Goal: Information Seeking & Learning: Learn about a topic

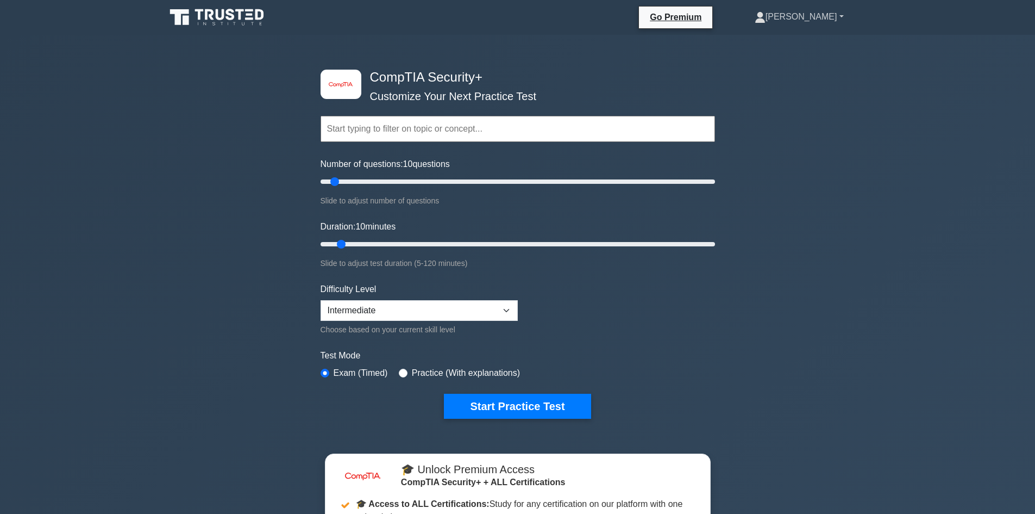
click at [834, 12] on link "Krista" at bounding box center [799, 17] width 141 height 22
click at [769, 51] on div "image/svg+xml CompTIA Security+ Customize Your Next Practice Test Topics Crypto…" at bounding box center [517, 380] width 1035 height 691
click at [813, 22] on link "[PERSON_NAME]" at bounding box center [799, 17] width 141 height 22
click at [808, 45] on link "Profile" at bounding box center [772, 42] width 86 height 17
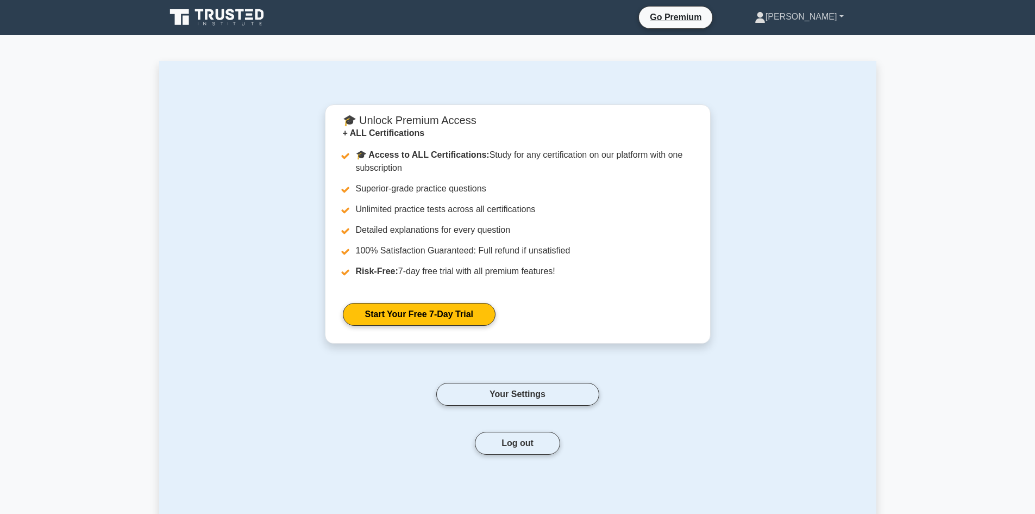
click at [829, 9] on link "[PERSON_NAME]" at bounding box center [799, 17] width 141 height 22
click at [795, 69] on ul "Profile Settings" at bounding box center [772, 51] width 87 height 45
click at [816, 11] on link "Krista" at bounding box center [799, 17] width 141 height 22
click at [809, 45] on link "Profile" at bounding box center [772, 42] width 86 height 17
click at [523, 452] on button "Log out" at bounding box center [517, 443] width 85 height 23
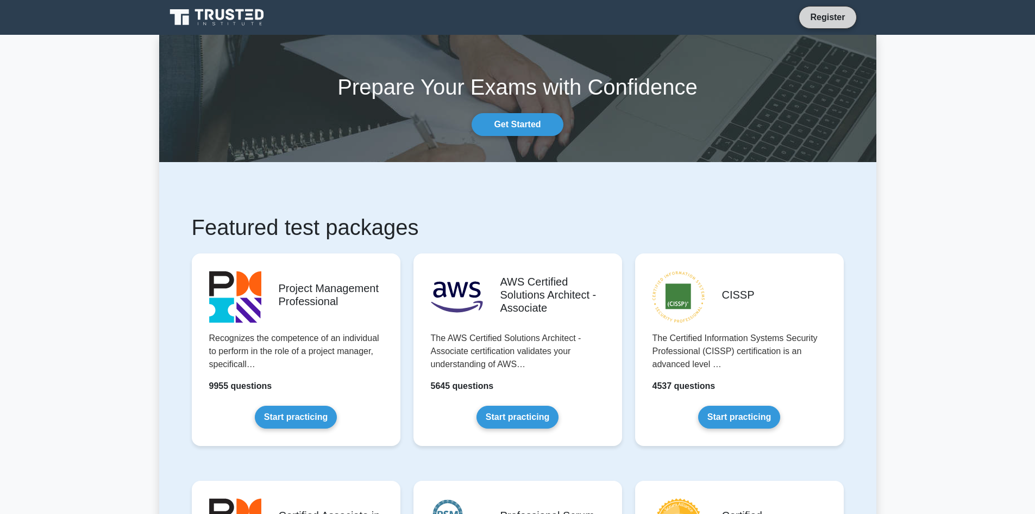
click at [821, 24] on li "Register" at bounding box center [828, 17] width 58 height 23
click at [827, 18] on link "Register" at bounding box center [828, 17] width 48 height 14
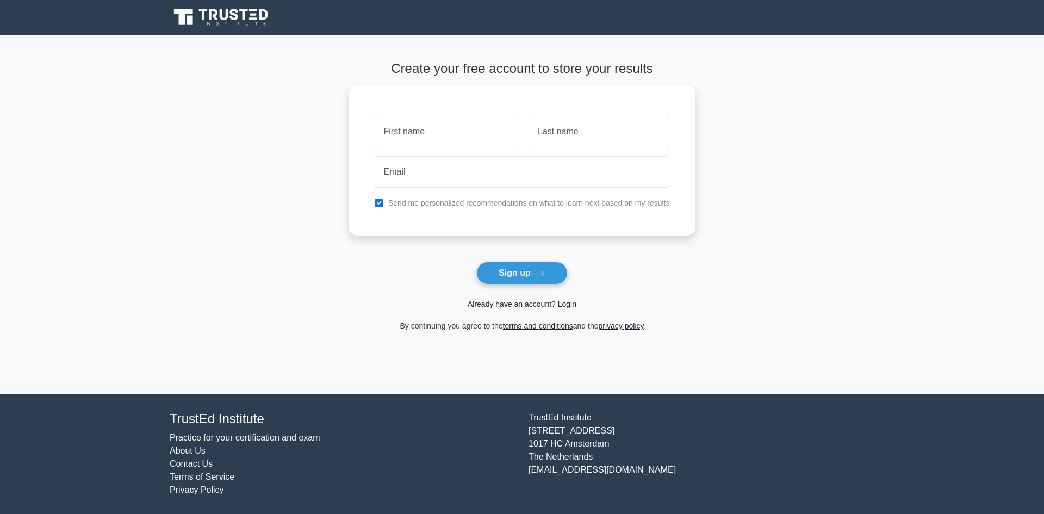
click at [536, 304] on link "Already have an account? Login" at bounding box center [521, 303] width 109 height 9
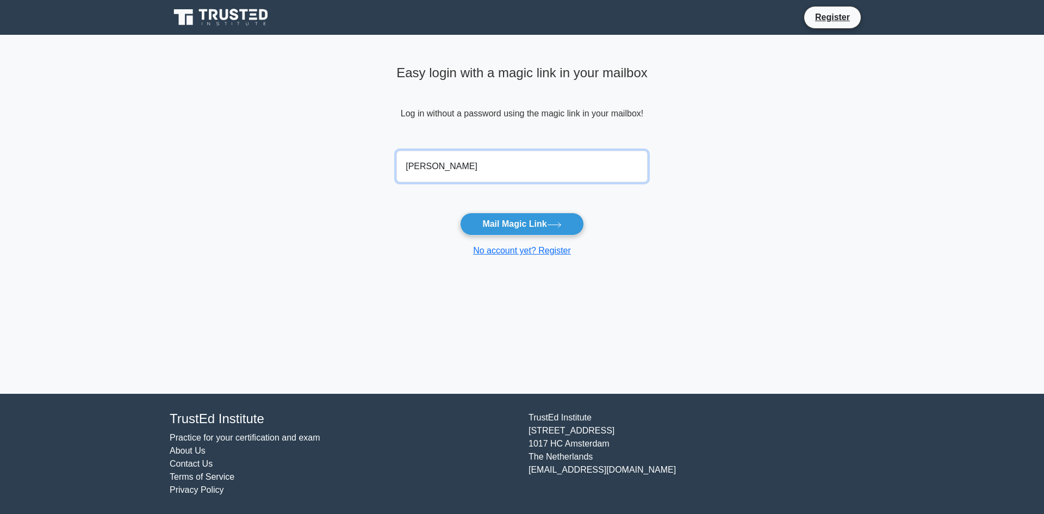
click at [478, 165] on input "parrilla" at bounding box center [521, 167] width 251 height 32
type input "parrilla.krista@gmail.com"
click at [460, 213] on button "Mail Magic Link" at bounding box center [521, 224] width 123 height 23
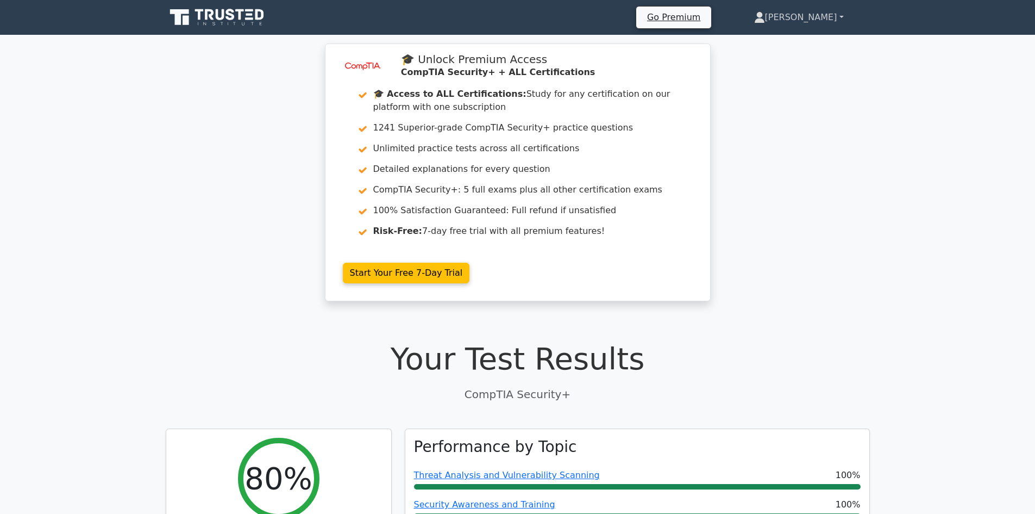
click at [823, 12] on link "[PERSON_NAME]" at bounding box center [799, 18] width 142 height 22
click at [836, 11] on link "[PERSON_NAME]" at bounding box center [799, 18] width 142 height 22
click at [842, 17] on link "[PERSON_NAME]" at bounding box center [799, 18] width 142 height 22
click at [822, 17] on link "[PERSON_NAME]" at bounding box center [799, 18] width 142 height 22
click at [837, 20] on link "[PERSON_NAME]" at bounding box center [799, 18] width 142 height 22
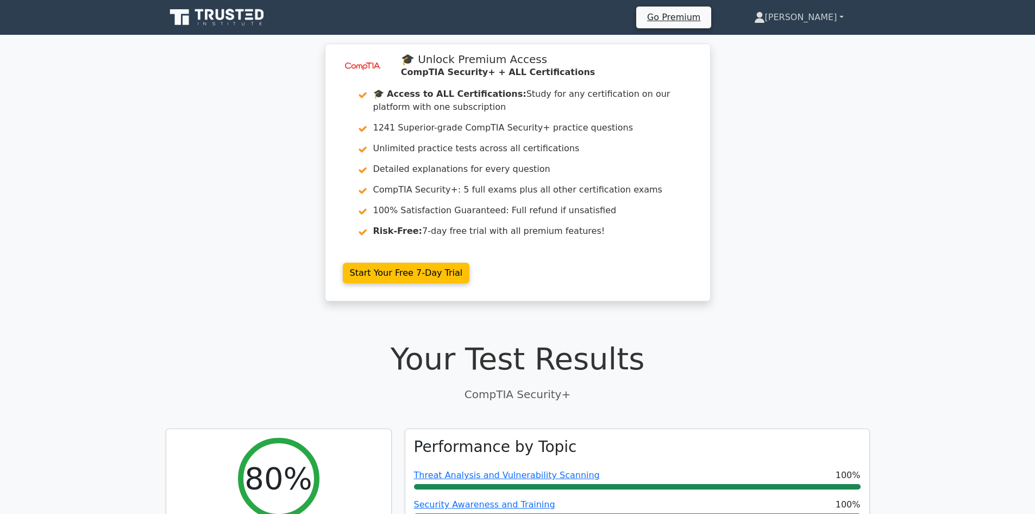
click at [834, 17] on link "[PERSON_NAME]" at bounding box center [799, 18] width 142 height 22
click at [828, 16] on link "[PERSON_NAME]" at bounding box center [799, 18] width 142 height 22
click at [842, 20] on link "[PERSON_NAME]" at bounding box center [799, 18] width 142 height 22
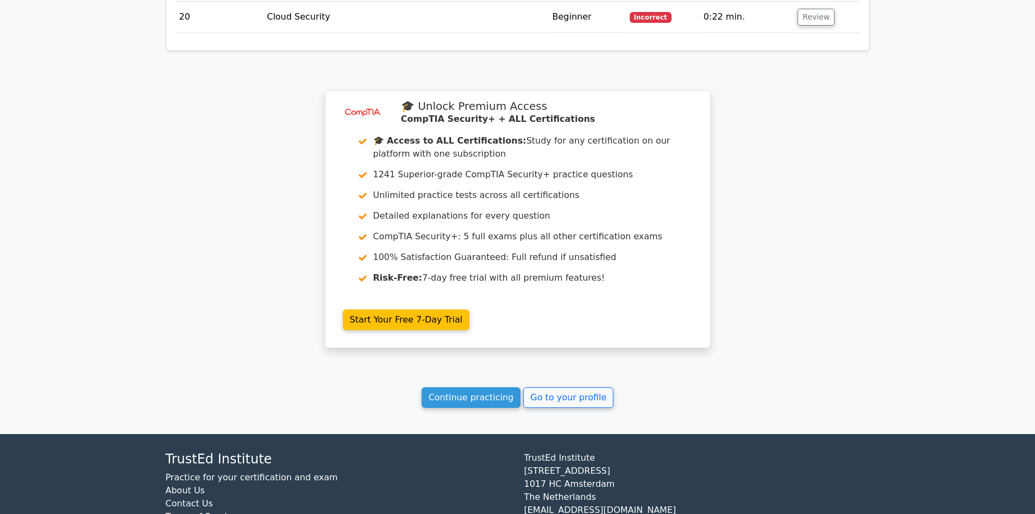
scroll to position [2014, 0]
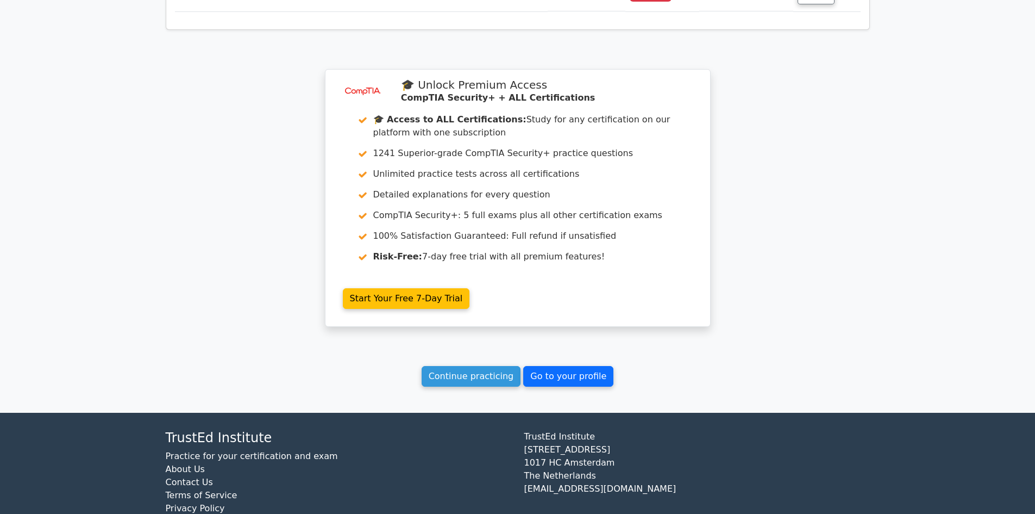
click at [548, 366] on link "Go to your profile" at bounding box center [568, 376] width 90 height 21
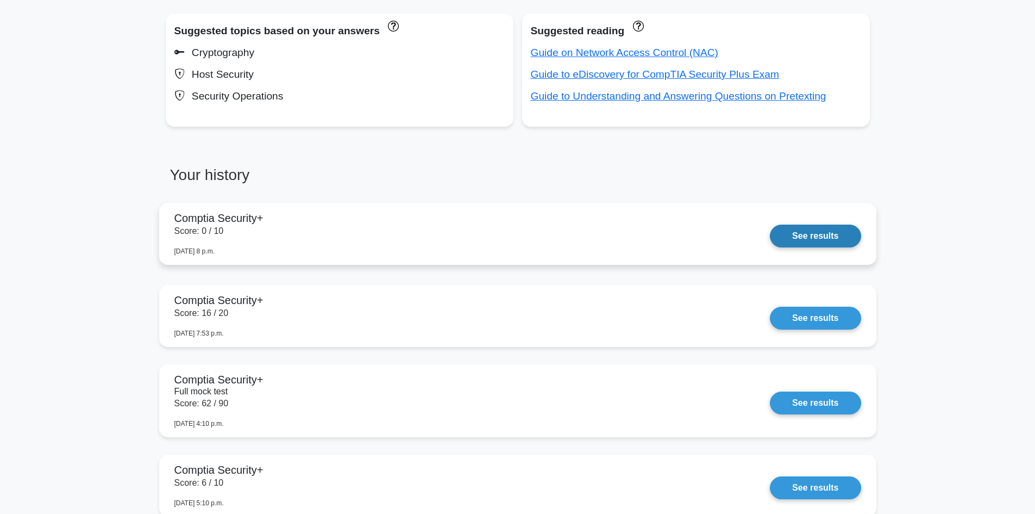
scroll to position [677, 0]
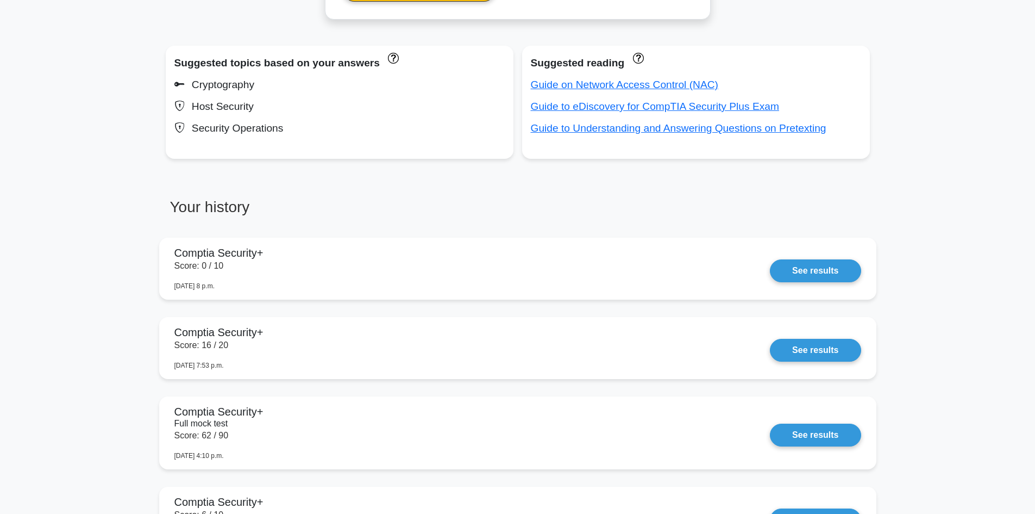
drag, startPoint x: 329, startPoint y: 288, endPoint x: 23, endPoint y: 250, distance: 308.4
click at [7, 259] on main "Your level: Comptia Security Plus Intermediate Continue practicing Percentile Y…" at bounding box center [517, 365] width 1035 height 2014
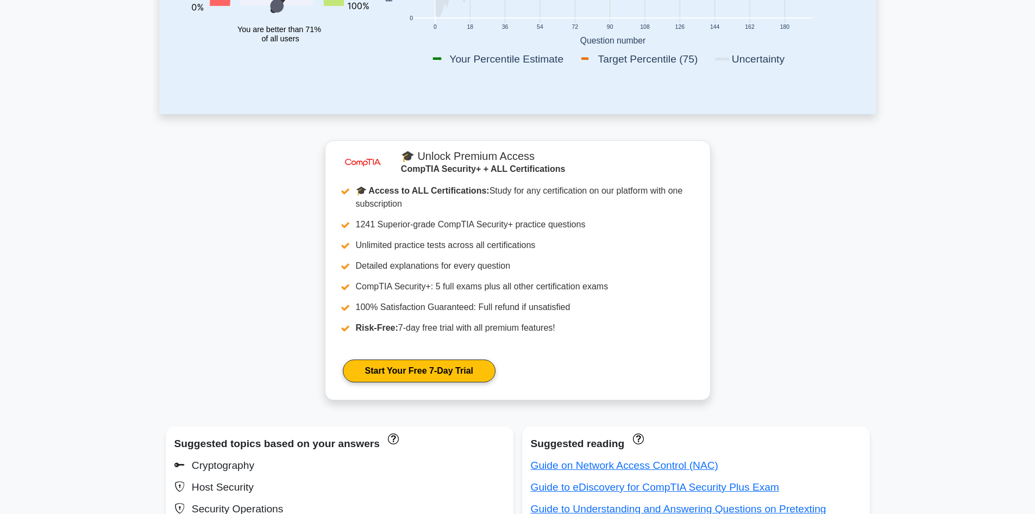
scroll to position [0, 0]
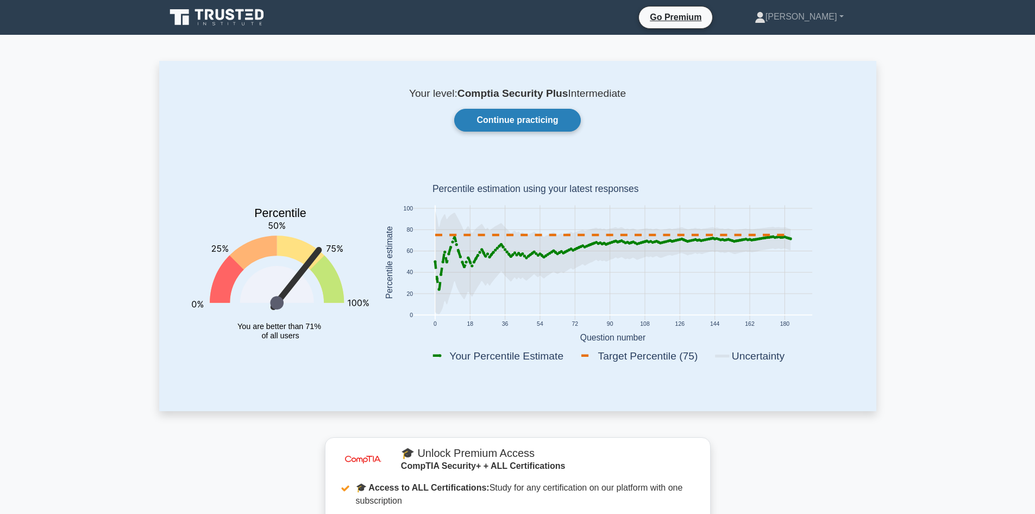
click at [538, 118] on link "Continue practicing" at bounding box center [517, 120] width 126 height 23
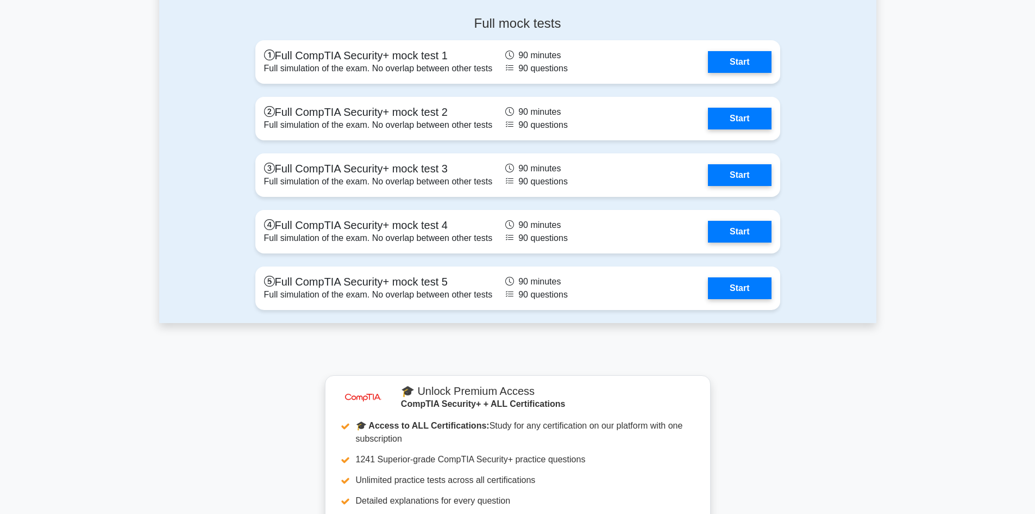
scroll to position [3152, 0]
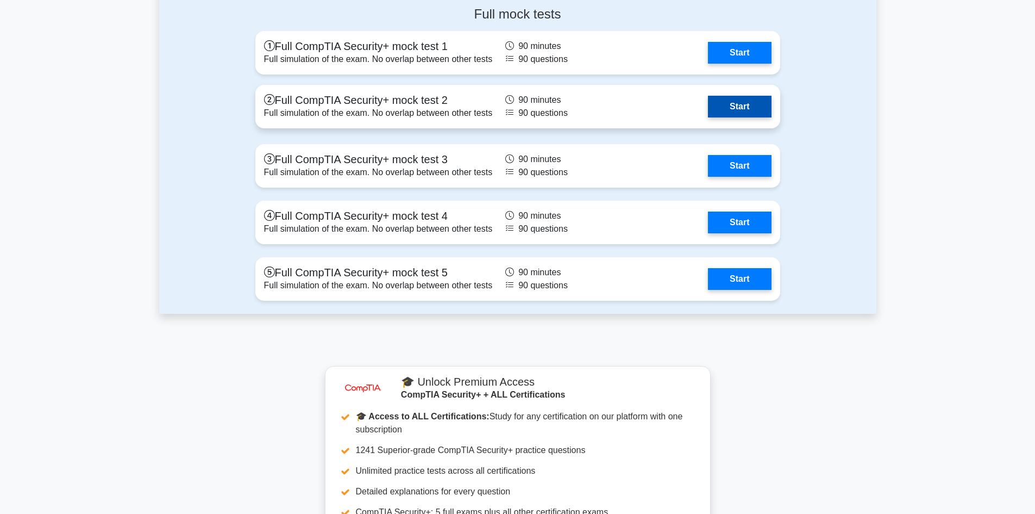
click at [749, 103] on link "Start" at bounding box center [739, 107] width 63 height 22
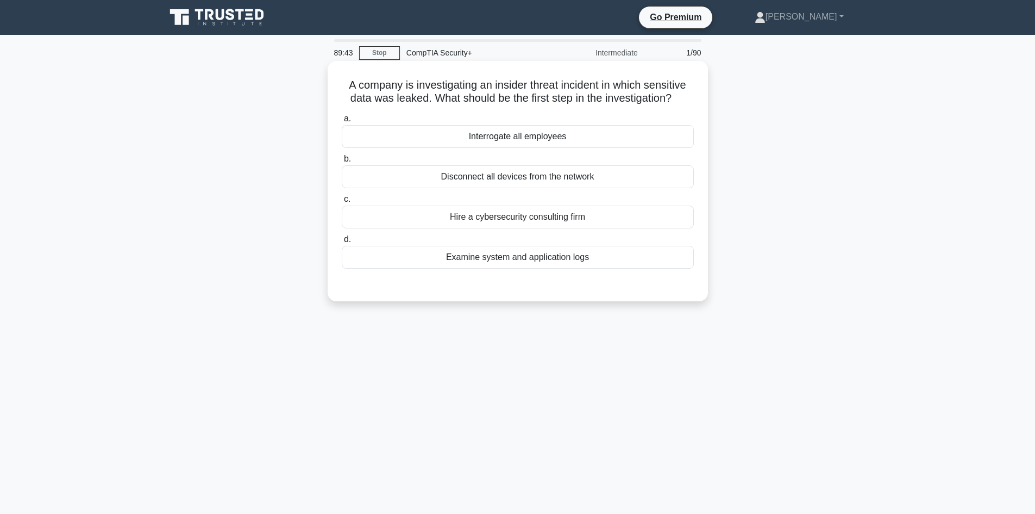
click at [534, 254] on div "Examine system and application logs" at bounding box center [518, 257] width 352 height 23
click at [342, 243] on input "d. Examine system and application logs" at bounding box center [342, 239] width 0 height 7
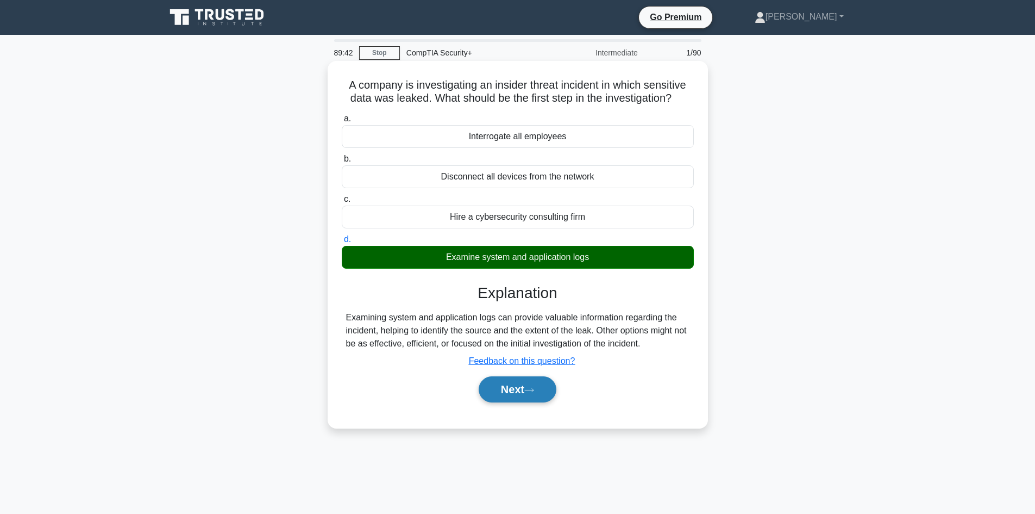
click at [522, 395] on button "Next" at bounding box center [518, 389] width 78 height 26
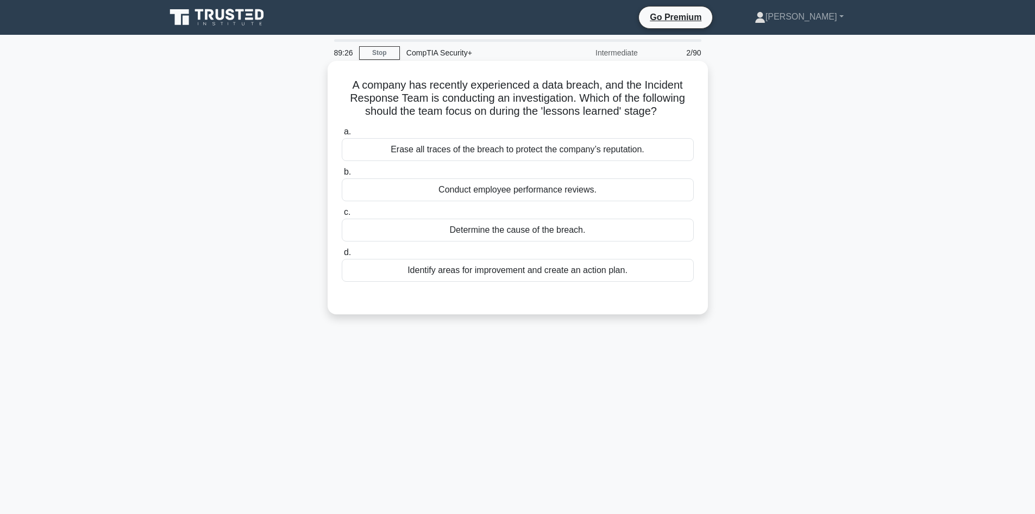
click at [550, 265] on div "Identify areas for improvement and create an action plan." at bounding box center [518, 270] width 352 height 23
click at [342, 256] on input "d. Identify areas for improvement and create an action plan." at bounding box center [342, 252] width 0 height 7
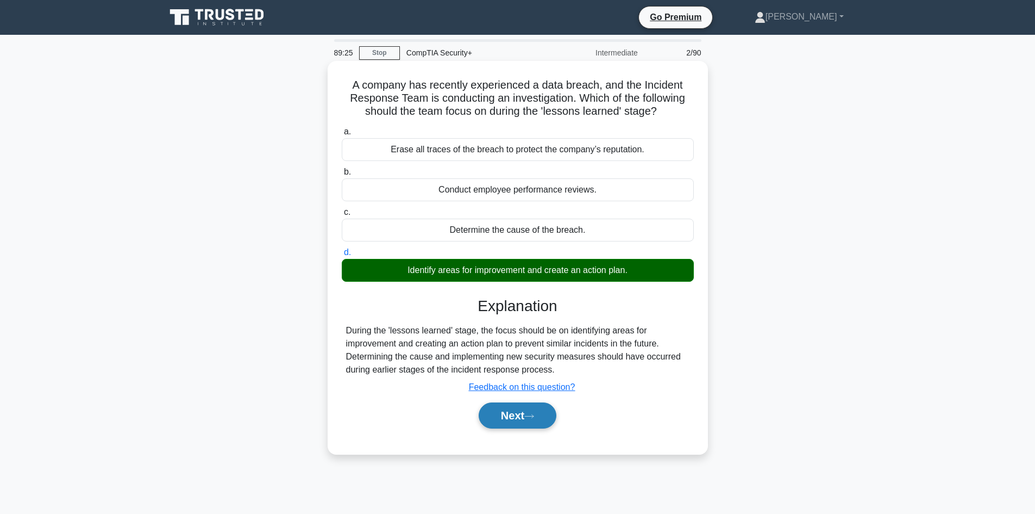
click at [533, 427] on button "Next" at bounding box center [518, 415] width 78 height 26
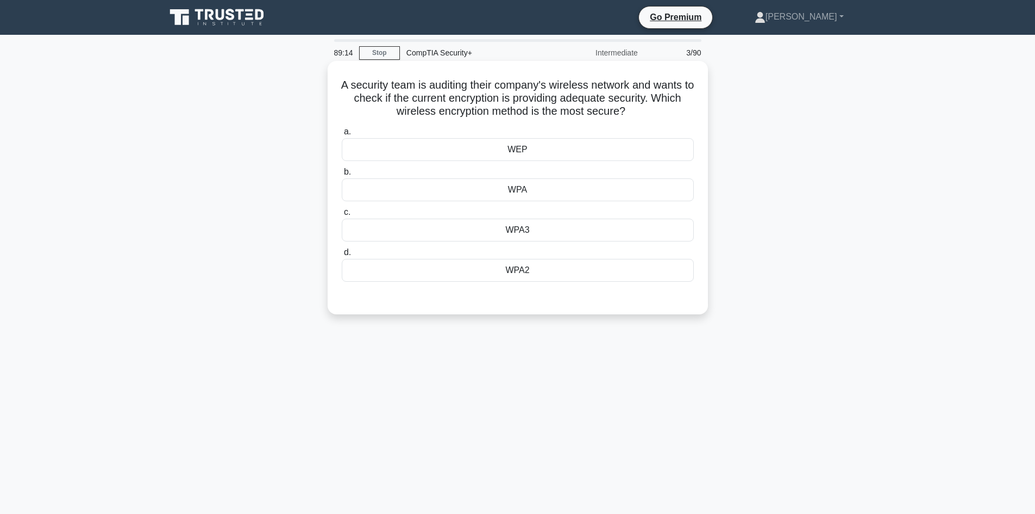
click at [494, 225] on div "WPA3" at bounding box center [518, 229] width 352 height 23
click at [342, 216] on input "c. WPA3" at bounding box center [342, 212] width 0 height 7
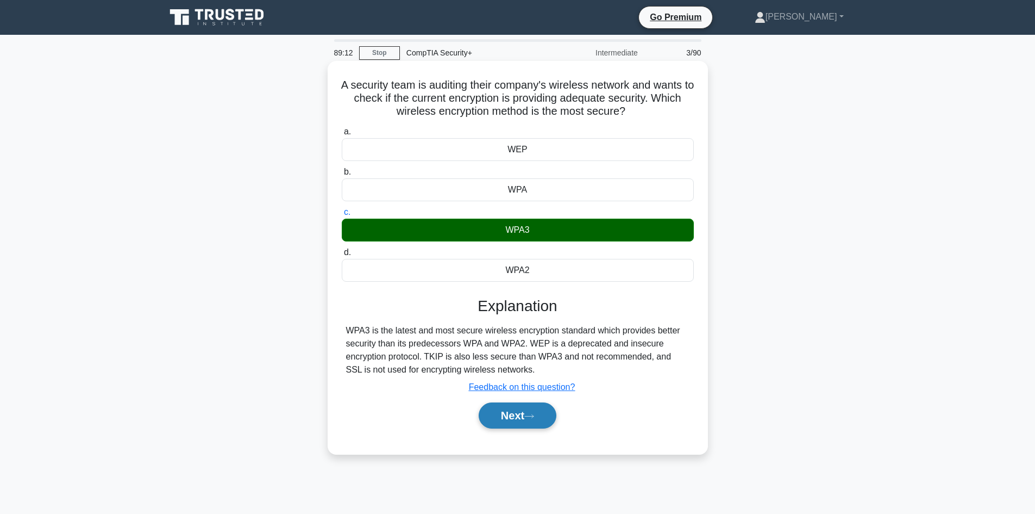
click at [511, 424] on button "Next" at bounding box center [518, 415] width 78 height 26
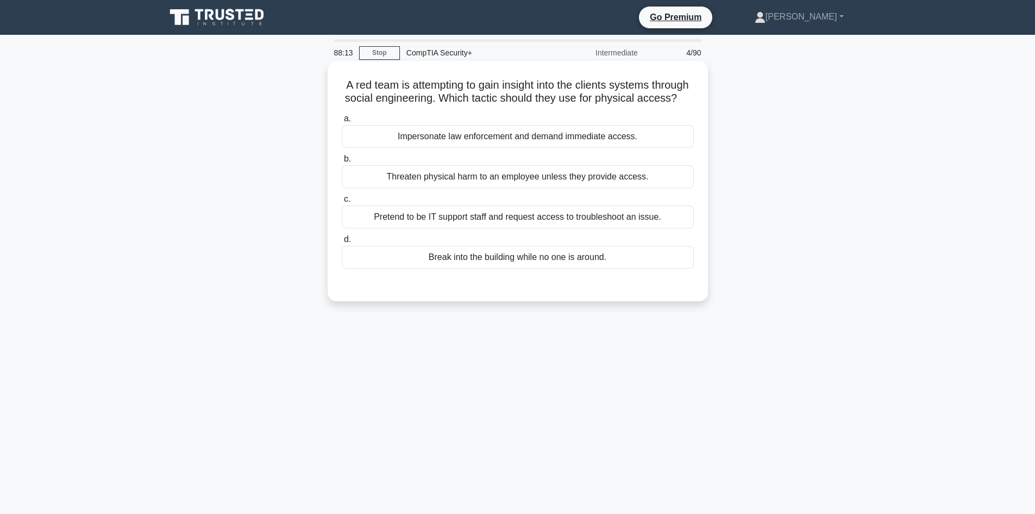
click at [385, 227] on div "Pretend to be IT support staff and request access to troubleshoot an issue." at bounding box center [518, 216] width 352 height 23
click at [342, 203] on input "c. Pretend to be IT support staff and request access to troubleshoot an issue." at bounding box center [342, 199] width 0 height 7
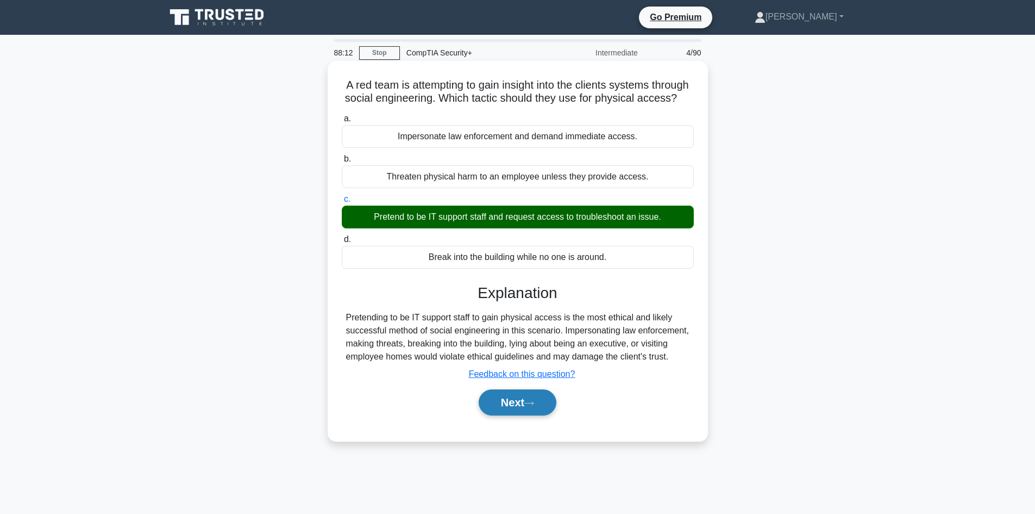
click at [540, 411] on button "Next" at bounding box center [518, 402] width 78 height 26
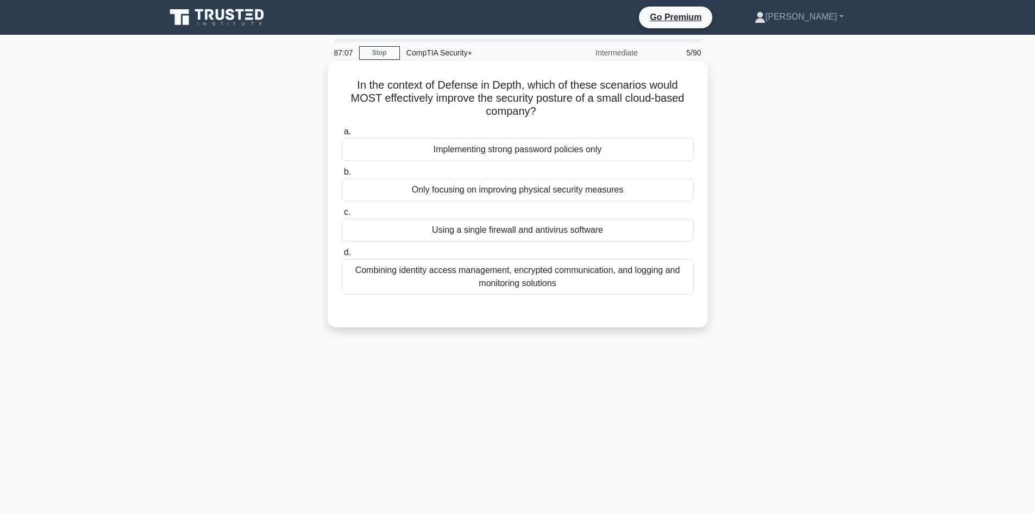
click at [513, 277] on div "Combining identity access management, encrypted communication, and logging and …" at bounding box center [518, 277] width 352 height 36
click at [342, 256] on input "d. Combining identity access management, encrypted communication, and logging a…" at bounding box center [342, 252] width 0 height 7
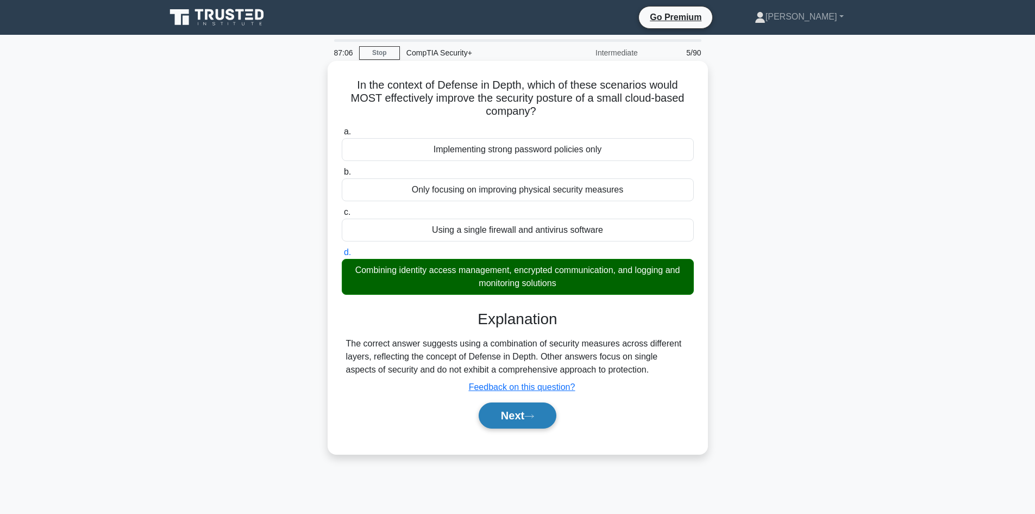
click at [551, 415] on button "Next" at bounding box center [518, 415] width 78 height 26
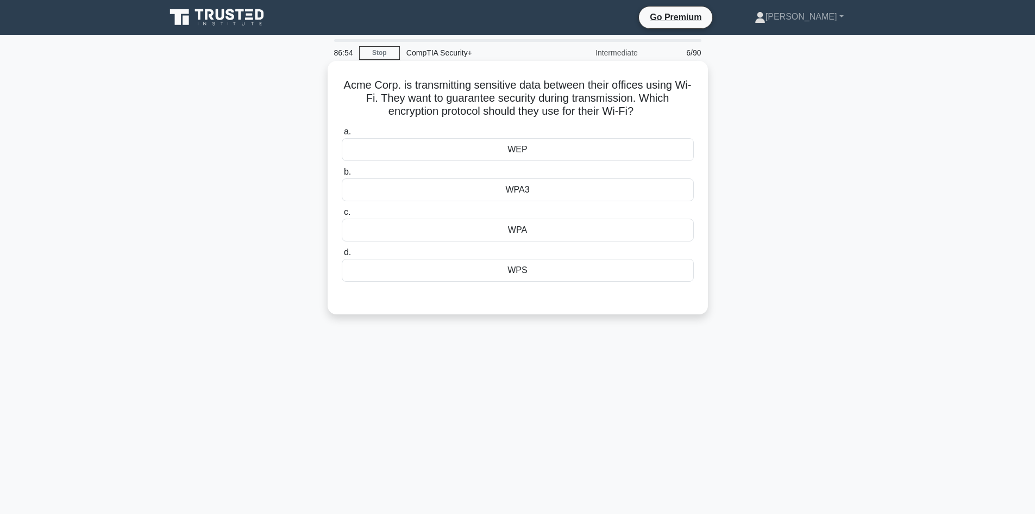
click at [525, 196] on div "WPA3" at bounding box center [518, 189] width 352 height 23
click at [342, 176] on input "b. WPA3" at bounding box center [342, 171] width 0 height 7
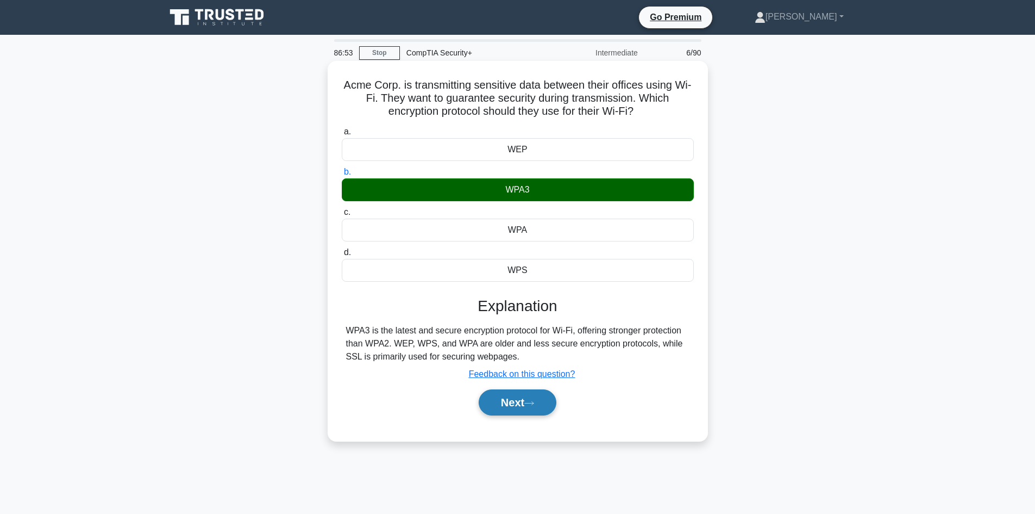
click at [532, 409] on button "Next" at bounding box center [518, 402] width 78 height 26
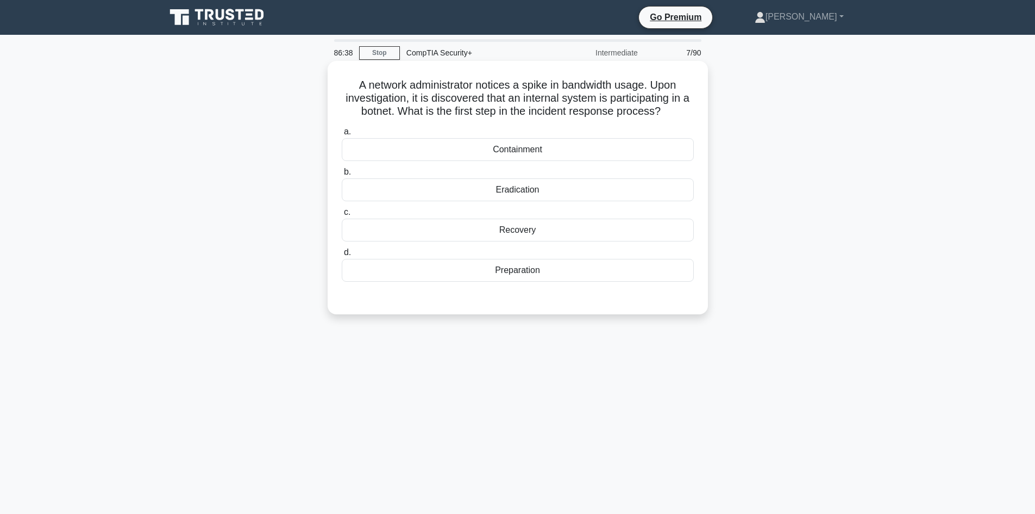
click at [521, 148] on div "Containment" at bounding box center [518, 149] width 352 height 23
click at [342, 135] on input "a. Containment" at bounding box center [342, 131] width 0 height 7
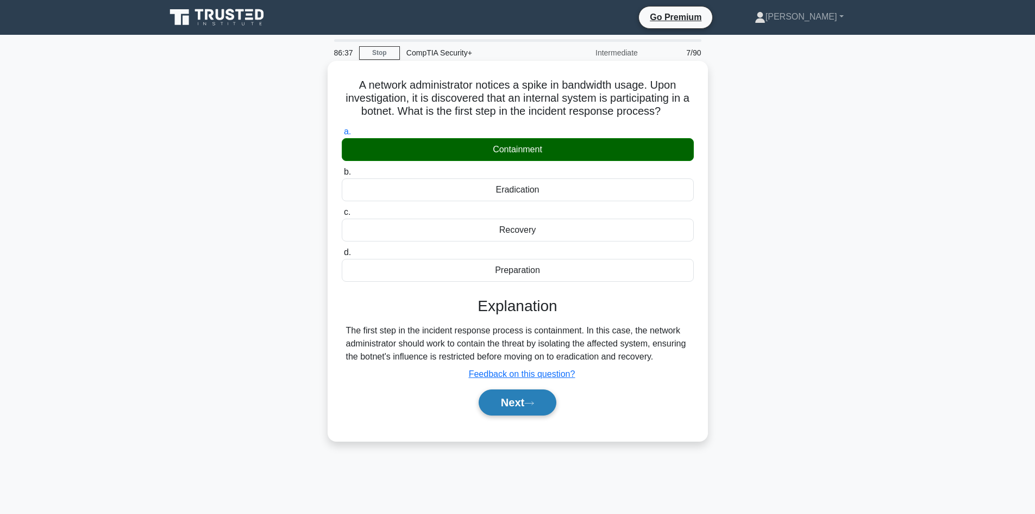
click at [523, 410] on button "Next" at bounding box center [518, 402] width 78 height 26
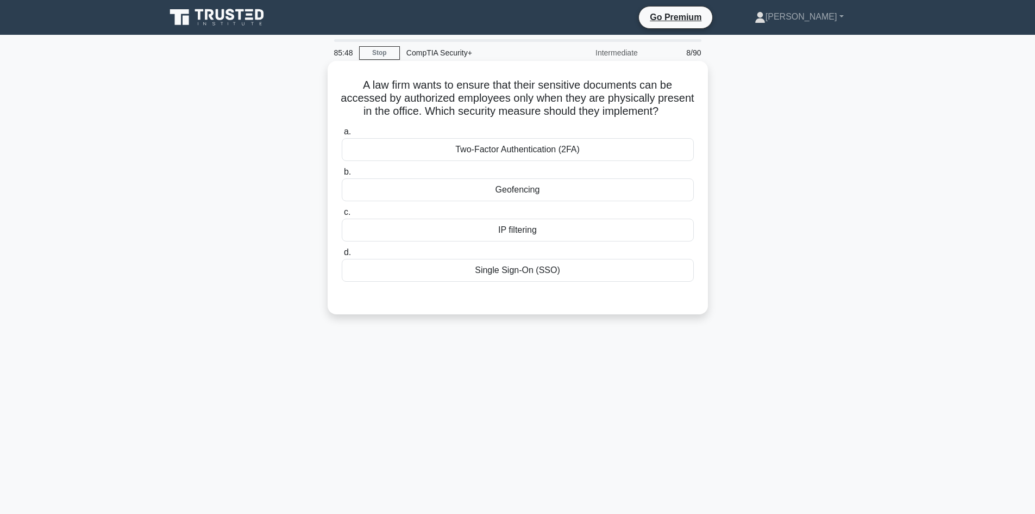
click at [533, 161] on div "Two-Factor Authentication (2FA)" at bounding box center [518, 149] width 352 height 23
click at [342, 135] on input "a. Two-Factor Authentication (2FA)" at bounding box center [342, 131] width 0 height 7
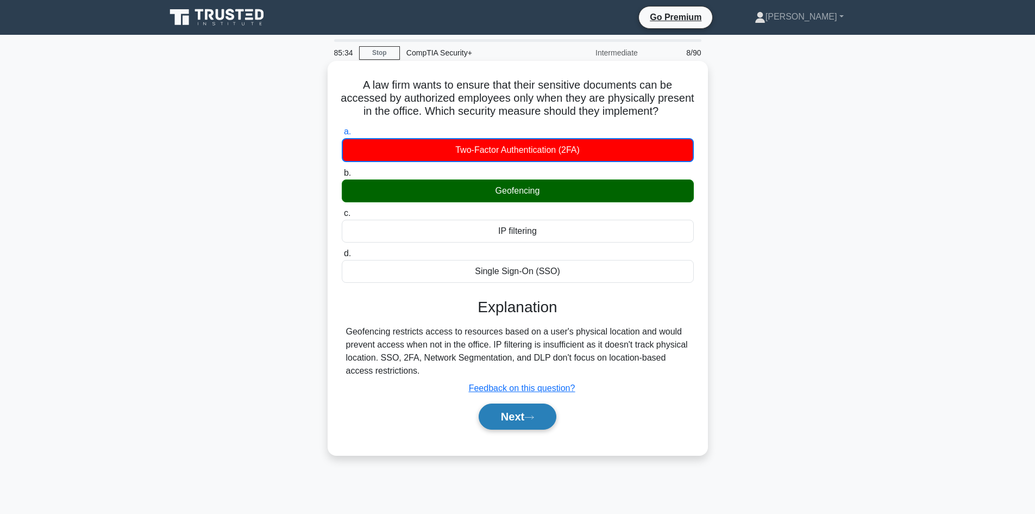
click at [548, 429] on button "Next" at bounding box center [518, 416] width 78 height 26
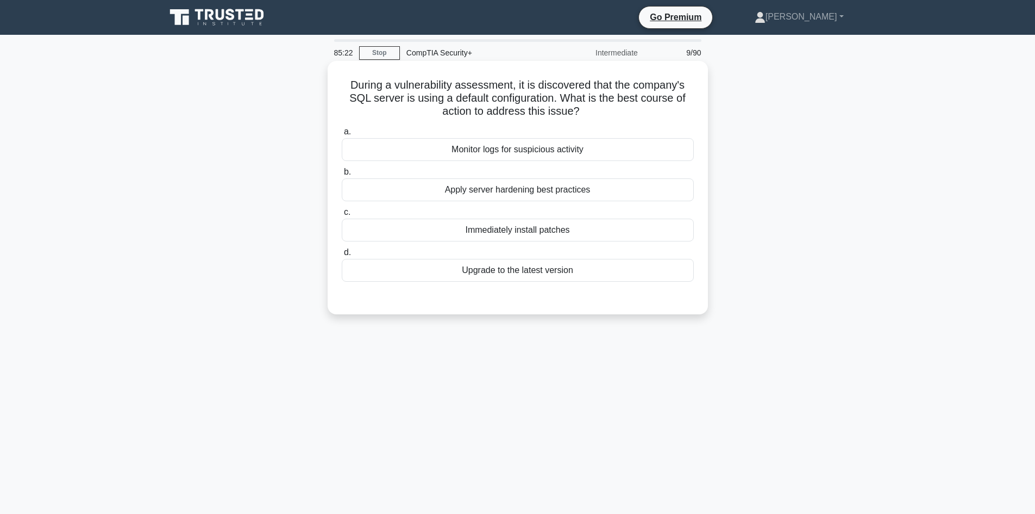
click at [542, 191] on div "Apply server hardening best practices" at bounding box center [518, 189] width 352 height 23
click at [342, 176] on input "b. Apply server hardening best practices" at bounding box center [342, 171] width 0 height 7
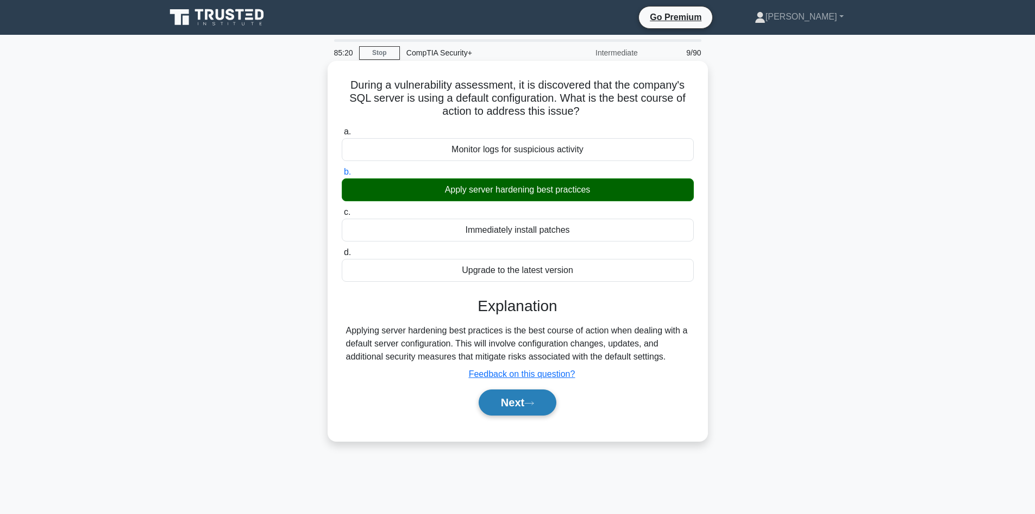
click at [505, 408] on button "Next" at bounding box center [518, 402] width 78 height 26
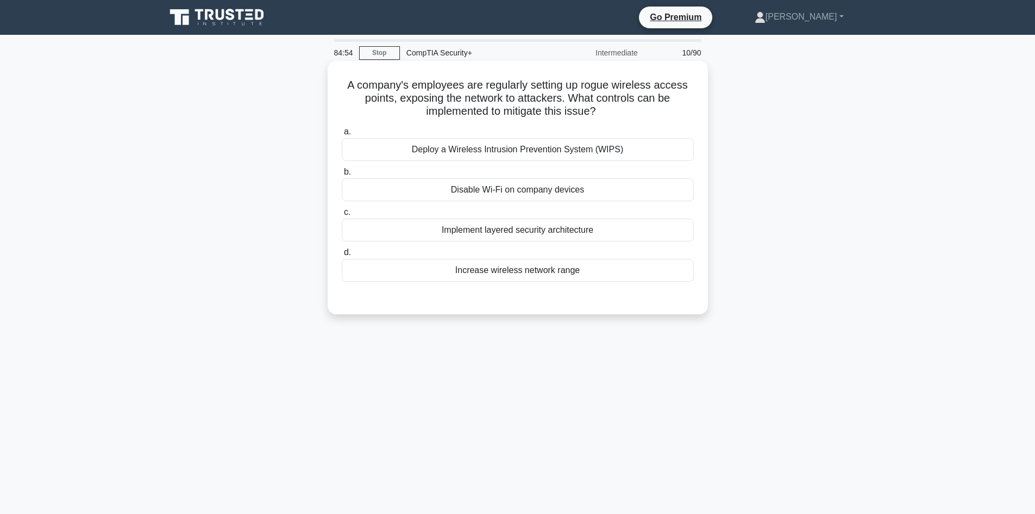
click at [599, 239] on div "Implement layered security architecture" at bounding box center [518, 229] width 352 height 23
click at [342, 216] on input "c. Implement layered security architecture" at bounding box center [342, 212] width 0 height 7
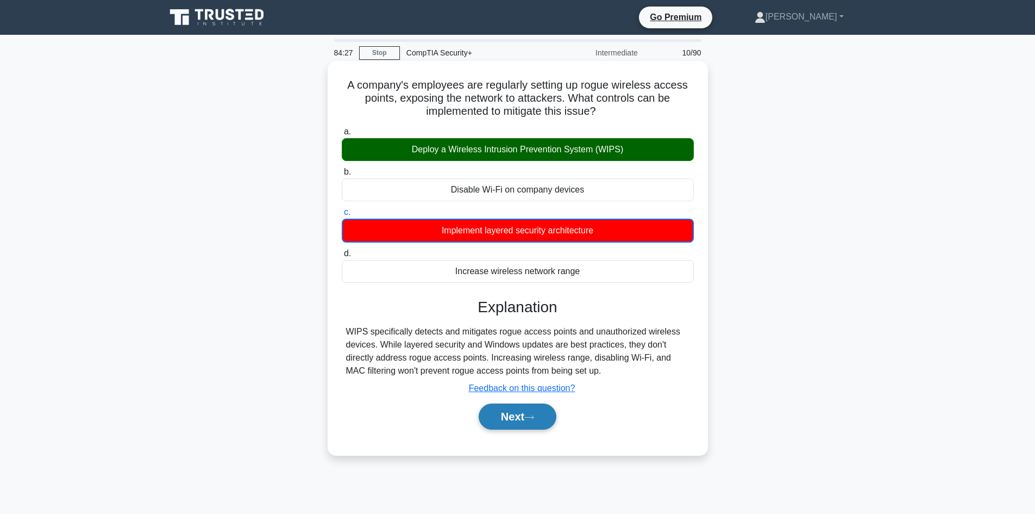
click at [523, 427] on button "Next" at bounding box center [518, 416] width 78 height 26
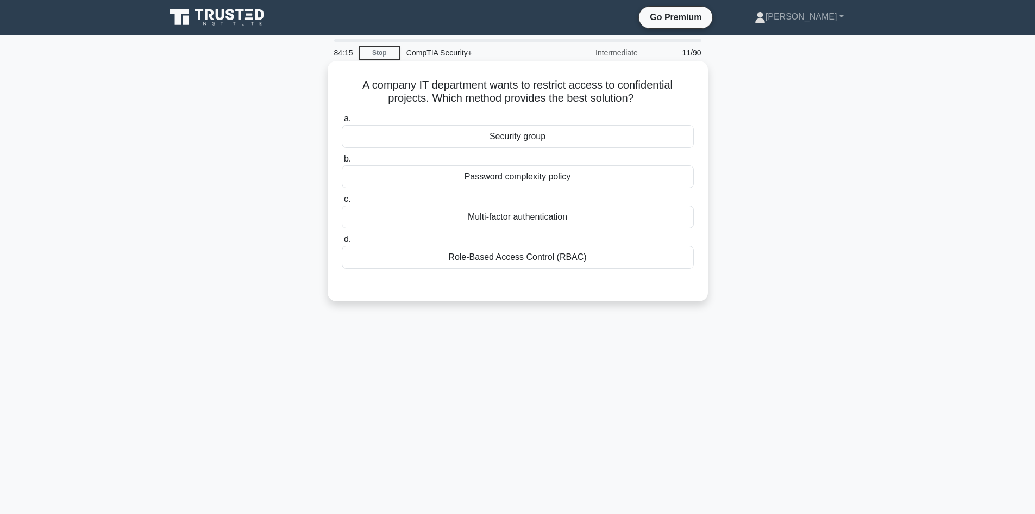
click at [548, 258] on div "Role-Based Access Control (RBAC)" at bounding box center [518, 257] width 352 height 23
click at [342, 243] on input "d. Role-Based Access Control (RBAC)" at bounding box center [342, 239] width 0 height 7
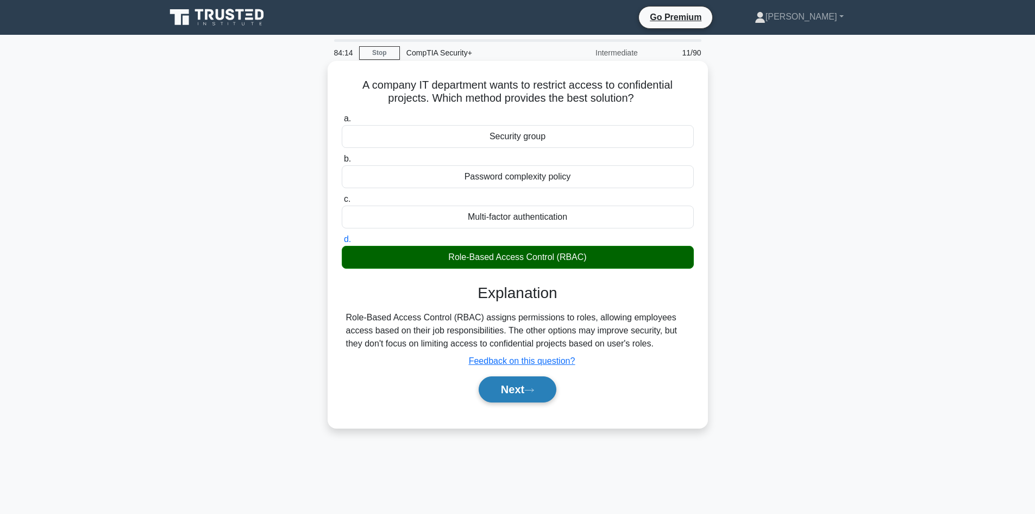
click at [521, 398] on button "Next" at bounding box center [518, 389] width 78 height 26
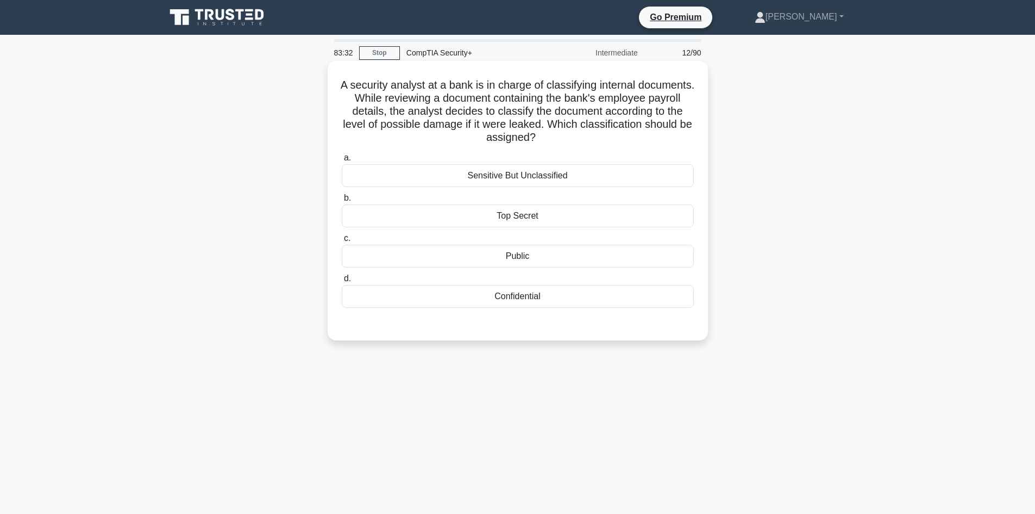
click at [488, 215] on div "Top Secret" at bounding box center [518, 215] width 352 height 23
click at [342, 202] on input "b. Top Secret" at bounding box center [342, 198] width 0 height 7
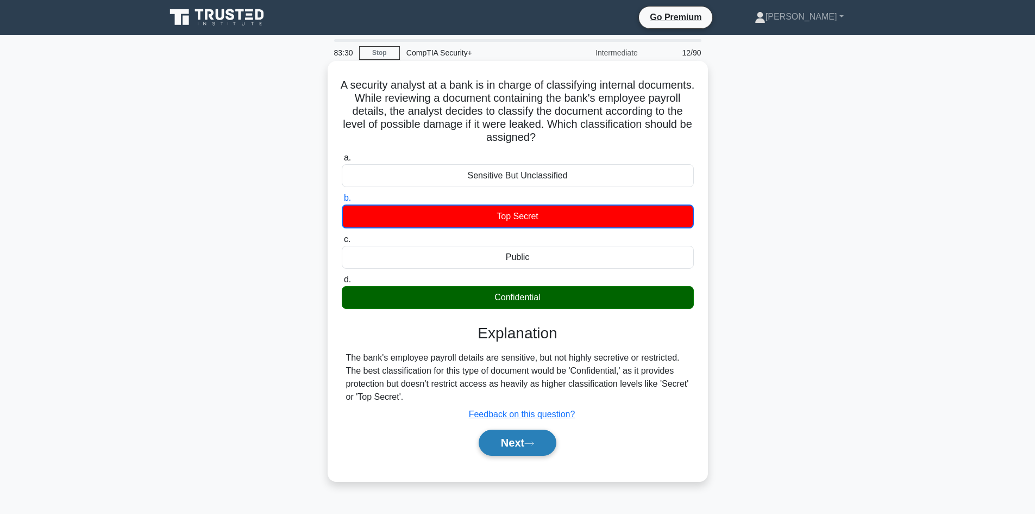
drag, startPoint x: 512, startPoint y: 439, endPoint x: 508, endPoint y: 428, distance: 11.7
click at [511, 438] on button "Next" at bounding box center [518, 442] width 78 height 26
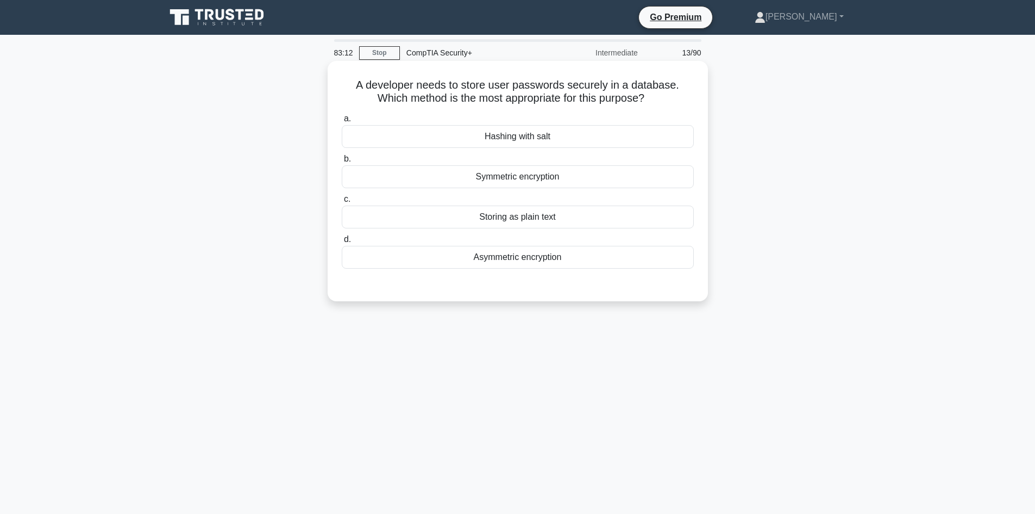
click at [512, 138] on div "Hashing with salt" at bounding box center [518, 136] width 352 height 23
click at [503, 141] on div "Hashing with salt" at bounding box center [518, 136] width 352 height 23
click at [342, 122] on input "a. Hashing with salt" at bounding box center [342, 118] width 0 height 7
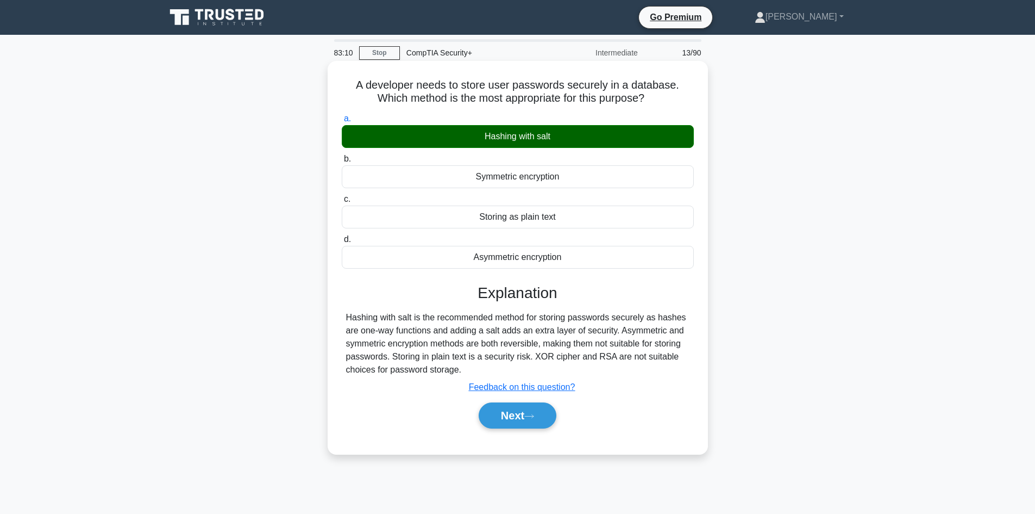
click at [473, 409] on div "Next" at bounding box center [518, 415] width 357 height 26
drag, startPoint x: 502, startPoint y: 420, endPoint x: 504, endPoint y: 411, distance: 9.1
click at [503, 417] on button "Next" at bounding box center [518, 415] width 78 height 26
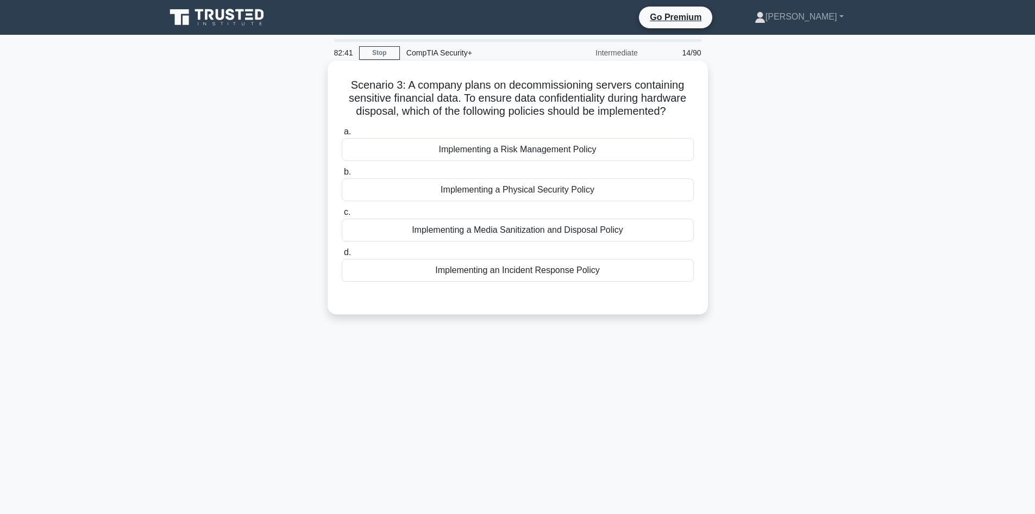
click at [603, 233] on div "Implementing a Media Sanitization and Disposal Policy" at bounding box center [518, 229] width 352 height 23
click at [342, 216] on input "c. Implementing a Media Sanitization and Disposal Policy" at bounding box center [342, 212] width 0 height 7
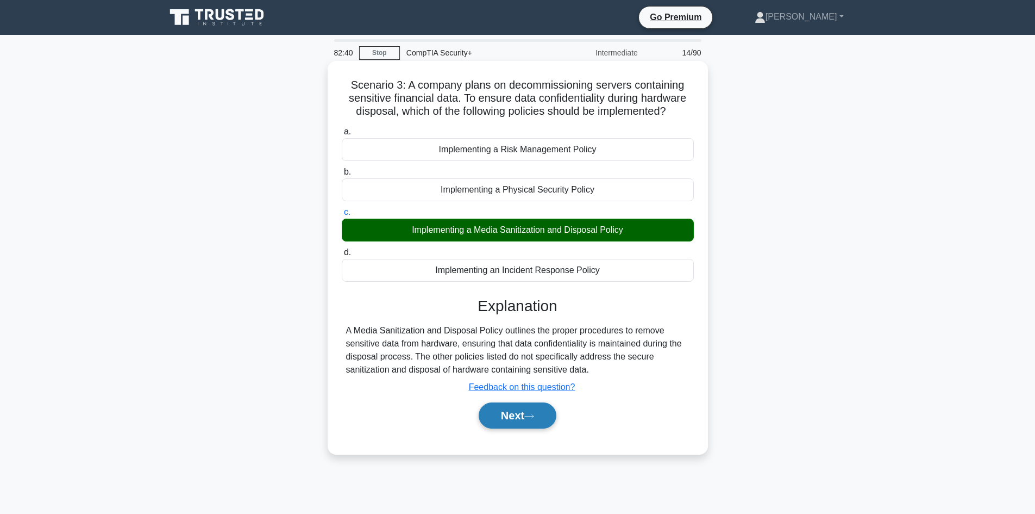
click at [527, 419] on button "Next" at bounding box center [518, 415] width 78 height 26
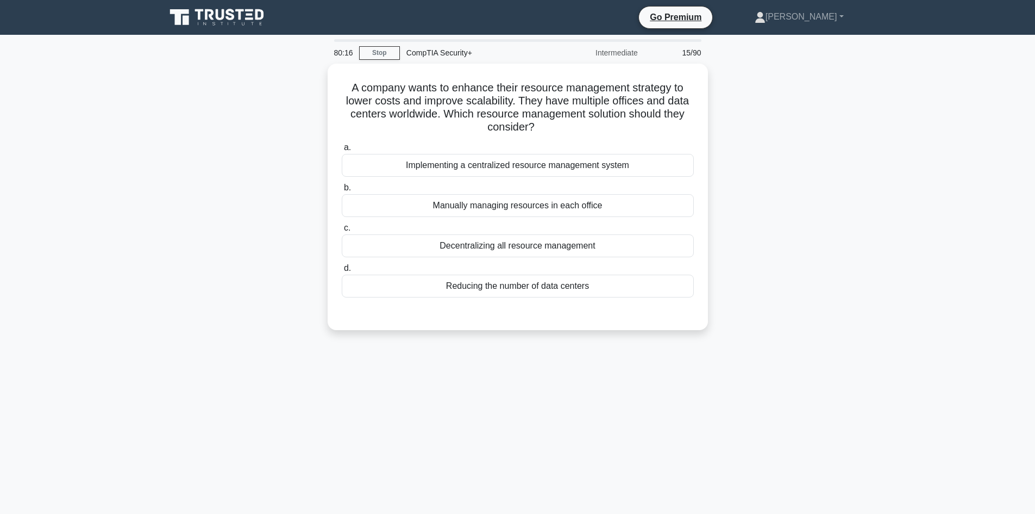
drag, startPoint x: 0, startPoint y: 0, endPoint x: 218, endPoint y: 129, distance: 253.2
click at [218, 129] on div "A company wants to enhance their resource management strategy to lower costs an…" at bounding box center [517, 203] width 717 height 279
click at [218, 130] on div "A company wants to enhance their resource management strategy to lower costs an…" at bounding box center [517, 203] width 717 height 279
click at [184, 112] on div "A company wants to enhance their resource management strategy to lower costs an…" at bounding box center [517, 203] width 717 height 279
click at [429, 243] on div "Decentralizing all resource management" at bounding box center [518, 243] width 352 height 23
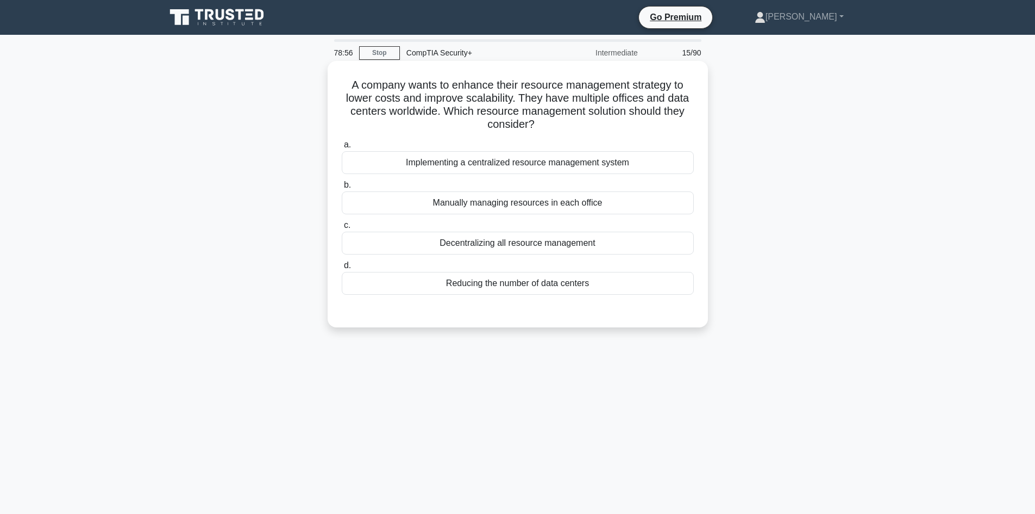
click at [342, 229] on input "c. Decentralizing all resource management" at bounding box center [342, 225] width 0 height 7
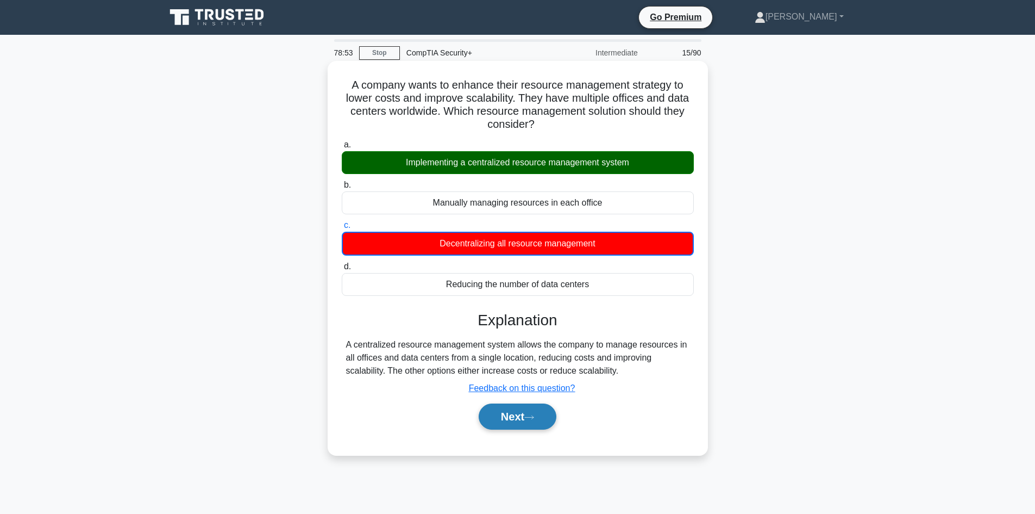
click at [516, 429] on button "Next" at bounding box center [518, 416] width 78 height 26
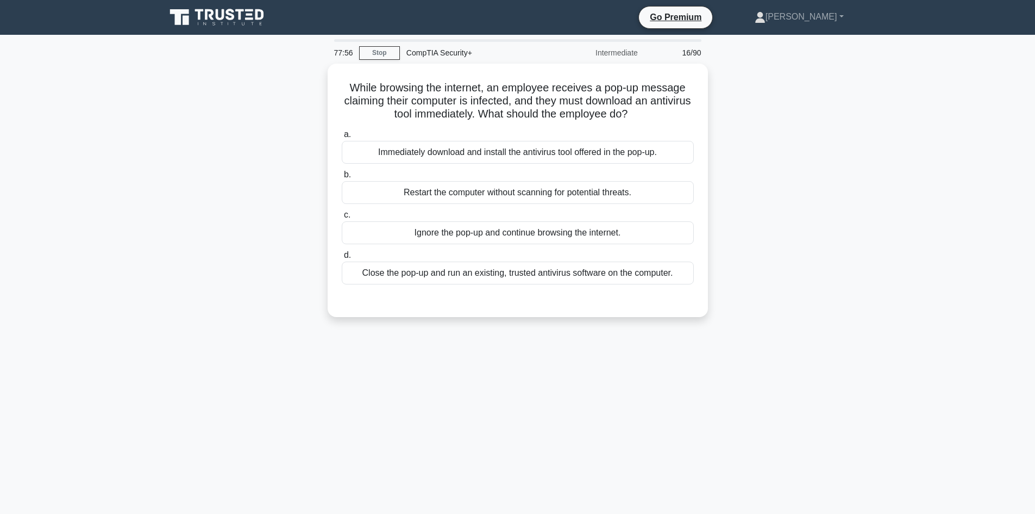
drag, startPoint x: 5, startPoint y: 408, endPoint x: 0, endPoint y: 413, distance: 6.5
click at [0, 414] on main "77:56 Stop CompTIA Security+ Intermediate 16/90 While browsing the internet, an…" at bounding box center [517, 311] width 1035 height 552
drag, startPoint x: 76, startPoint y: 485, endPoint x: 34, endPoint y: 470, distance: 44.7
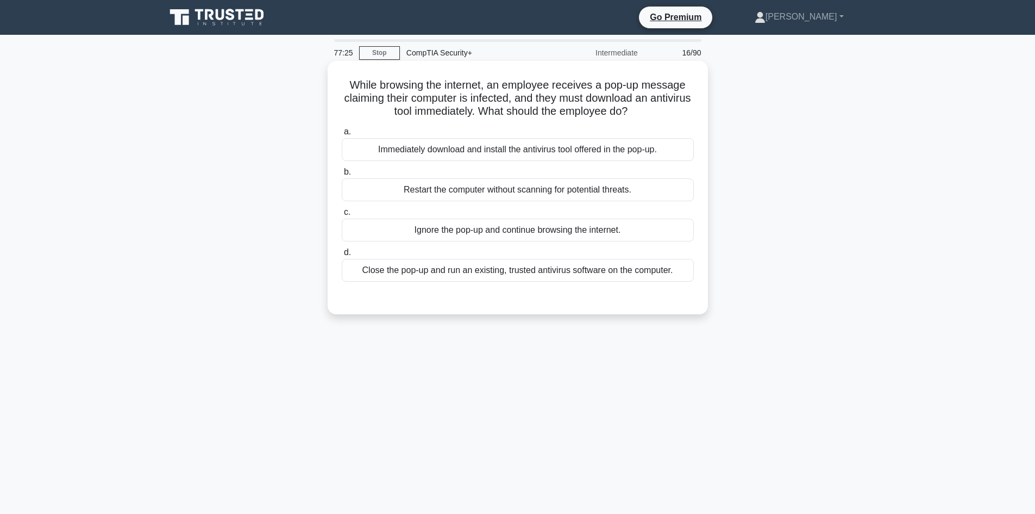
drag, startPoint x: 34, startPoint y: 470, endPoint x: 383, endPoint y: 315, distance: 382.3
click at [384, 333] on div "77:25 Stop CompTIA Security+ Intermediate 16/90 While browsing the internet, an…" at bounding box center [517, 311] width 717 height 544
click at [493, 266] on div "Close the pop-up and run an existing, trusted antivirus software on the compute…" at bounding box center [518, 270] width 352 height 23
click at [342, 256] on input "d. Close the pop-up and run an existing, trusted antivirus software on the comp…" at bounding box center [342, 252] width 0 height 7
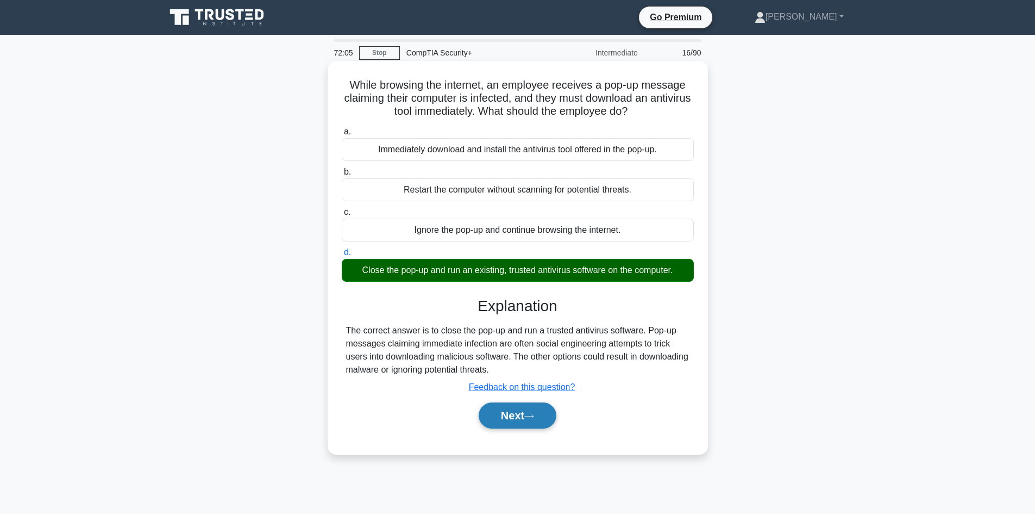
click at [527, 423] on button "Next" at bounding box center [518, 415] width 78 height 26
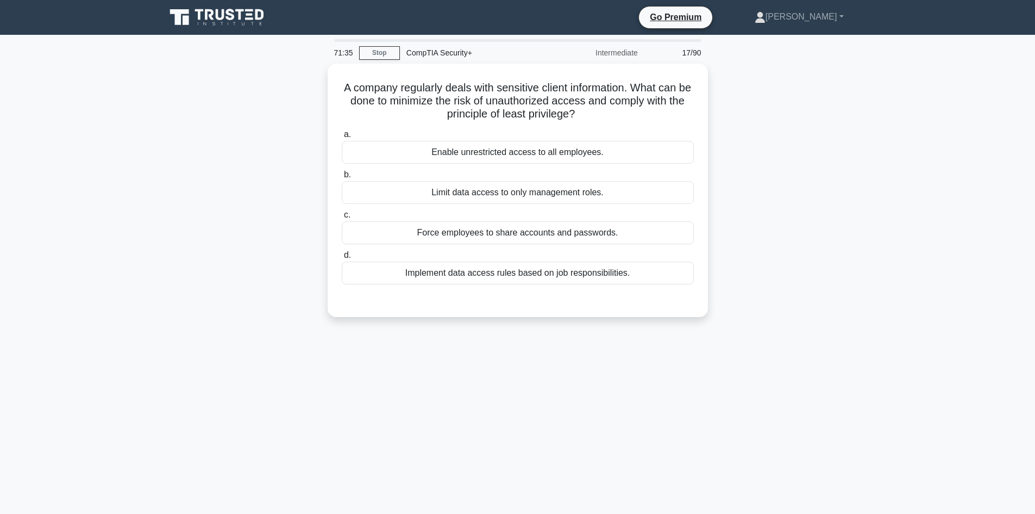
drag, startPoint x: 310, startPoint y: 384, endPoint x: 161, endPoint y: 403, distance: 150.2
drag, startPoint x: 161, startPoint y: 403, endPoint x: 10, endPoint y: 376, distance: 154.2
drag, startPoint x: 0, startPoint y: 336, endPoint x: 2, endPoint y: 425, distance: 88.6
click at [0, 434] on main "65:04 Stop CompTIA Security+ Intermediate 17/90 A company regularly deals with …" at bounding box center [517, 311] width 1035 height 552
drag, startPoint x: 0, startPoint y: 378, endPoint x: 167, endPoint y: 282, distance: 193.4
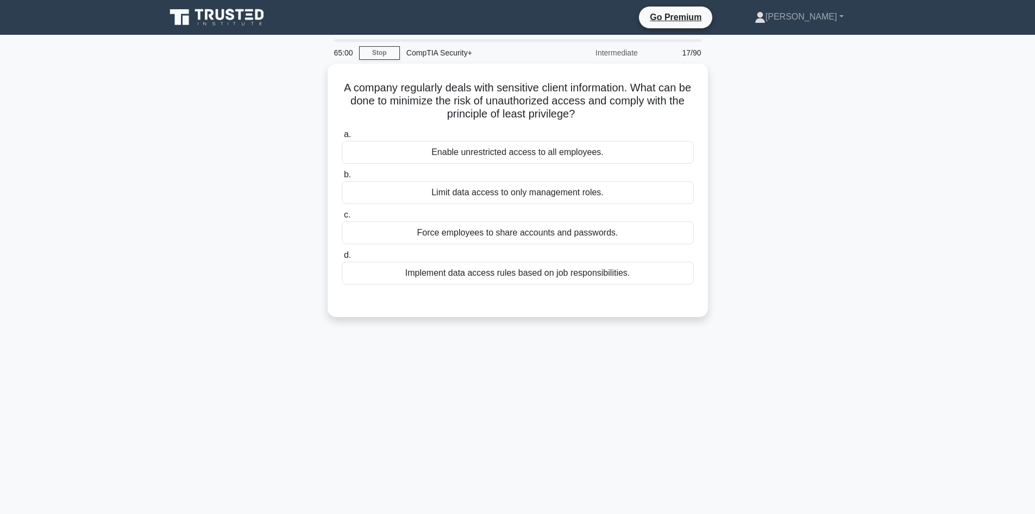
click at [183, 287] on div "A company regularly deals with sensitive client information. What can be done t…" at bounding box center [517, 197] width 717 height 266
drag, startPoint x: 322, startPoint y: 211, endPoint x: 314, endPoint y: 207, distance: 9.2
click at [322, 210] on div "A company regularly deals with sensitive client information. What can be done t…" at bounding box center [517, 197] width 717 height 266
drag, startPoint x: 130, startPoint y: 136, endPoint x: 112, endPoint y: 171, distance: 38.7
click at [116, 177] on main "63:49 Stop CompTIA Security+ Intermediate 17/90 A company regularly deals with …" at bounding box center [517, 311] width 1035 height 552
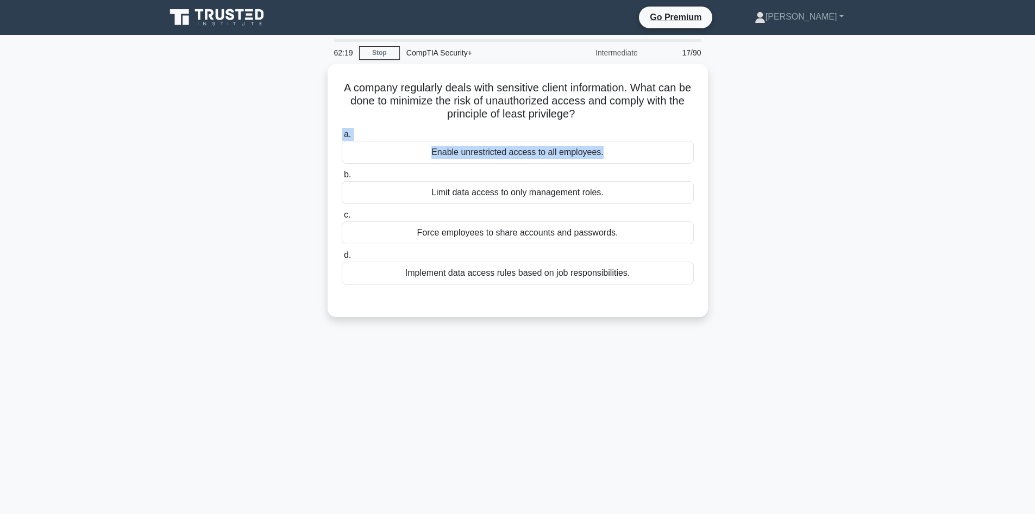
click at [101, 168] on main "62:19 Stop CompTIA Security+ Intermediate 17/90 A company regularly deals with …" at bounding box center [517, 311] width 1035 height 552
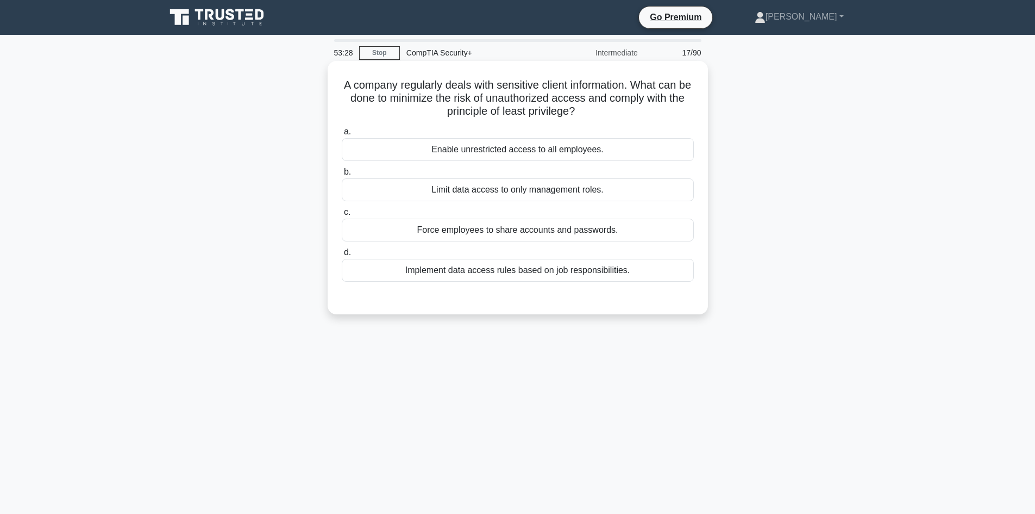
click at [475, 103] on h5 "A company regularly deals with sensitive client information. What can be done t…" at bounding box center [518, 98] width 354 height 40
click at [469, 278] on div "Implement data access rules based on job responsibilities." at bounding box center [518, 270] width 352 height 23
click at [342, 256] on input "d. Implement data access rules based on job responsibilities." at bounding box center [342, 252] width 0 height 7
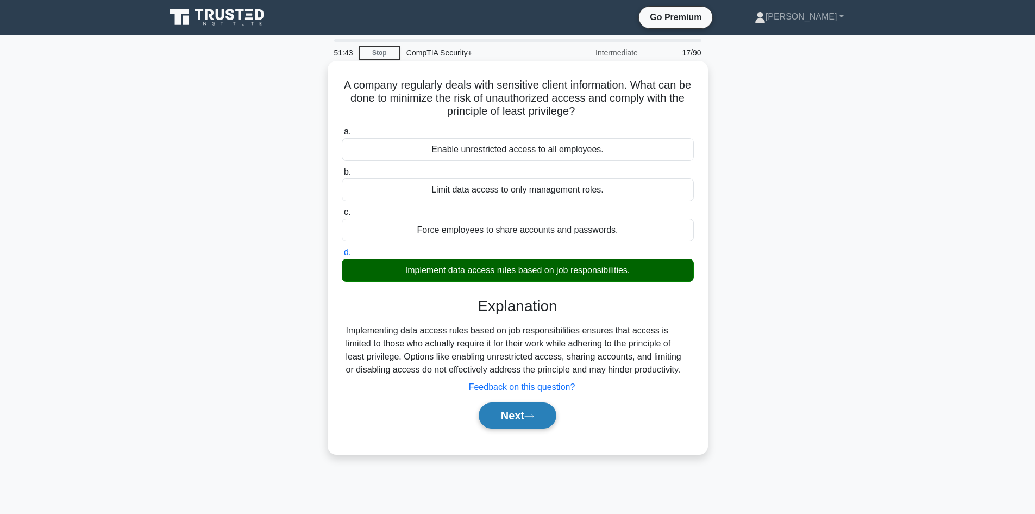
click at [537, 421] on button "Next" at bounding box center [518, 415] width 78 height 26
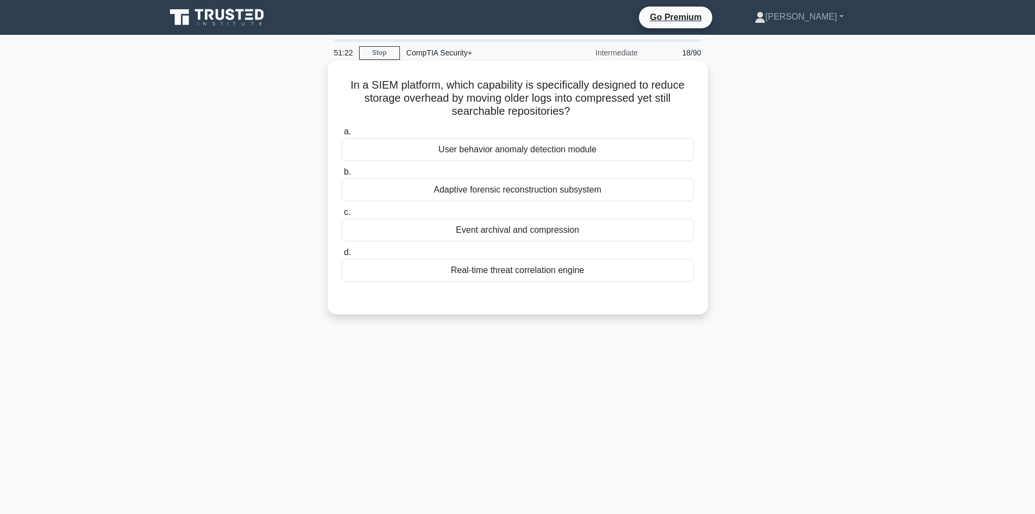
click at [508, 229] on div "Event archival and compression" at bounding box center [518, 229] width 352 height 23
click at [342, 216] on input "c. Event archival and compression" at bounding box center [342, 212] width 0 height 7
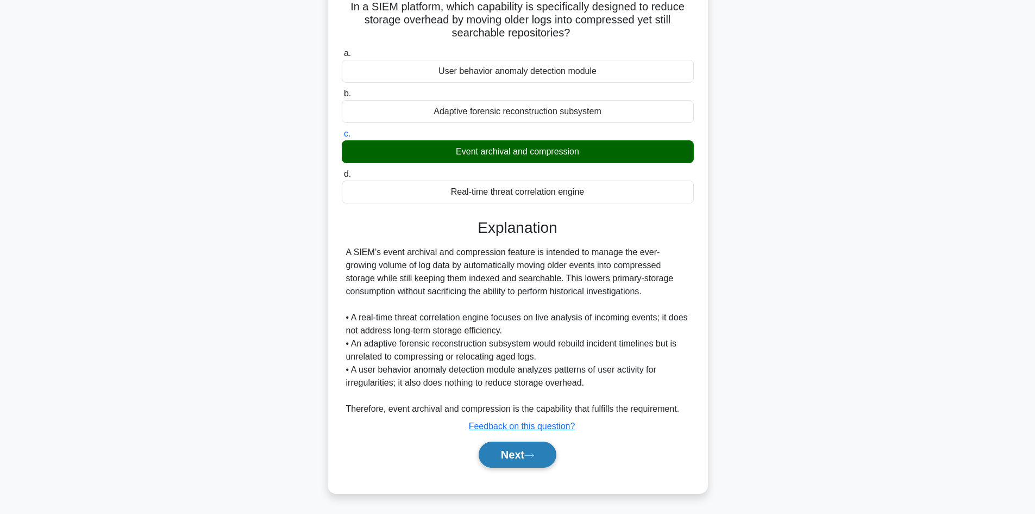
click at [519, 457] on button "Next" at bounding box center [518, 454] width 78 height 26
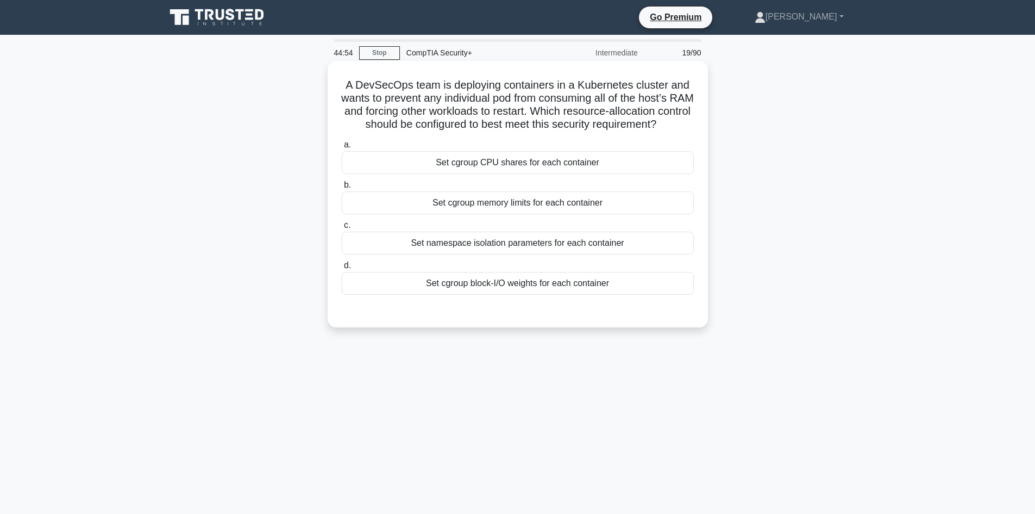
click at [570, 214] on div "Set cgroup memory limits for each container" at bounding box center [518, 202] width 352 height 23
click at [342, 189] on input "b. Set cgroup memory limits for each container" at bounding box center [342, 185] width 0 height 7
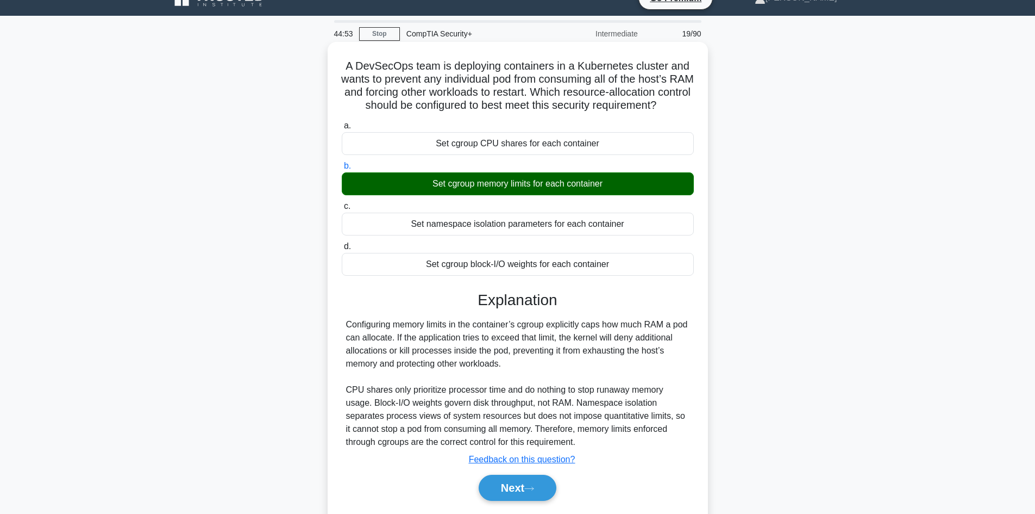
scroll to position [73, 0]
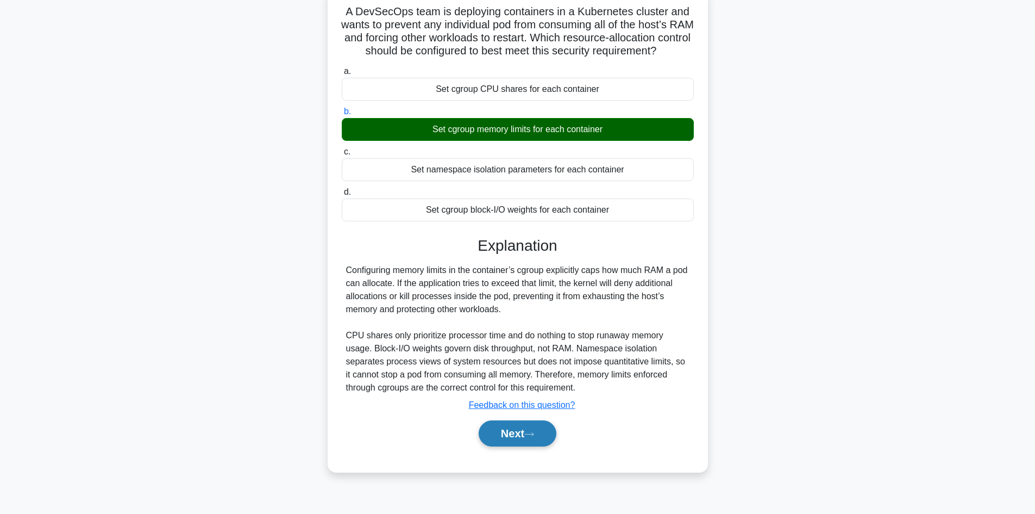
click at [497, 446] on button "Next" at bounding box center [518, 433] width 78 height 26
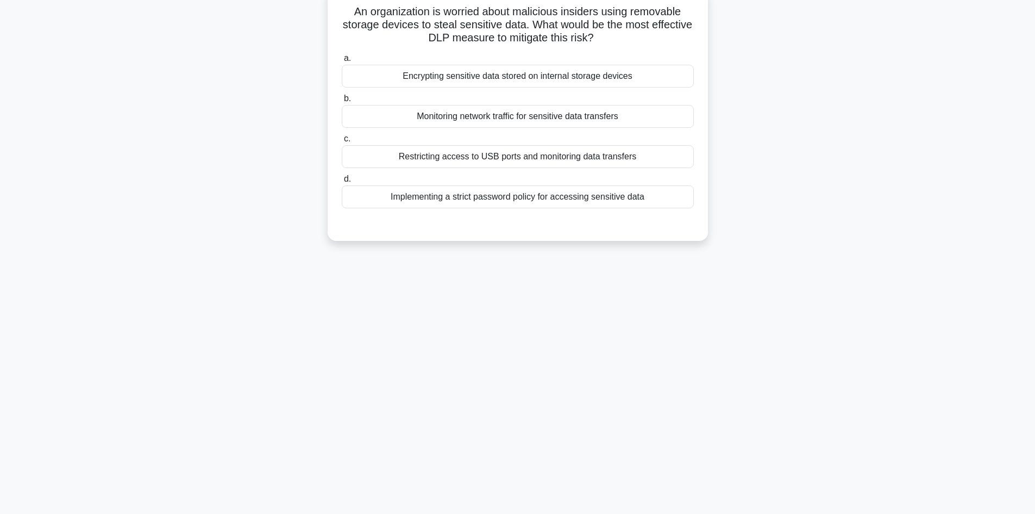
click at [438, 156] on div "Restricting access to USB ports and monitoring data transfers" at bounding box center [518, 156] width 352 height 23
click at [342, 142] on input "c. Restricting access to USB ports and monitoring data transfers" at bounding box center [342, 138] width 0 height 7
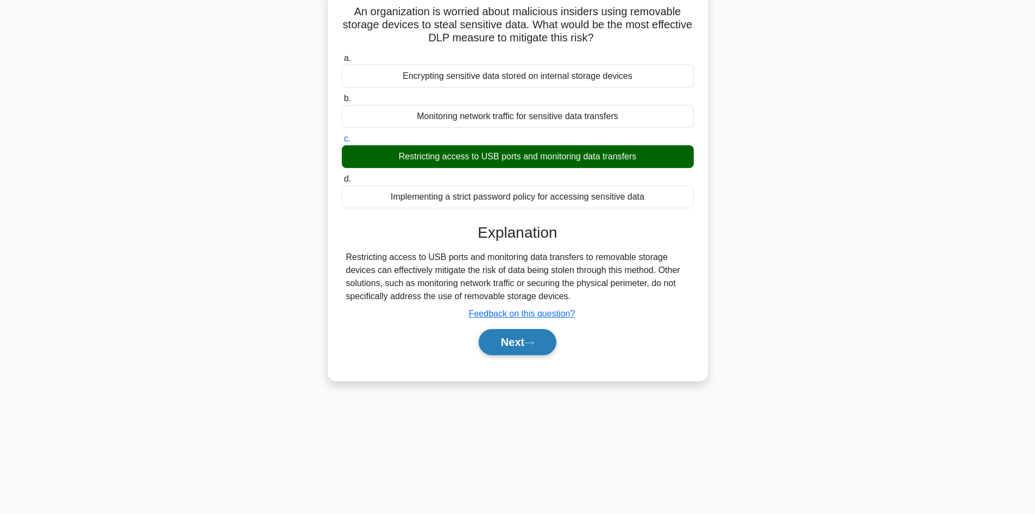
drag, startPoint x: 525, startPoint y: 341, endPoint x: 523, endPoint y: 331, distance: 9.9
click at [525, 344] on button "Next" at bounding box center [518, 342] width 78 height 26
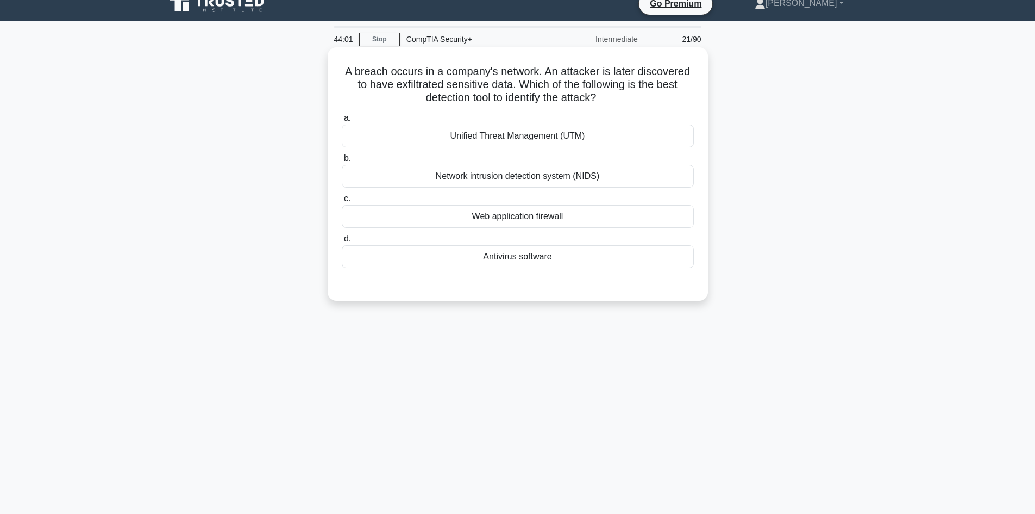
scroll to position [0, 0]
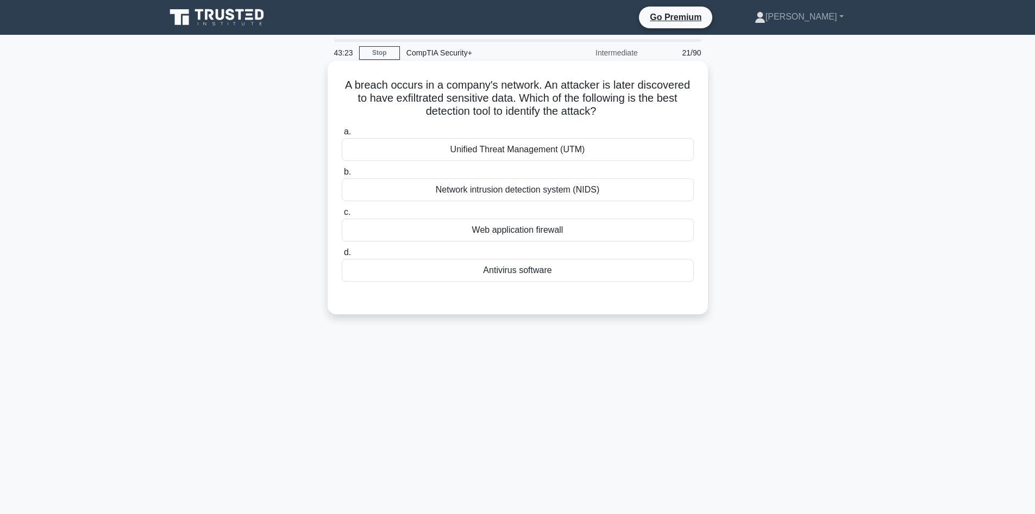
click at [522, 192] on div "Network intrusion detection system (NIDS)" at bounding box center [518, 189] width 352 height 23
click at [342, 176] on input "b. Network intrusion detection system (NIDS)" at bounding box center [342, 171] width 0 height 7
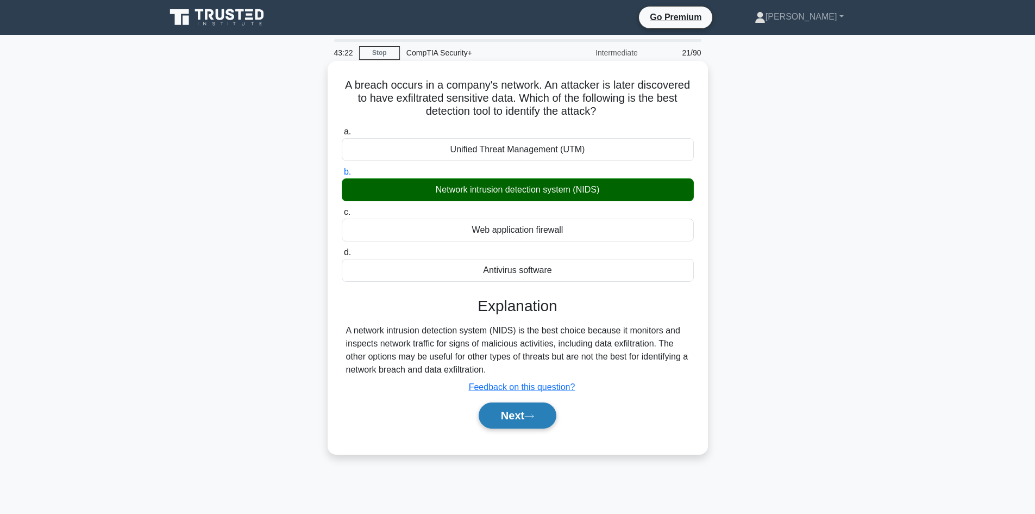
click at [540, 422] on button "Next" at bounding box center [518, 415] width 78 height 26
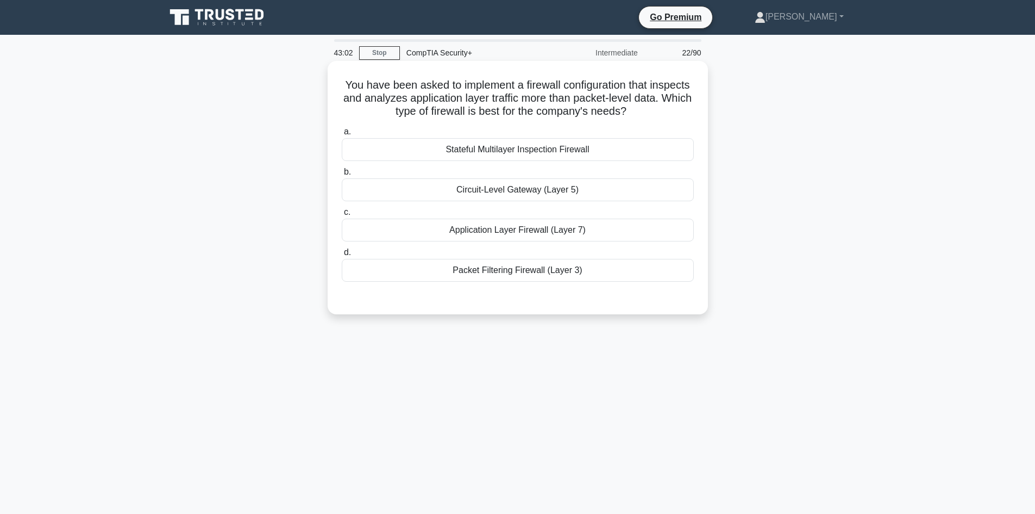
click at [580, 227] on div "Application Layer Firewall (Layer 7)" at bounding box center [518, 229] width 352 height 23
click at [342, 216] on input "c. Application Layer Firewall (Layer 7)" at bounding box center [342, 212] width 0 height 7
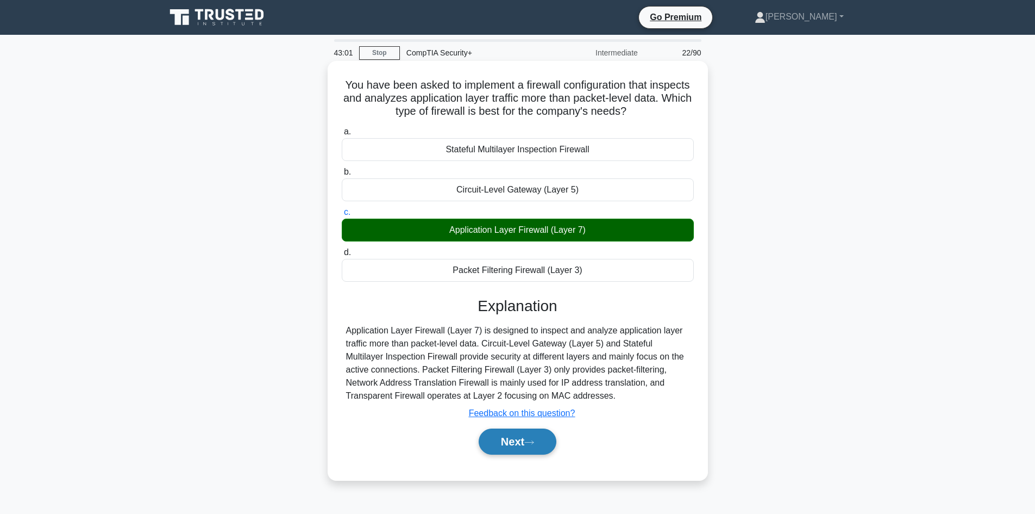
click at [502, 433] on button "Next" at bounding box center [518, 441] width 78 height 26
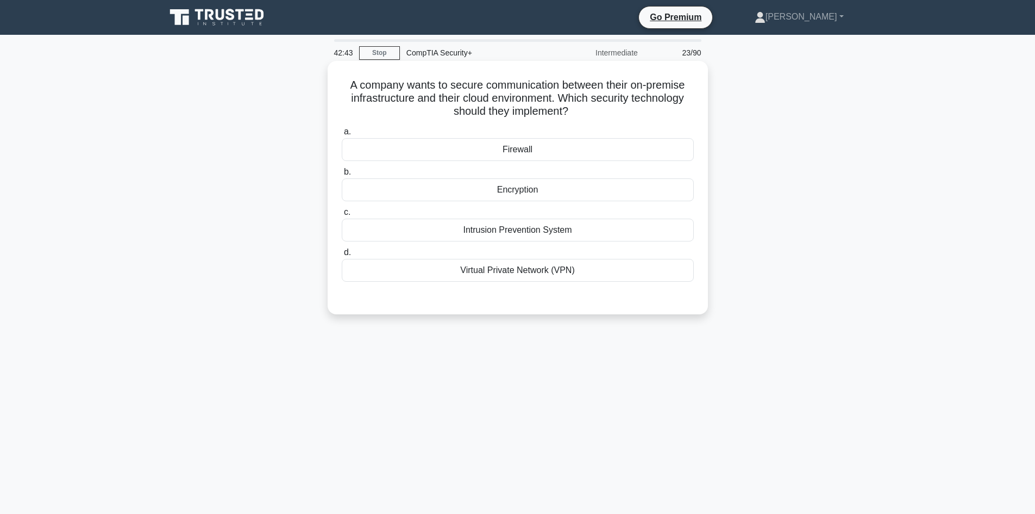
click at [511, 225] on div "Intrusion Prevention System" at bounding box center [518, 229] width 352 height 23
click at [342, 216] on input "c. Intrusion Prevention System" at bounding box center [342, 212] width 0 height 7
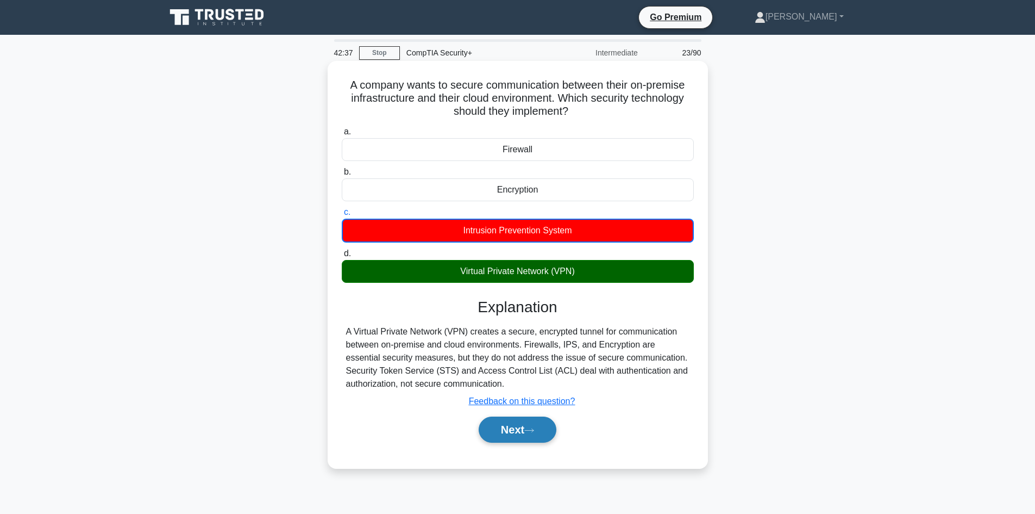
click at [534, 432] on icon at bounding box center [530, 430] width 10 height 6
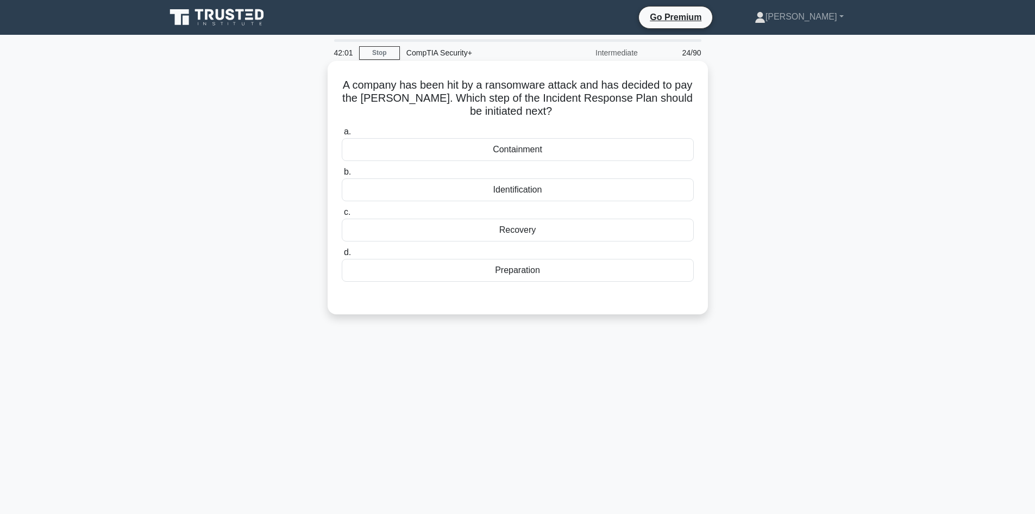
click at [528, 232] on div "Recovery" at bounding box center [518, 229] width 352 height 23
click at [342, 216] on input "c. Recovery" at bounding box center [342, 212] width 0 height 7
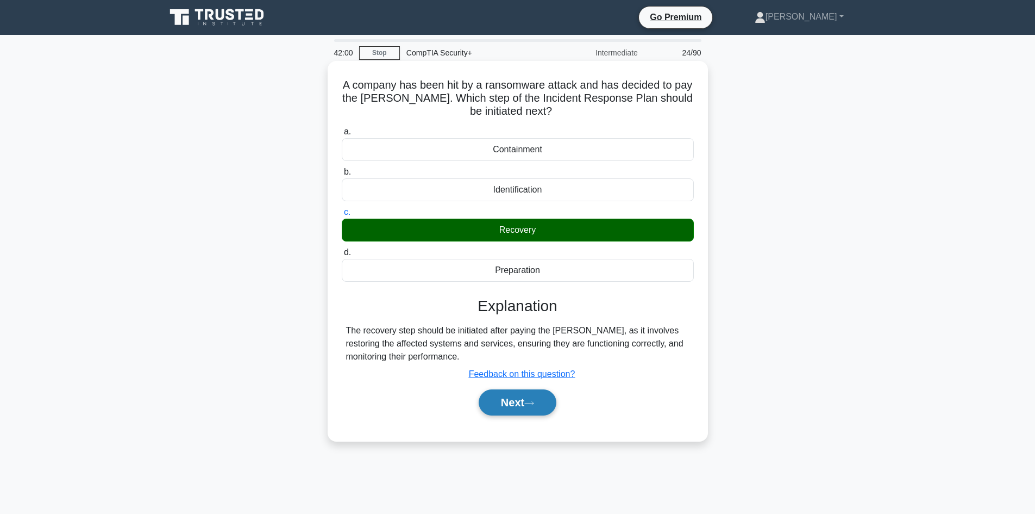
click at [528, 405] on button "Next" at bounding box center [518, 402] width 78 height 26
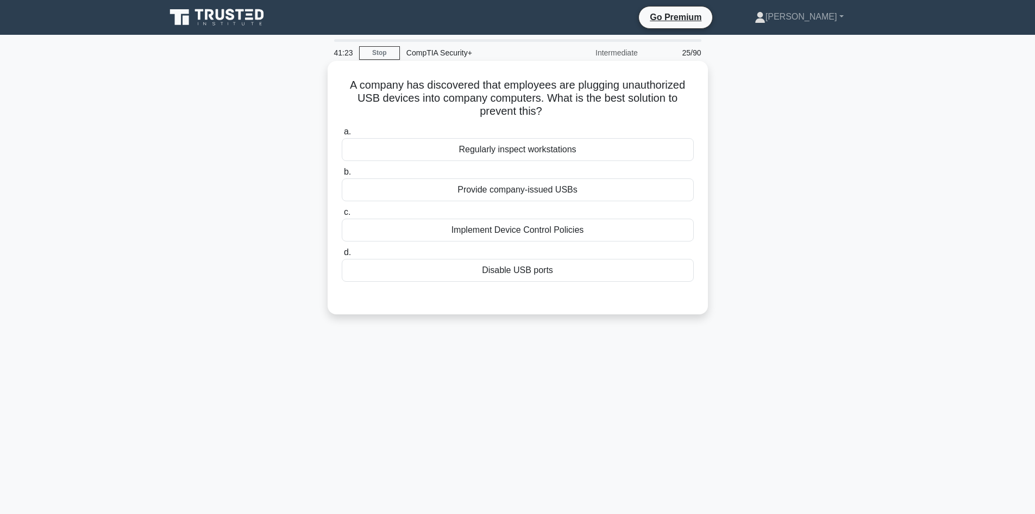
click at [516, 269] on div "Disable USB ports" at bounding box center [518, 270] width 352 height 23
click at [342, 256] on input "d. Disable USB ports" at bounding box center [342, 252] width 0 height 7
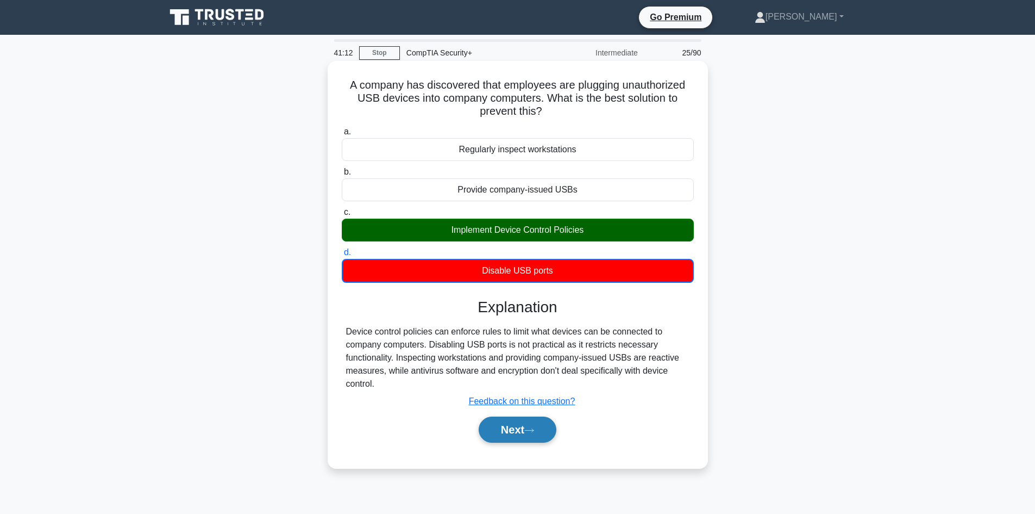
click at [552, 430] on button "Next" at bounding box center [518, 429] width 78 height 26
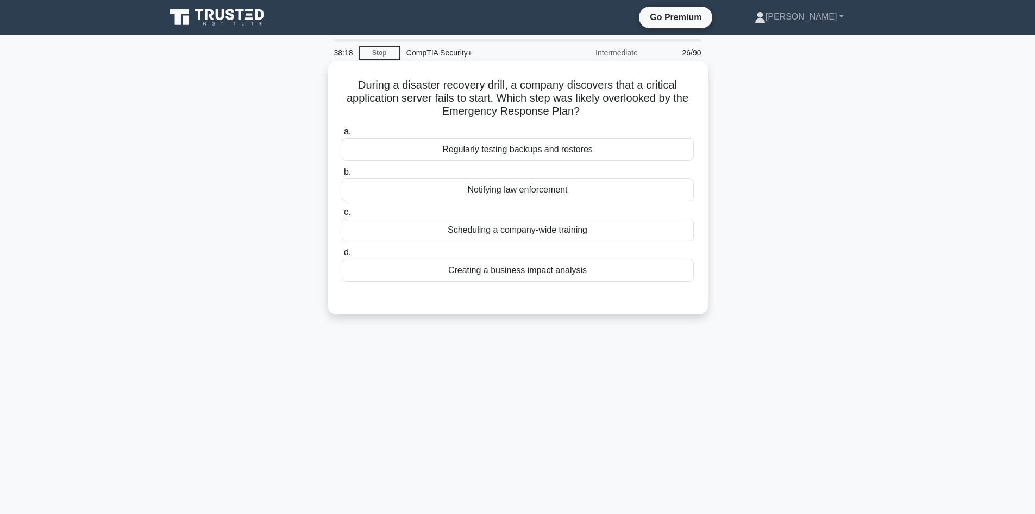
click at [517, 147] on div "Regularly testing backups and restores" at bounding box center [518, 149] width 352 height 23
click at [342, 135] on input "a. Regularly testing backups and restores" at bounding box center [342, 131] width 0 height 7
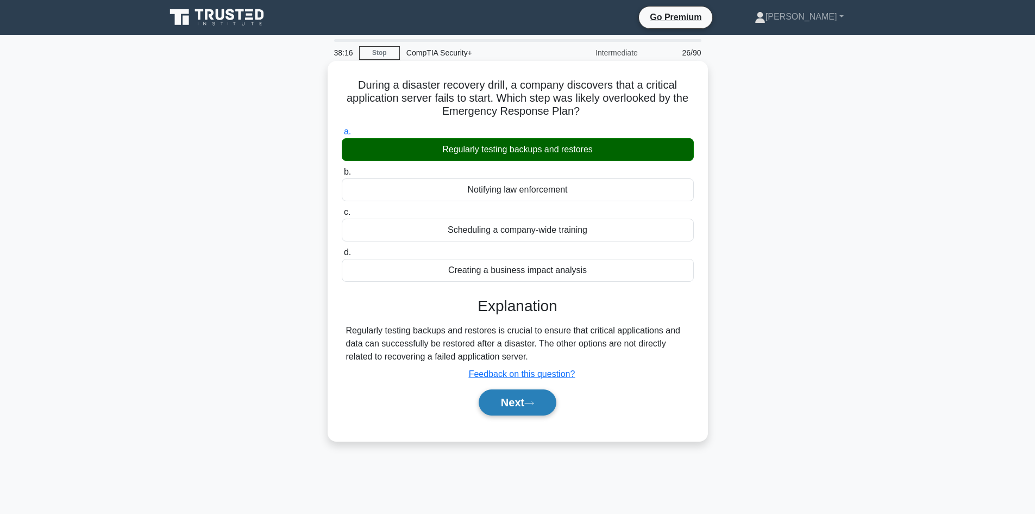
click at [506, 398] on button "Next" at bounding box center [518, 402] width 78 height 26
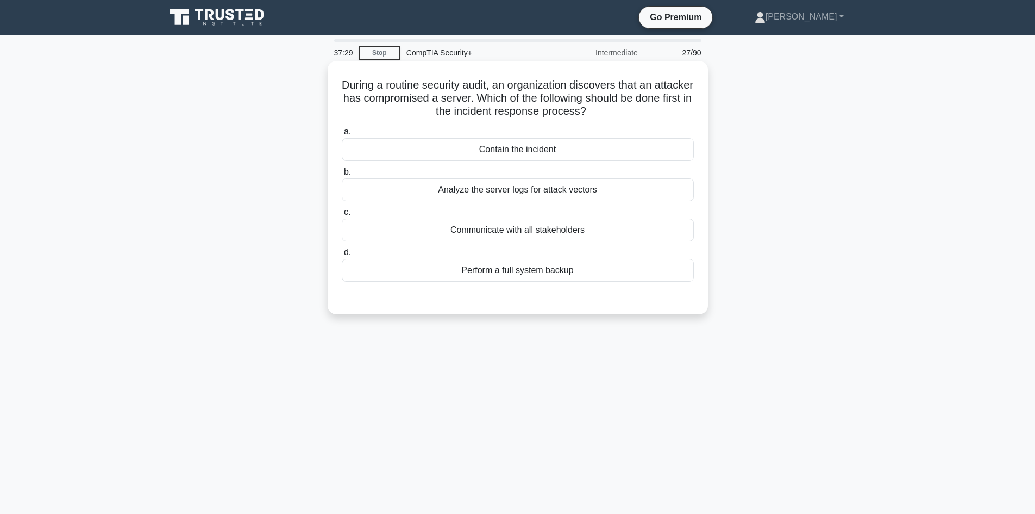
click at [436, 153] on div "Contain the incident" at bounding box center [518, 149] width 352 height 23
click at [342, 135] on input "a. Contain the incident" at bounding box center [342, 131] width 0 height 7
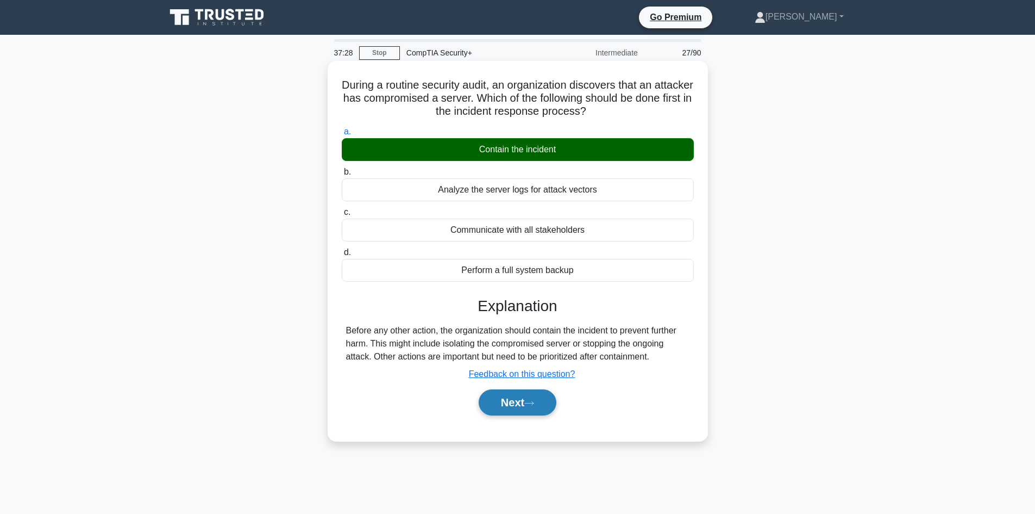
click at [521, 409] on button "Next" at bounding box center [518, 402] width 78 height 26
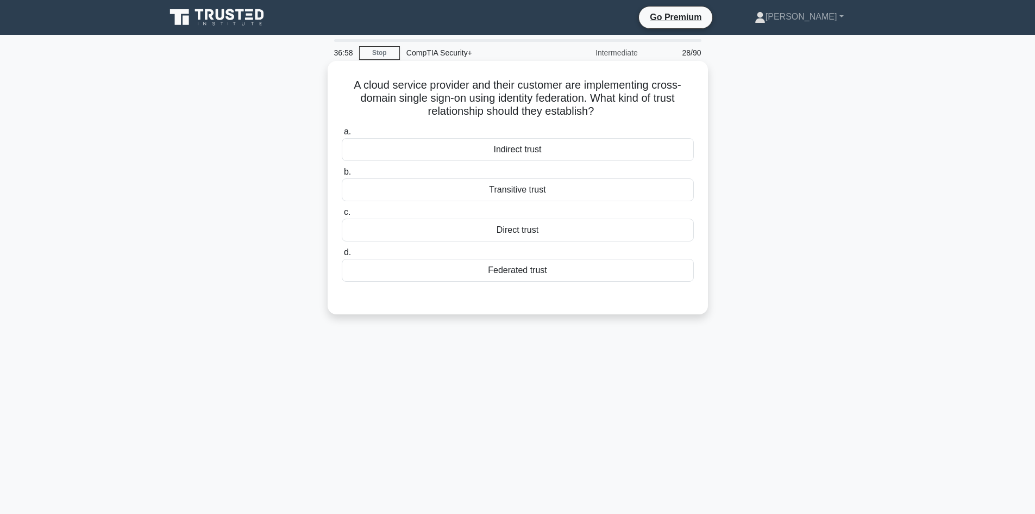
click at [510, 273] on div "Federated trust" at bounding box center [518, 270] width 352 height 23
click at [342, 256] on input "d. Federated trust" at bounding box center [342, 252] width 0 height 7
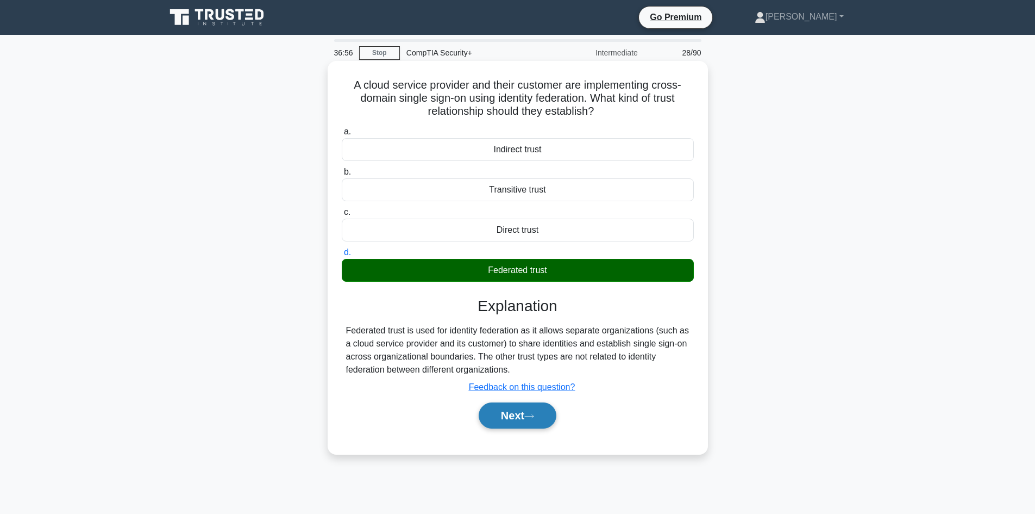
click at [502, 413] on button "Next" at bounding box center [518, 415] width 78 height 26
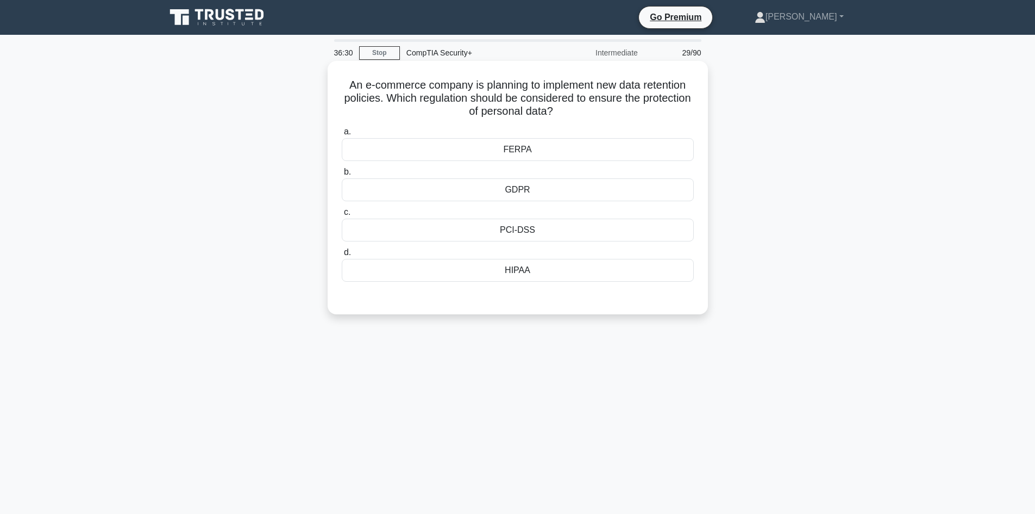
click at [533, 222] on div "PCI-DSS" at bounding box center [518, 229] width 352 height 23
click at [342, 216] on input "c. PCI-DSS" at bounding box center [342, 212] width 0 height 7
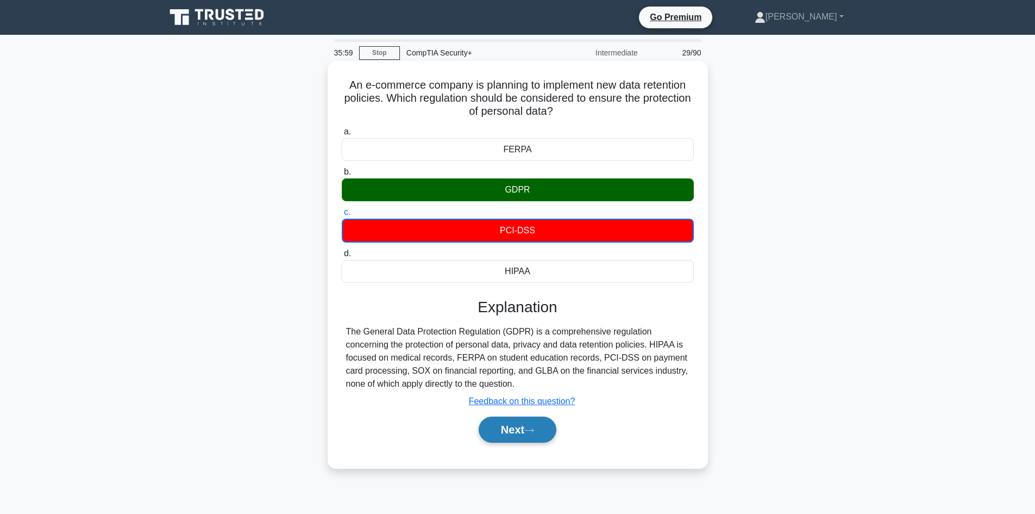
click at [528, 432] on button "Next" at bounding box center [518, 429] width 78 height 26
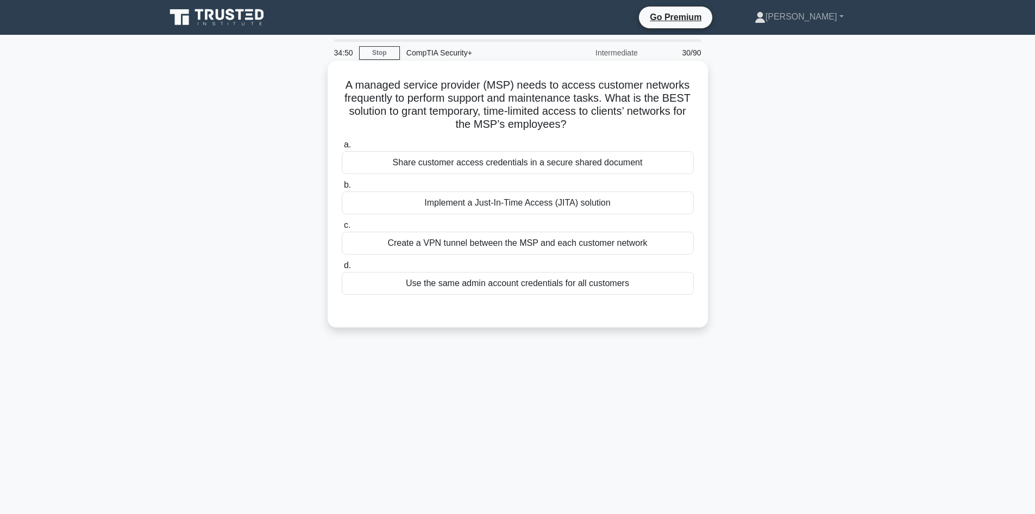
click at [422, 205] on div "Implement a Just-In-Time Access (JITA) solution" at bounding box center [518, 202] width 352 height 23
click at [342, 189] on input "b. Implement a Just-In-Time Access (JITA) solution" at bounding box center [342, 185] width 0 height 7
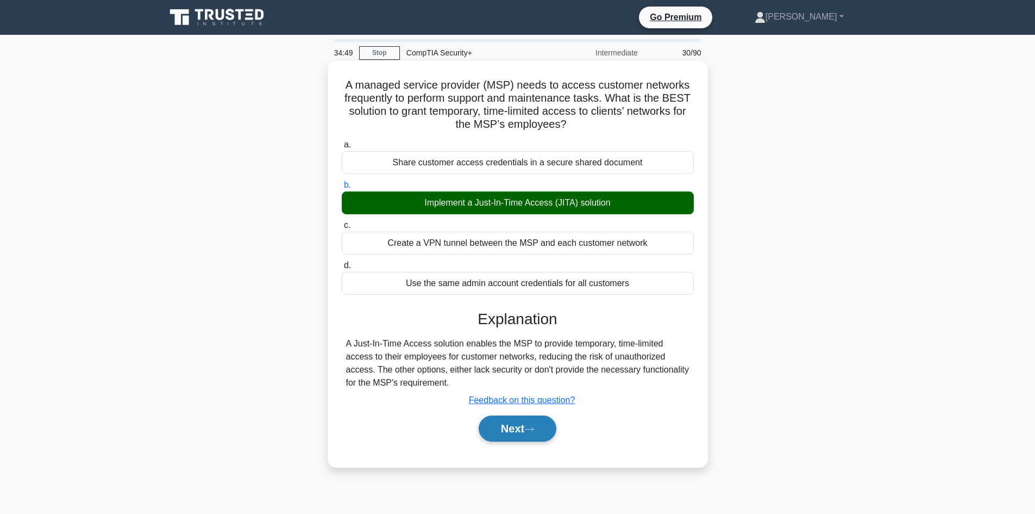
click at [505, 425] on button "Next" at bounding box center [518, 428] width 78 height 26
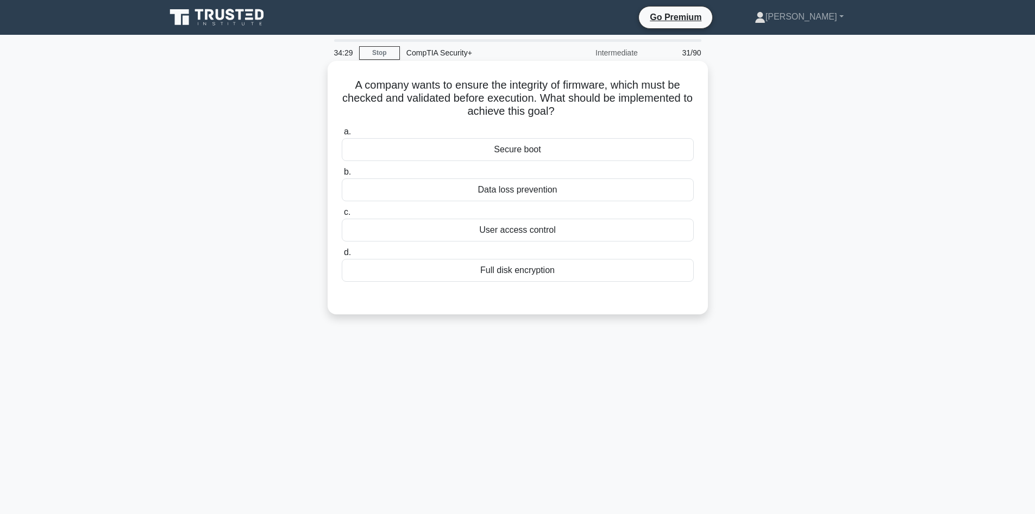
click at [508, 191] on div "Data loss prevention" at bounding box center [518, 189] width 352 height 23
click at [342, 176] on input "b. Data loss prevention" at bounding box center [342, 171] width 0 height 7
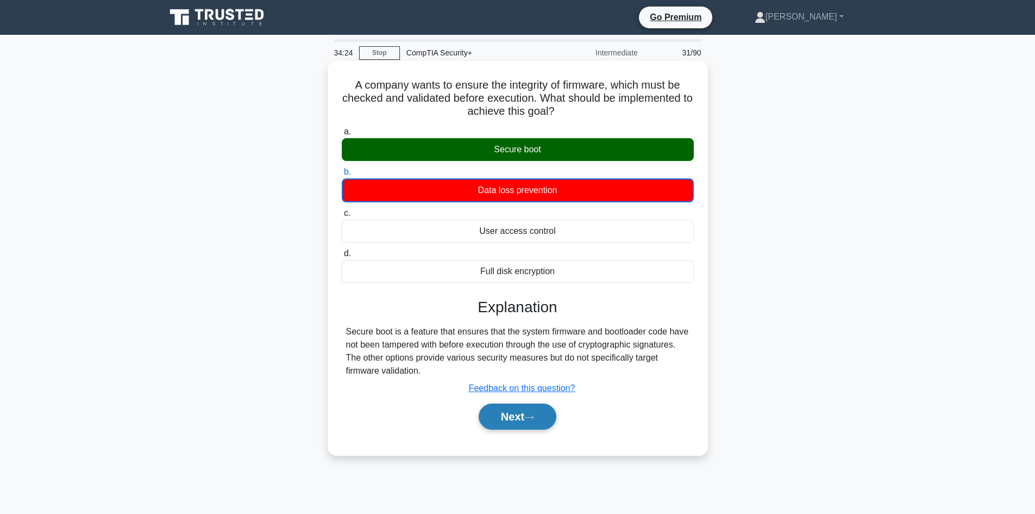
click at [490, 416] on button "Next" at bounding box center [518, 416] width 78 height 26
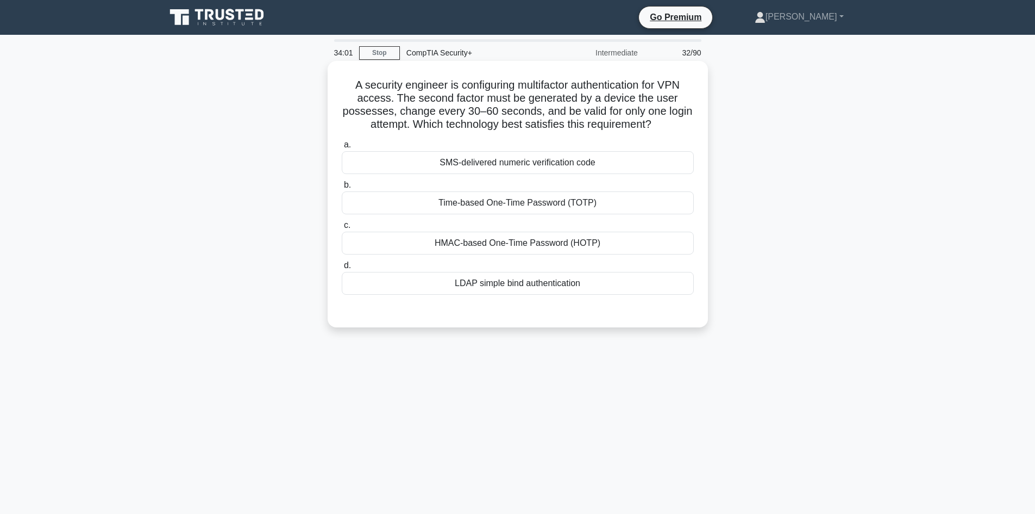
click at [444, 204] on div "Time-based One-Time Password (TOTP)" at bounding box center [518, 202] width 352 height 23
click at [342, 189] on input "b. Time-based One-Time Password (TOTP)" at bounding box center [342, 185] width 0 height 7
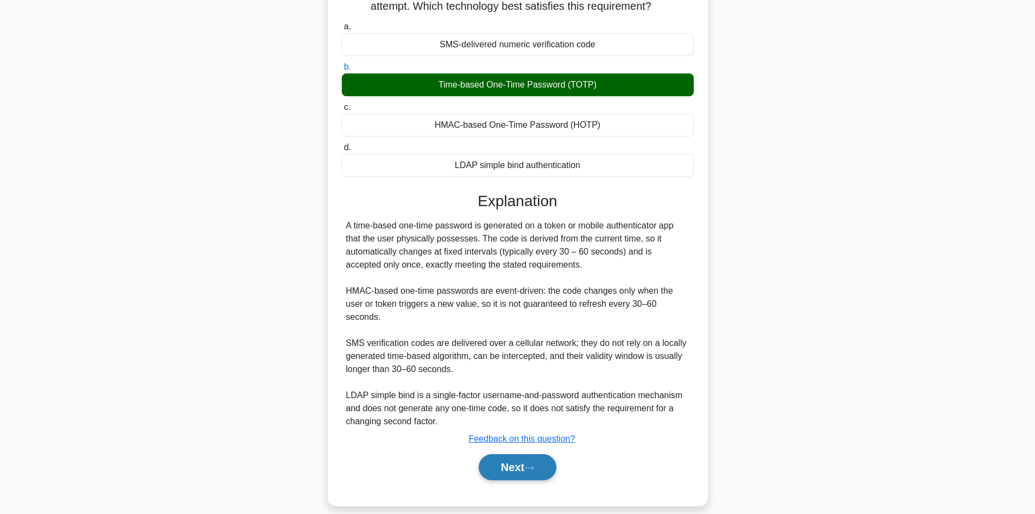
click at [519, 454] on button "Next" at bounding box center [518, 467] width 78 height 26
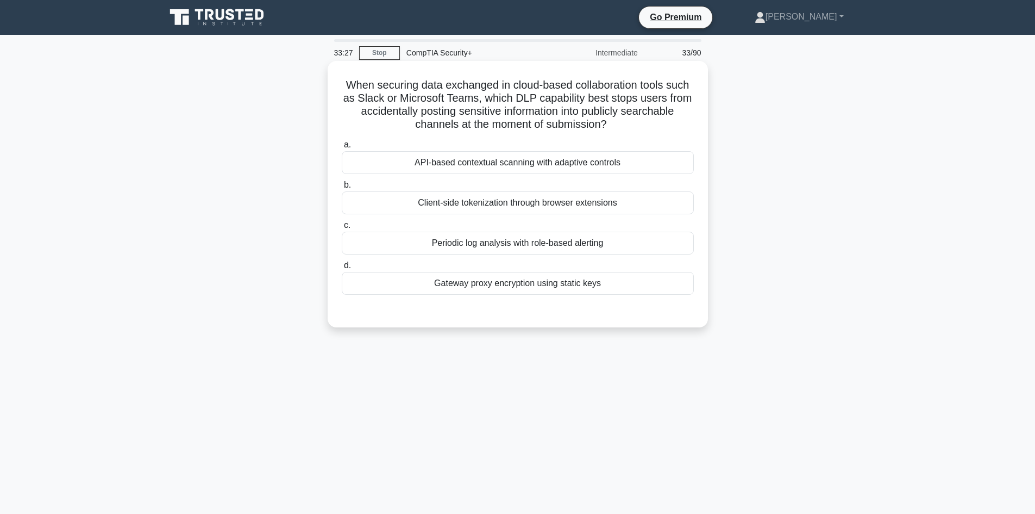
click at [526, 158] on div "API-based contextual scanning with adaptive controls" at bounding box center [518, 162] width 352 height 23
click at [342, 148] on input "a. API-based contextual scanning with adaptive controls" at bounding box center [342, 144] width 0 height 7
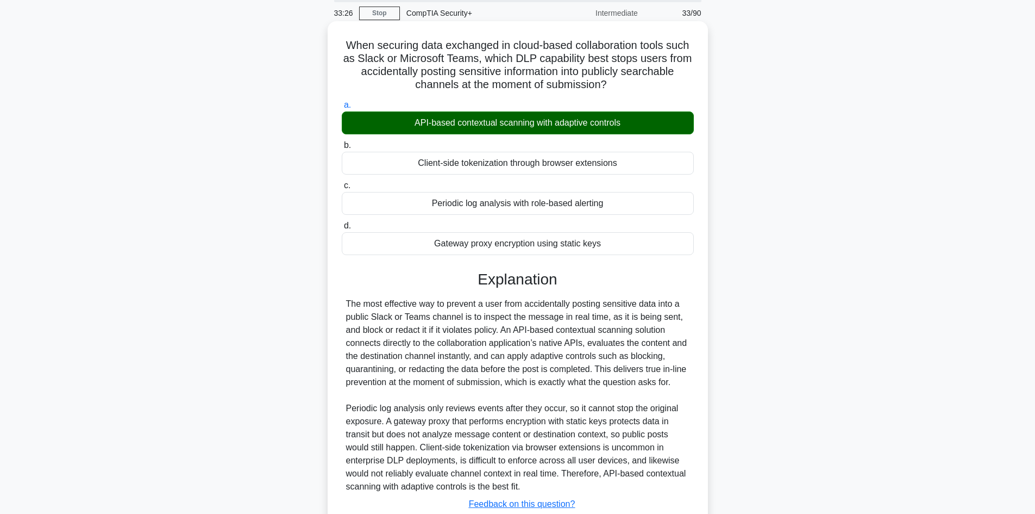
scroll to position [118, 0]
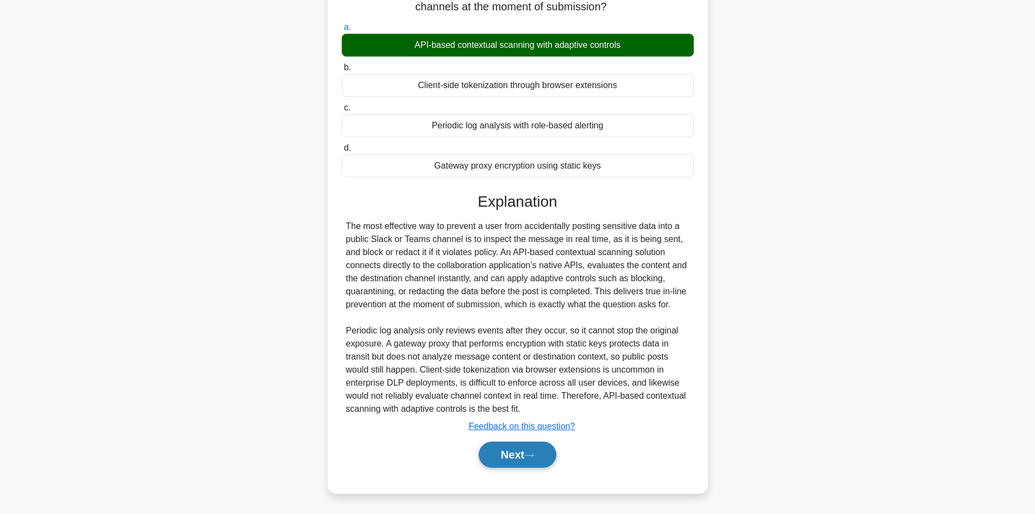
click at [539, 446] on button "Next" at bounding box center [518, 454] width 78 height 26
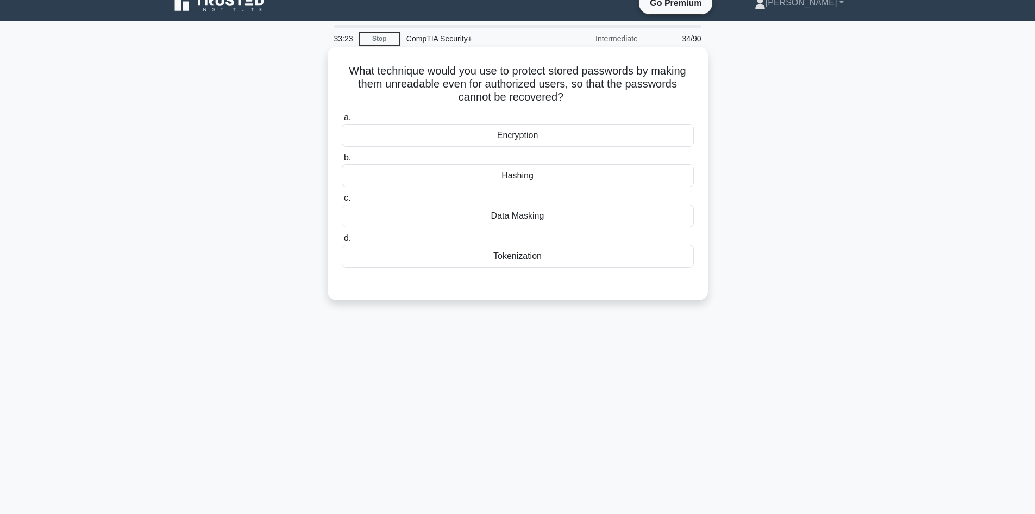
scroll to position [0, 0]
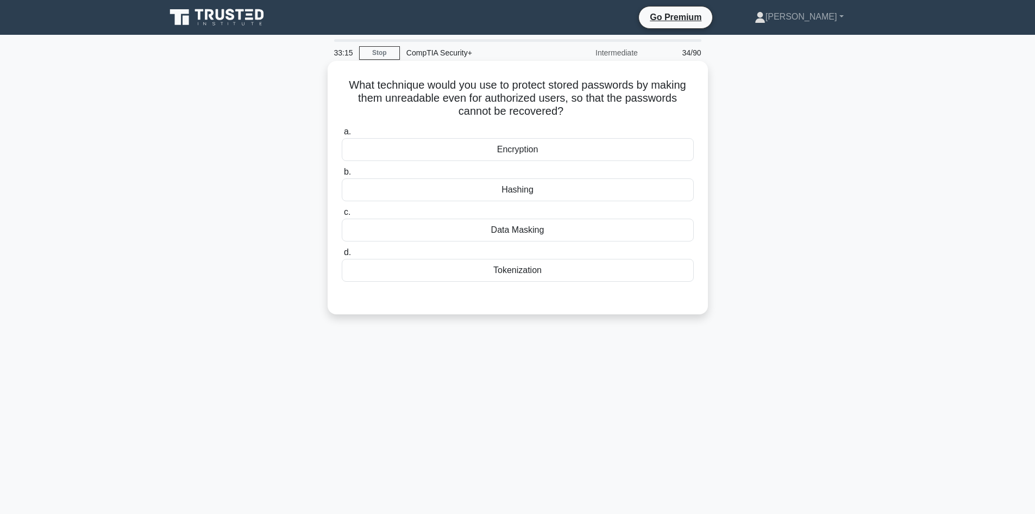
click at [523, 192] on div "Hashing" at bounding box center [518, 189] width 352 height 23
click at [342, 176] on input "b. Hashing" at bounding box center [342, 171] width 0 height 7
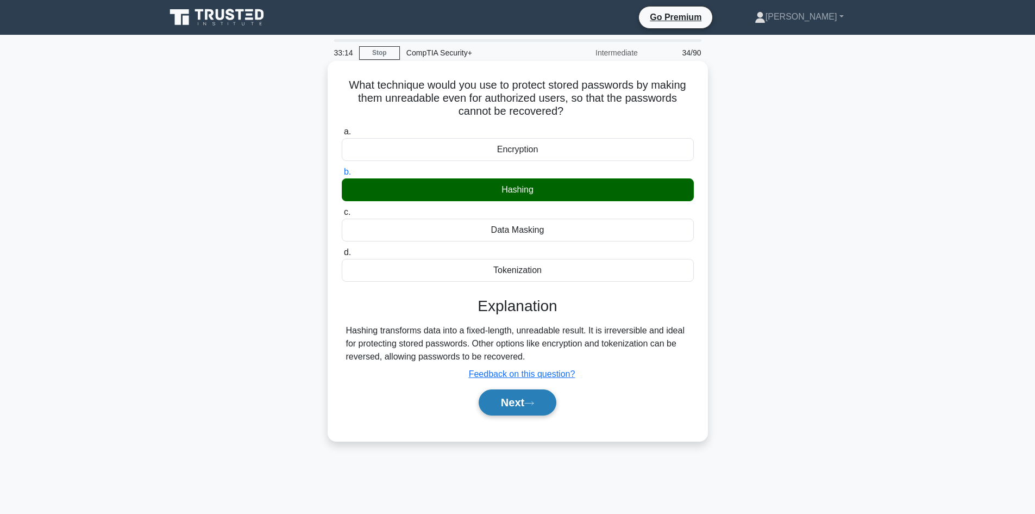
click at [530, 411] on button "Next" at bounding box center [518, 402] width 78 height 26
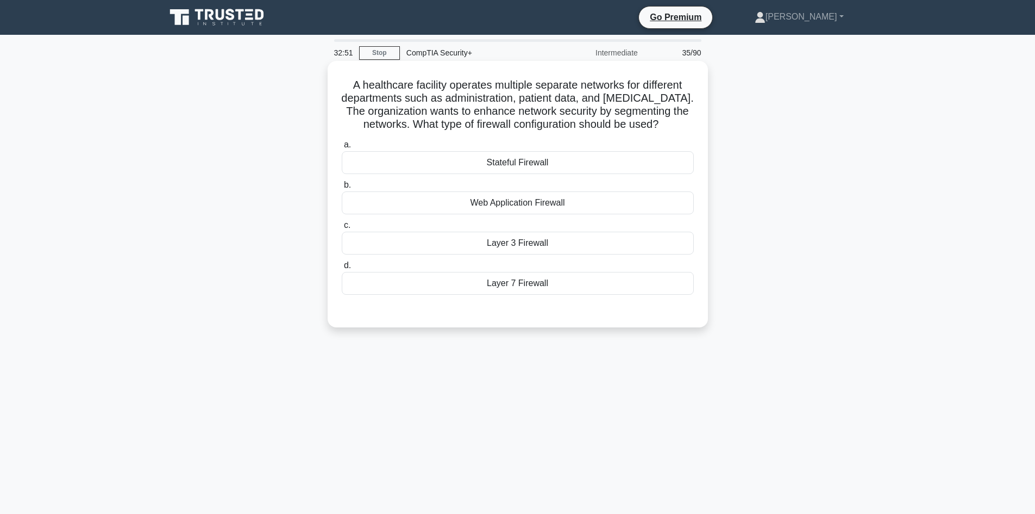
click at [520, 284] on div "Layer 7 Firewall" at bounding box center [518, 283] width 352 height 23
click at [342, 269] on input "d. Layer 7 Firewall" at bounding box center [342, 265] width 0 height 7
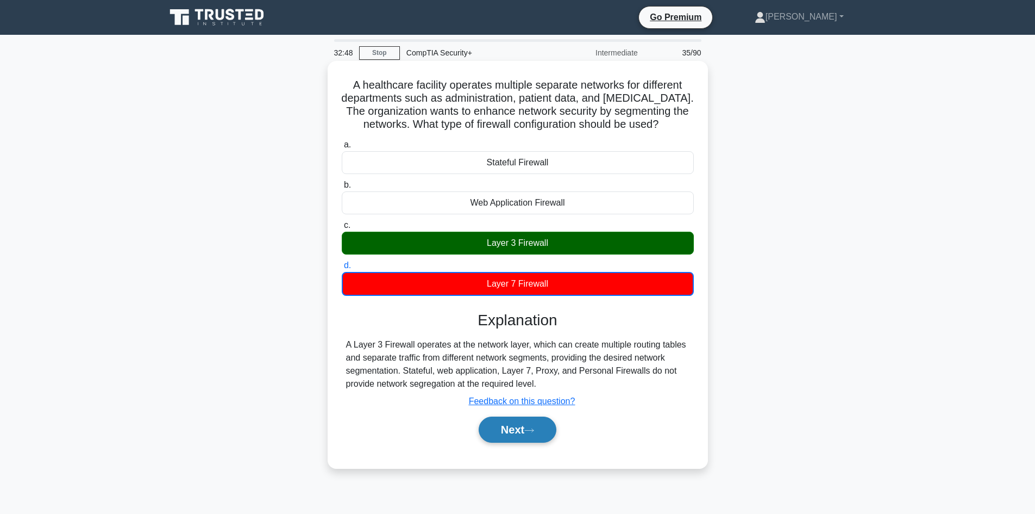
click at [506, 439] on button "Next" at bounding box center [518, 429] width 78 height 26
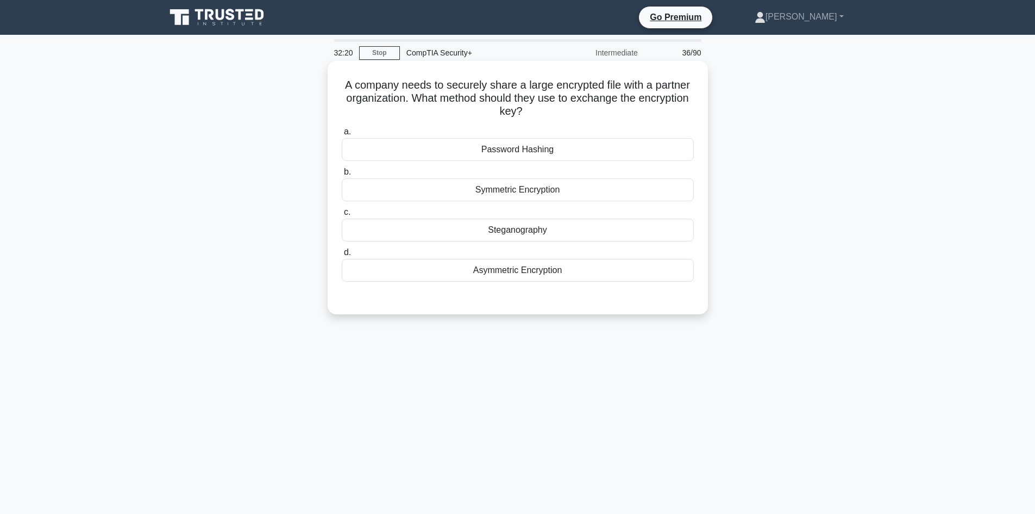
click at [519, 190] on div "Symmetric Encryption" at bounding box center [518, 189] width 352 height 23
click at [342, 176] on input "b. Symmetric Encryption" at bounding box center [342, 171] width 0 height 7
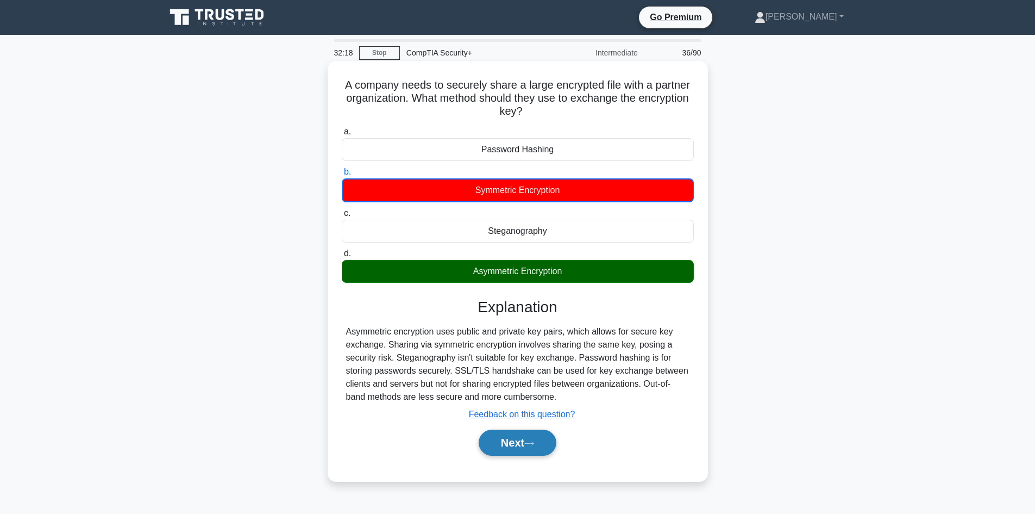
drag, startPoint x: 514, startPoint y: 442, endPoint x: 487, endPoint y: 442, distance: 26.6
click at [514, 442] on button "Next" at bounding box center [518, 442] width 78 height 26
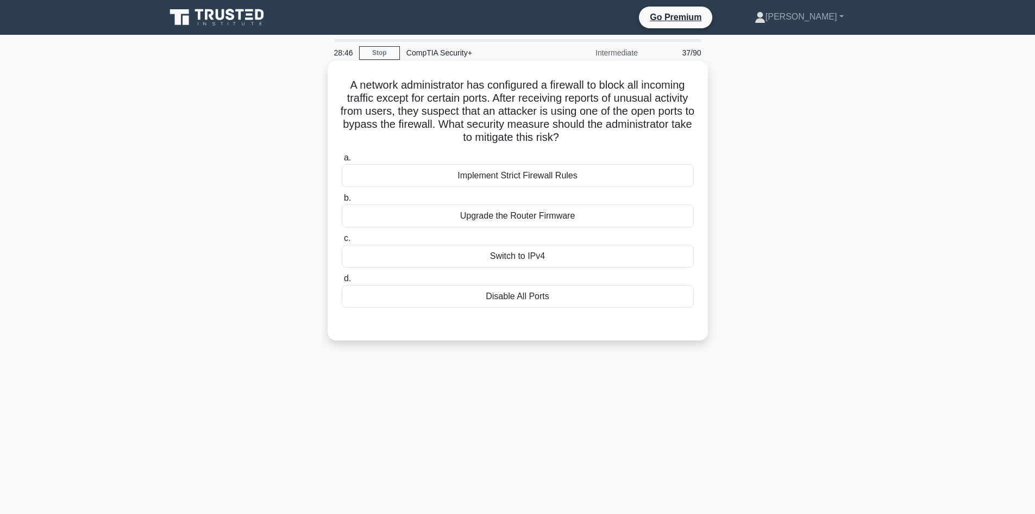
click at [502, 175] on div "Implement Strict Firewall Rules" at bounding box center [518, 175] width 352 height 23
click at [342, 161] on input "a. Implement Strict Firewall Rules" at bounding box center [342, 157] width 0 height 7
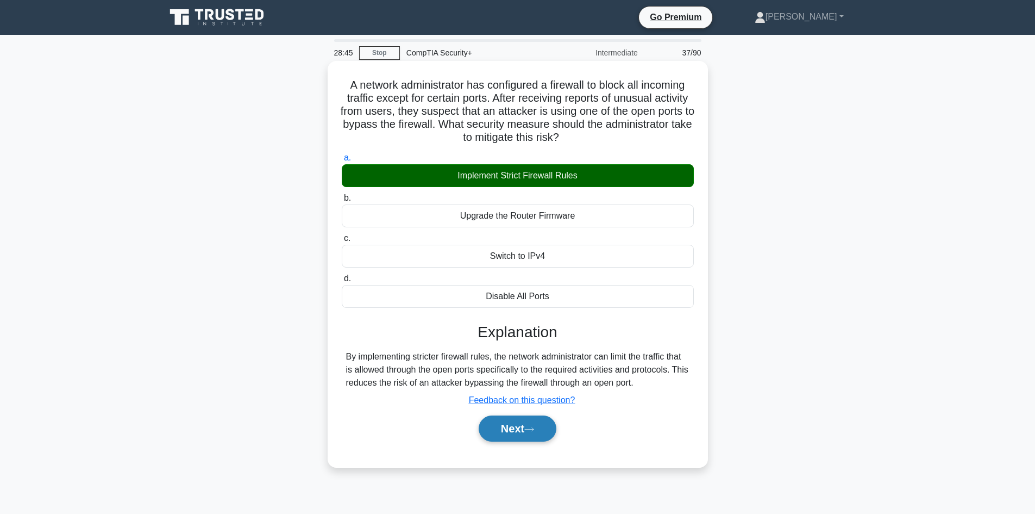
click at [516, 433] on button "Next" at bounding box center [518, 428] width 78 height 26
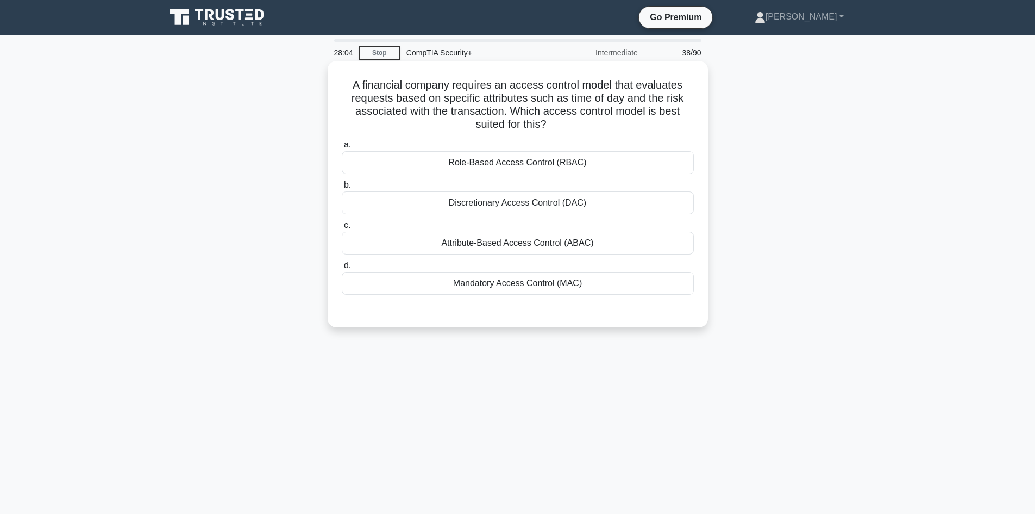
click at [557, 235] on div "Attribute-Based Access Control (ABAC)" at bounding box center [518, 243] width 352 height 23
click at [342, 229] on input "c. Attribute-Based Access Control (ABAC)" at bounding box center [342, 225] width 0 height 7
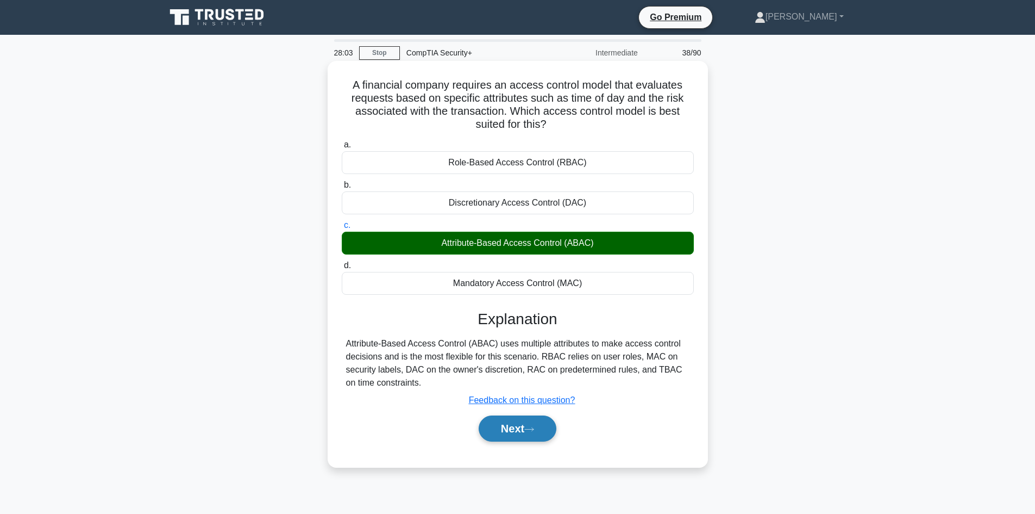
click at [519, 424] on button "Next" at bounding box center [518, 428] width 78 height 26
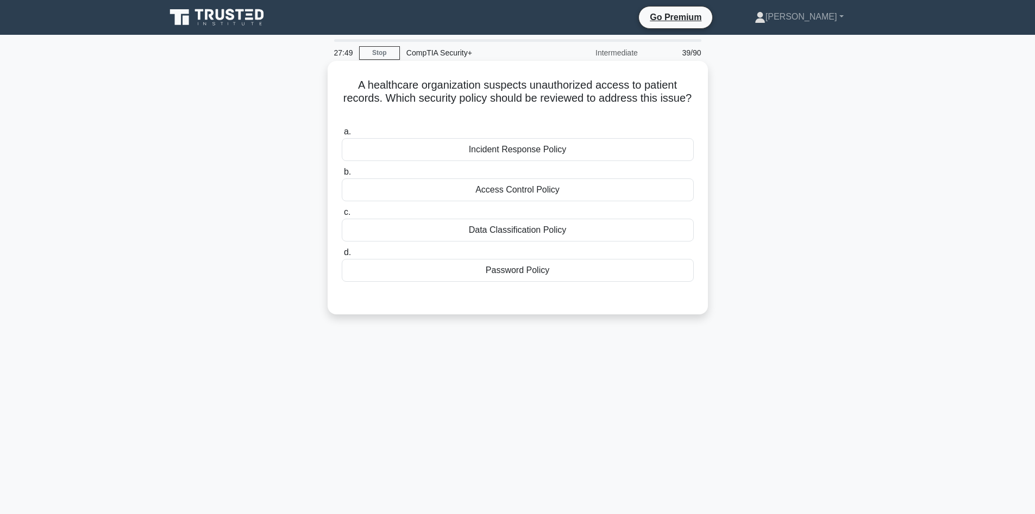
click at [528, 233] on div "Data Classification Policy" at bounding box center [518, 229] width 352 height 23
click at [342, 216] on input "c. Data Classification Policy" at bounding box center [342, 212] width 0 height 7
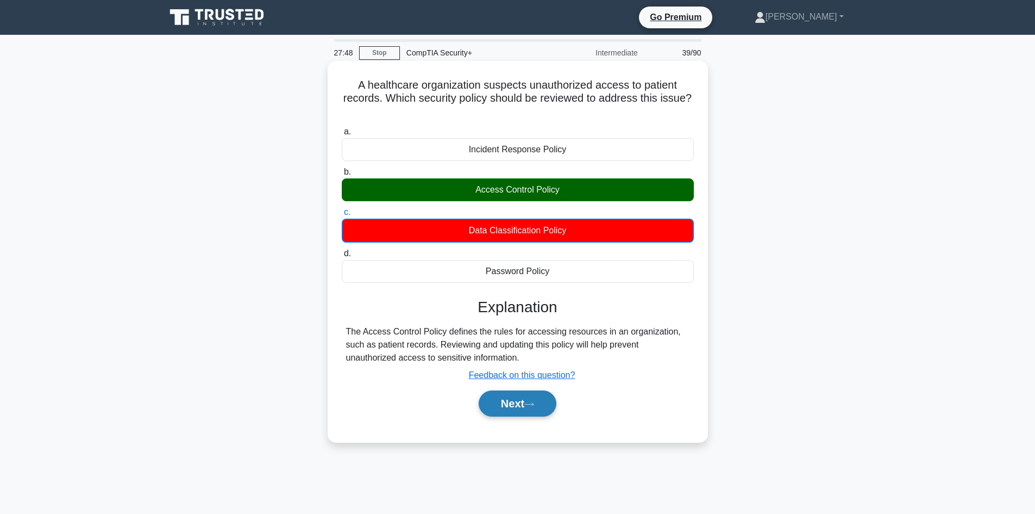
click at [525, 405] on button "Next" at bounding box center [518, 403] width 78 height 26
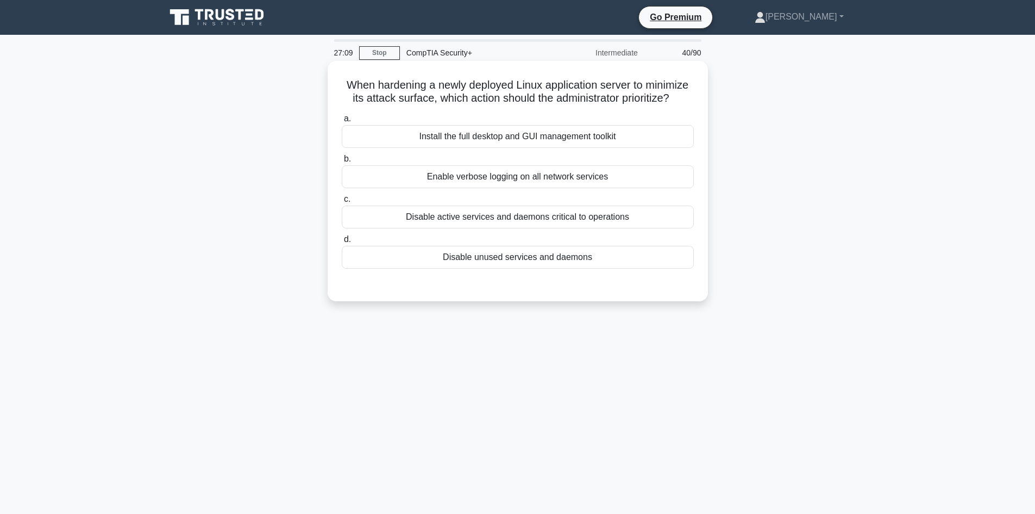
click at [533, 141] on div "Install the full desktop and GUI management toolkit" at bounding box center [518, 136] width 352 height 23
click at [342, 122] on input "a. Install the full desktop and GUI management toolkit" at bounding box center [342, 118] width 0 height 7
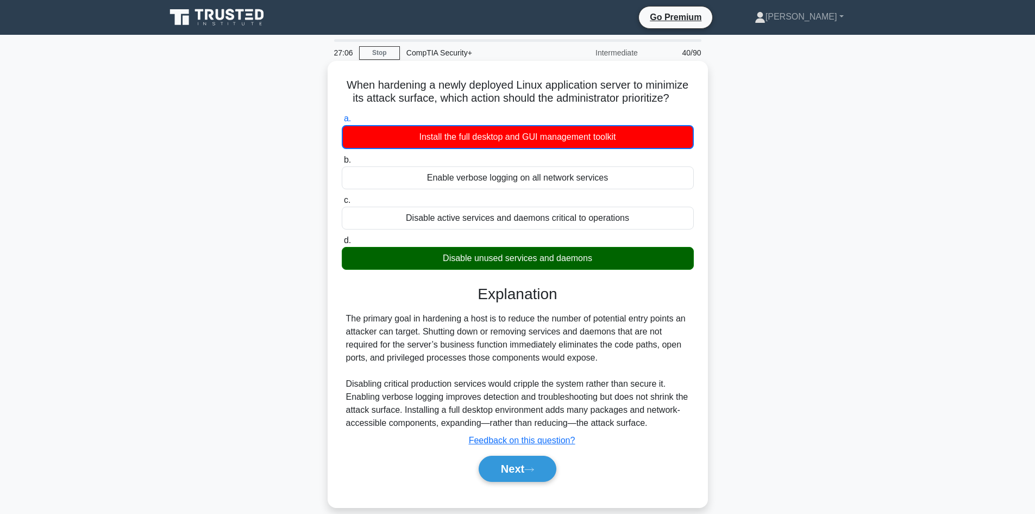
click at [532, 455] on div "Next" at bounding box center [518, 468] width 352 height 35
click at [532, 464] on button "Next" at bounding box center [518, 468] width 78 height 26
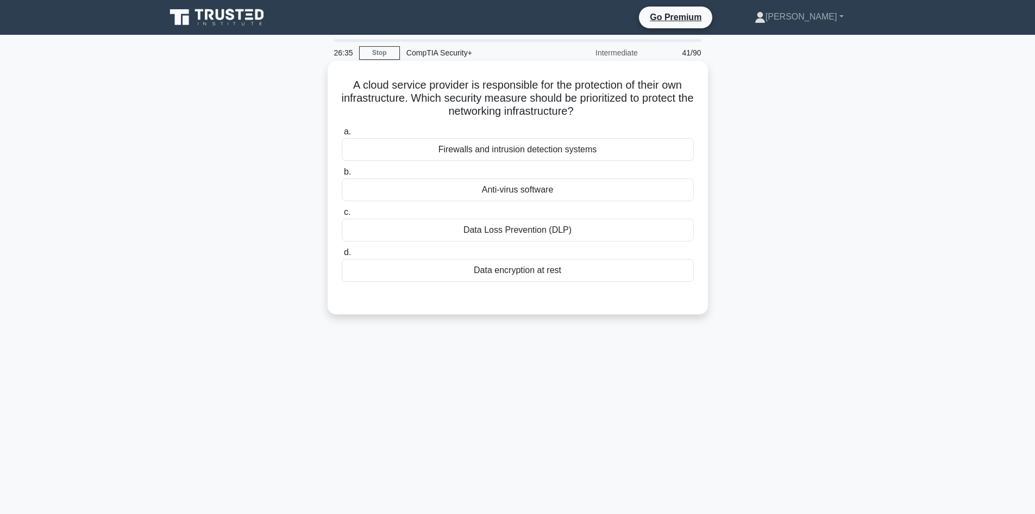
click at [444, 150] on div "Firewalls and intrusion detection systems" at bounding box center [518, 149] width 352 height 23
click at [342, 135] on input "a. Firewalls and intrusion detection systems" at bounding box center [342, 131] width 0 height 7
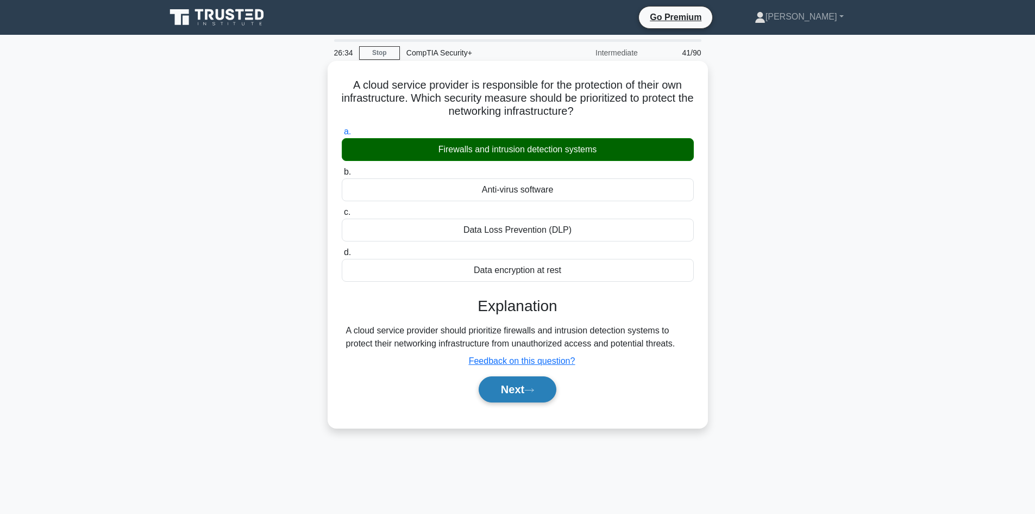
click at [519, 383] on button "Next" at bounding box center [518, 389] width 78 height 26
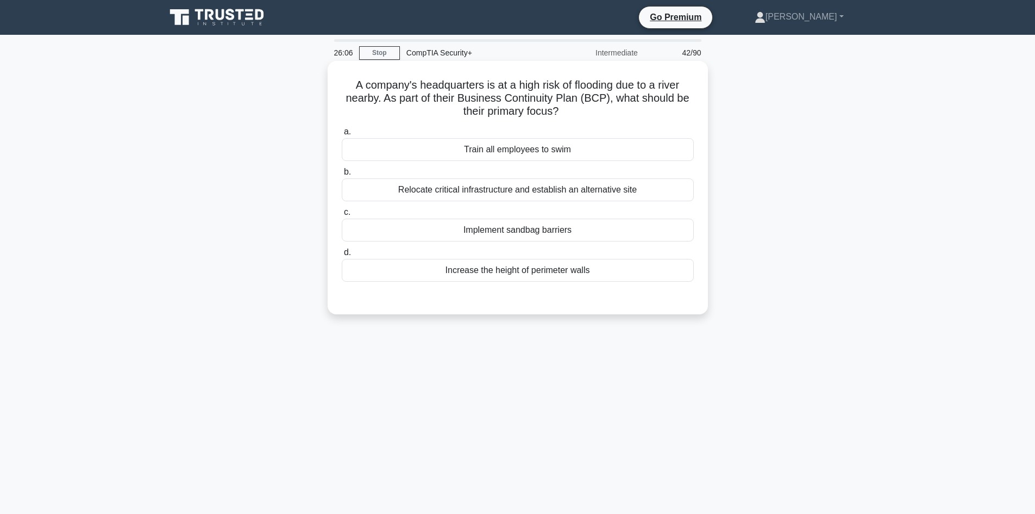
click at [542, 234] on div "Implement sandbag barriers" at bounding box center [518, 229] width 352 height 23
click at [342, 216] on input "c. Implement sandbag barriers" at bounding box center [342, 212] width 0 height 7
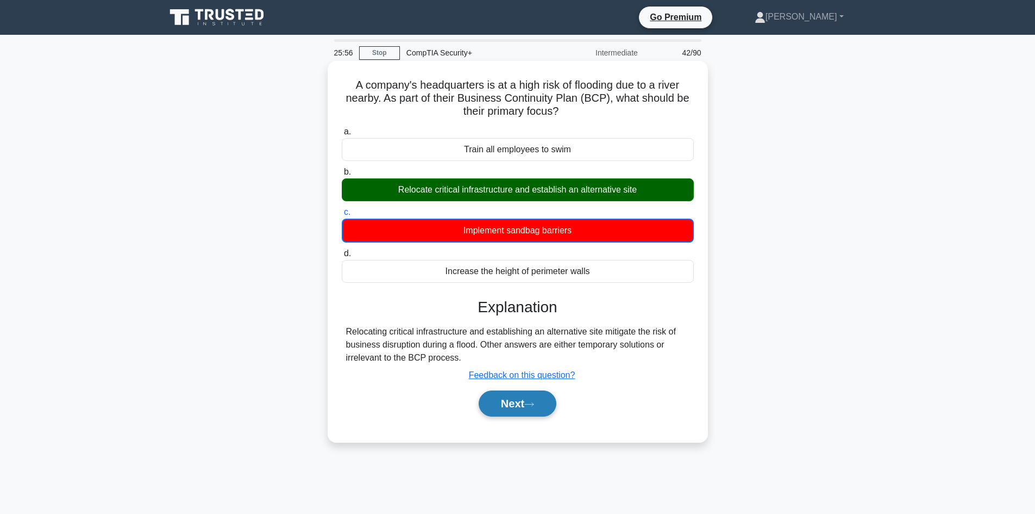
click at [515, 398] on button "Next" at bounding box center [518, 403] width 78 height 26
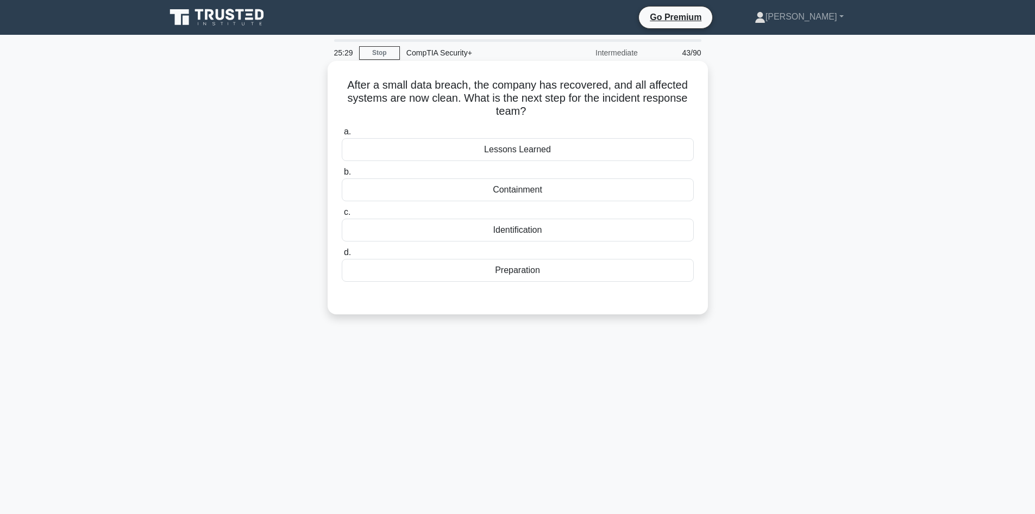
click at [513, 151] on div "Lessons Learned" at bounding box center [518, 149] width 352 height 23
click at [342, 135] on input "a. Lessons Learned" at bounding box center [342, 131] width 0 height 7
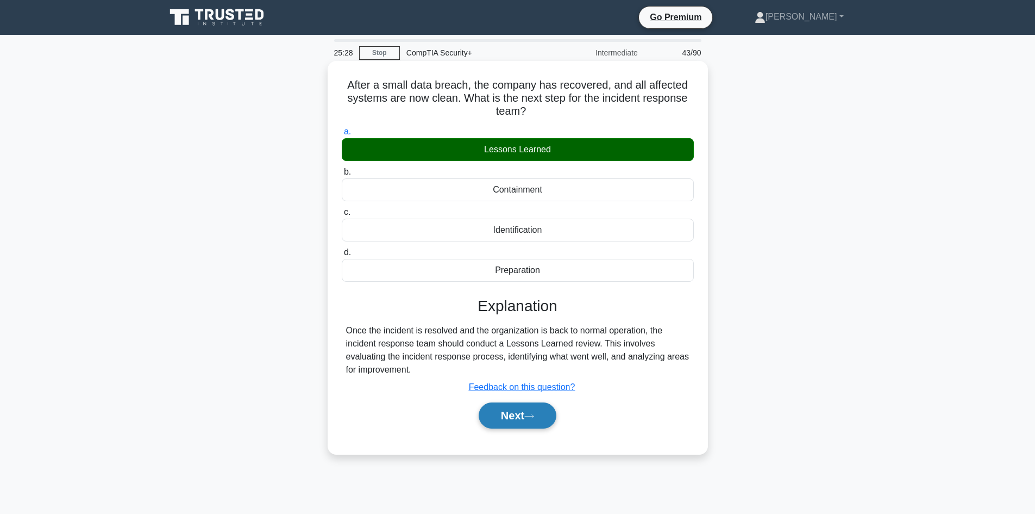
click at [512, 412] on button "Next" at bounding box center [518, 415] width 78 height 26
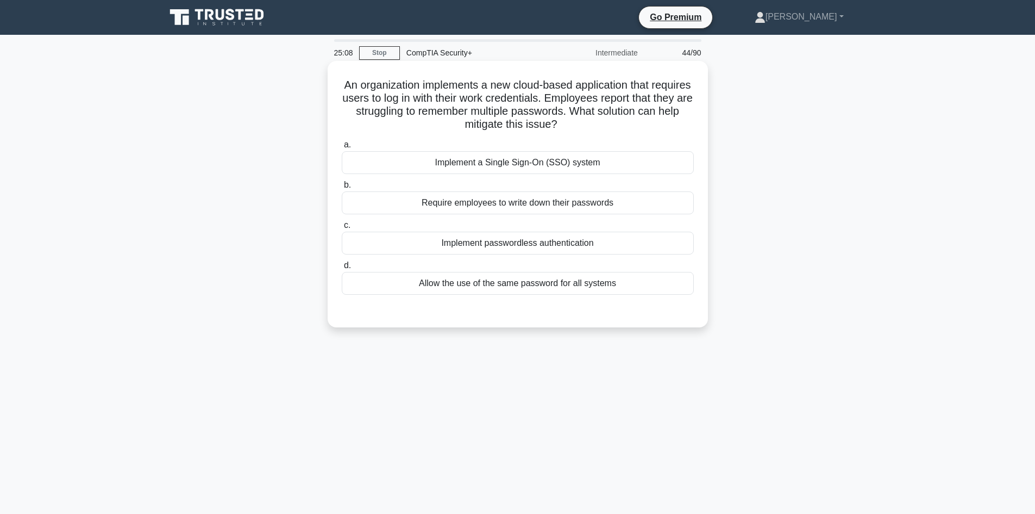
click at [523, 159] on div "Implement a Single Sign-On (SSO) system" at bounding box center [518, 162] width 352 height 23
click at [342, 148] on input "a. Implement a Single Sign-On (SSO) system" at bounding box center [342, 144] width 0 height 7
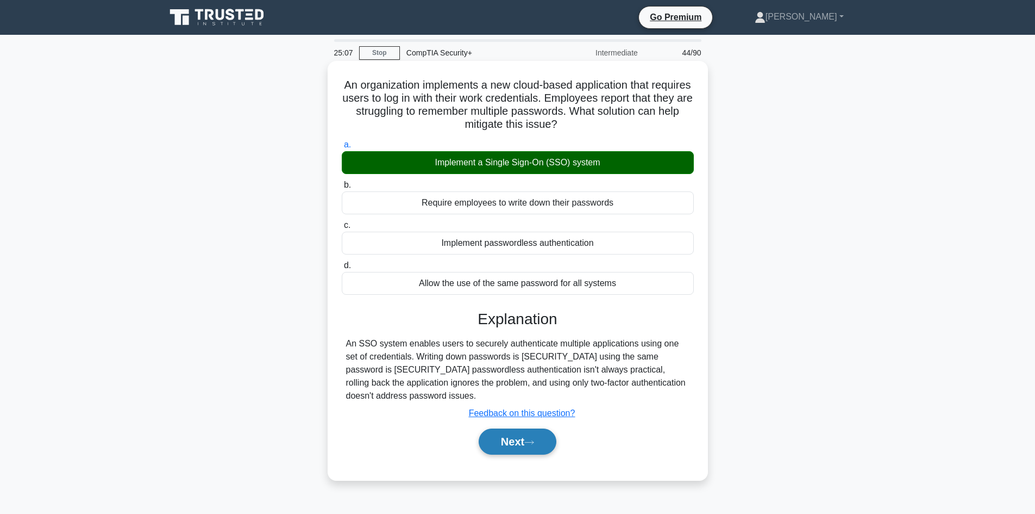
click at [534, 440] on icon at bounding box center [529, 441] width 9 height 3
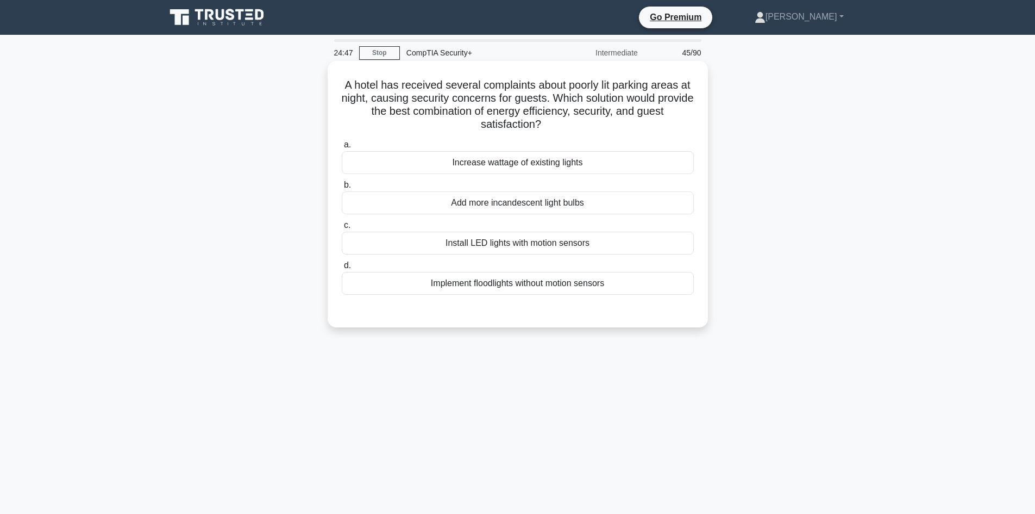
click at [477, 247] on div "Install LED lights with motion sensors" at bounding box center [518, 243] width 352 height 23
click at [342, 229] on input "c. Install LED lights with motion sensors" at bounding box center [342, 225] width 0 height 7
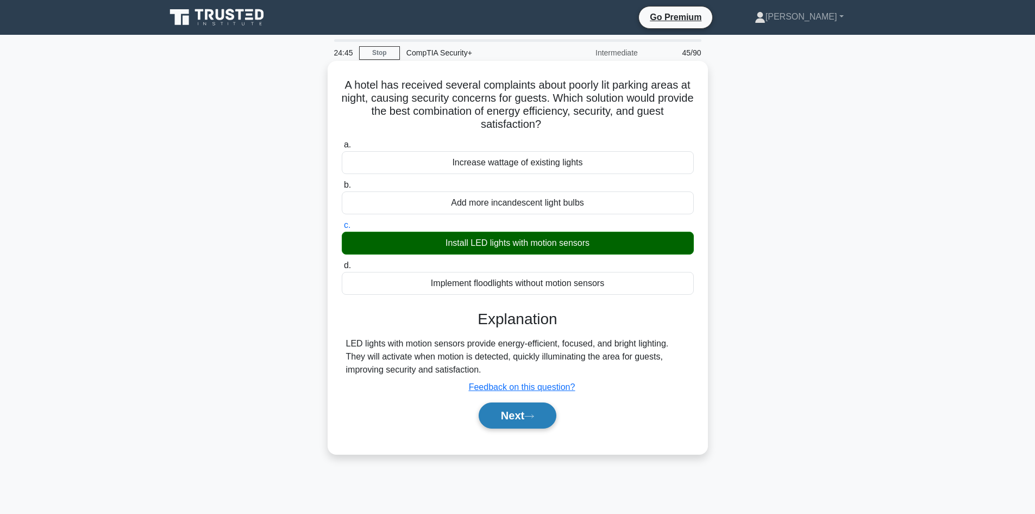
click at [505, 422] on button "Next" at bounding box center [518, 415] width 78 height 26
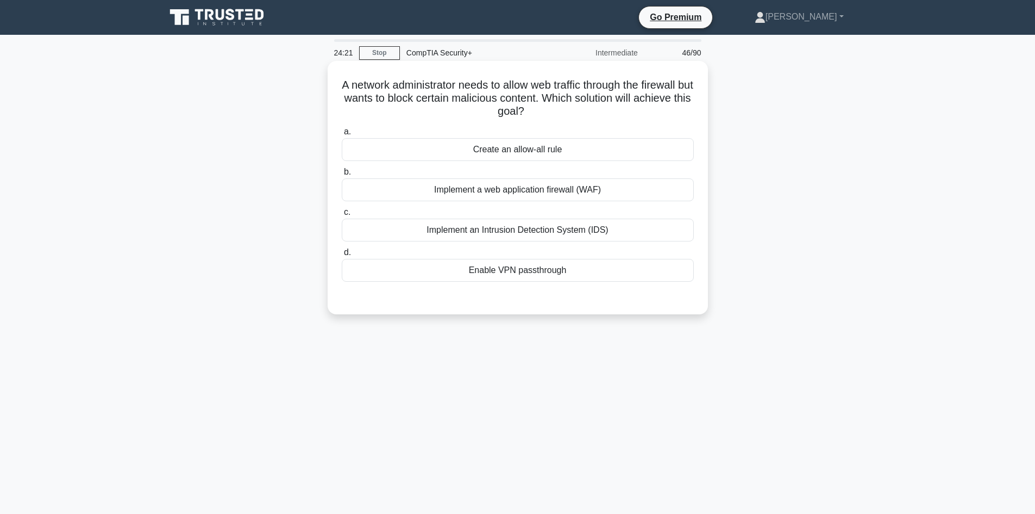
click at [553, 190] on div "Implement a web application firewall (WAF)" at bounding box center [518, 189] width 352 height 23
click at [342, 176] on input "b. Implement a web application firewall (WAF)" at bounding box center [342, 171] width 0 height 7
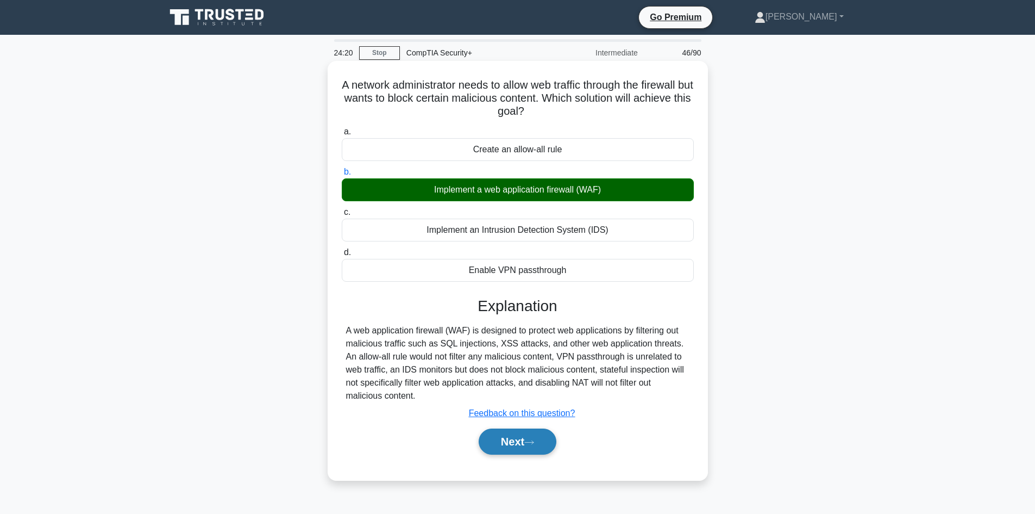
click at [532, 451] on button "Next" at bounding box center [518, 441] width 78 height 26
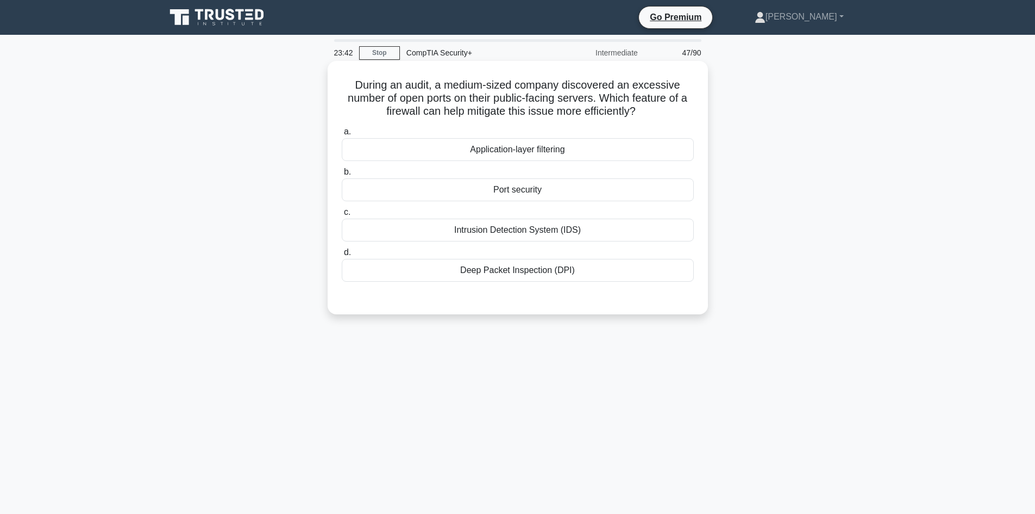
click at [564, 231] on div "Intrusion Detection System (IDS)" at bounding box center [518, 229] width 352 height 23
click at [342, 216] on input "c. Intrusion Detection System (IDS)" at bounding box center [342, 212] width 0 height 7
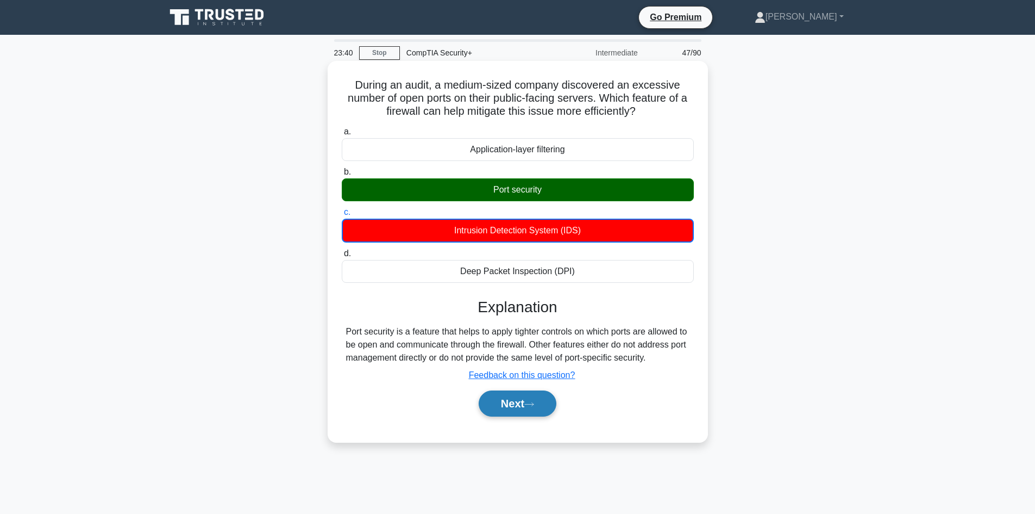
click at [520, 397] on button "Next" at bounding box center [518, 403] width 78 height 26
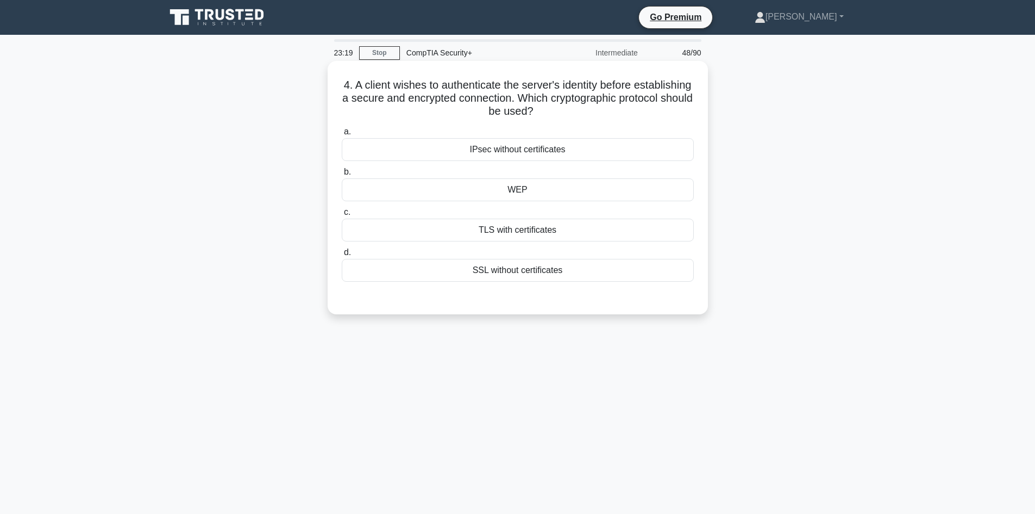
click at [534, 234] on div "TLS with certificates" at bounding box center [518, 229] width 352 height 23
click at [342, 216] on input "c. TLS with certificates" at bounding box center [342, 212] width 0 height 7
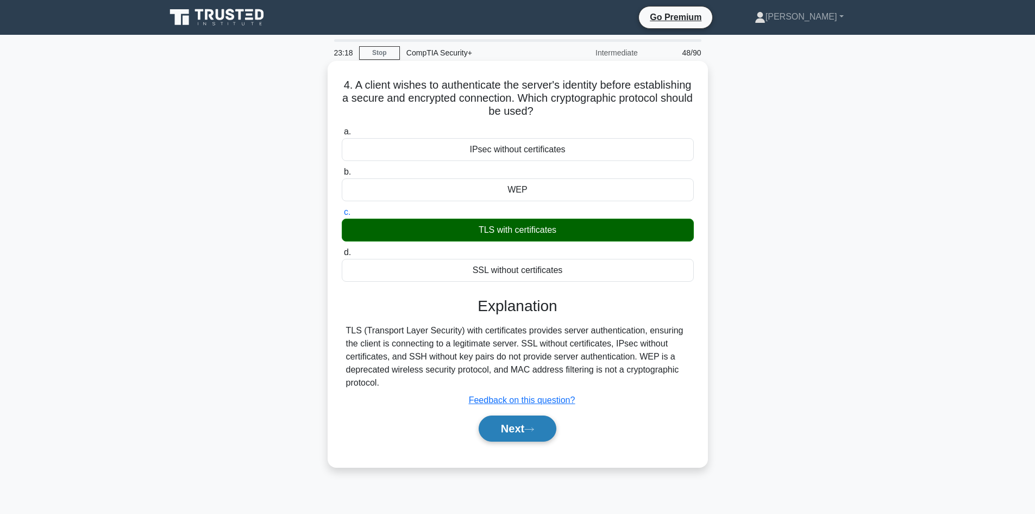
click at [514, 437] on button "Next" at bounding box center [518, 428] width 78 height 26
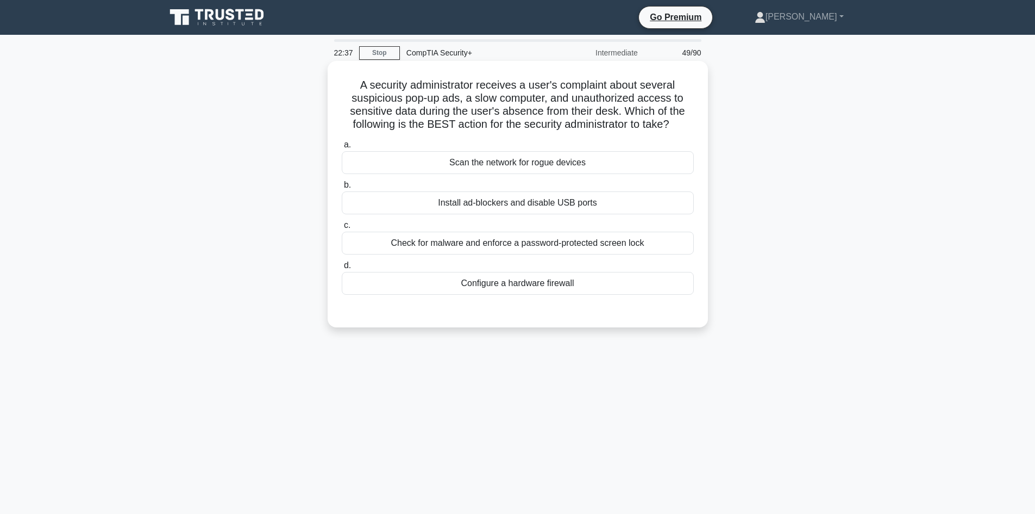
click at [425, 243] on div "Check for malware and enforce a password-protected screen lock" at bounding box center [518, 243] width 352 height 23
click at [342, 229] on input "c. Check for malware and enforce a password-protected screen lock" at bounding box center [342, 225] width 0 height 7
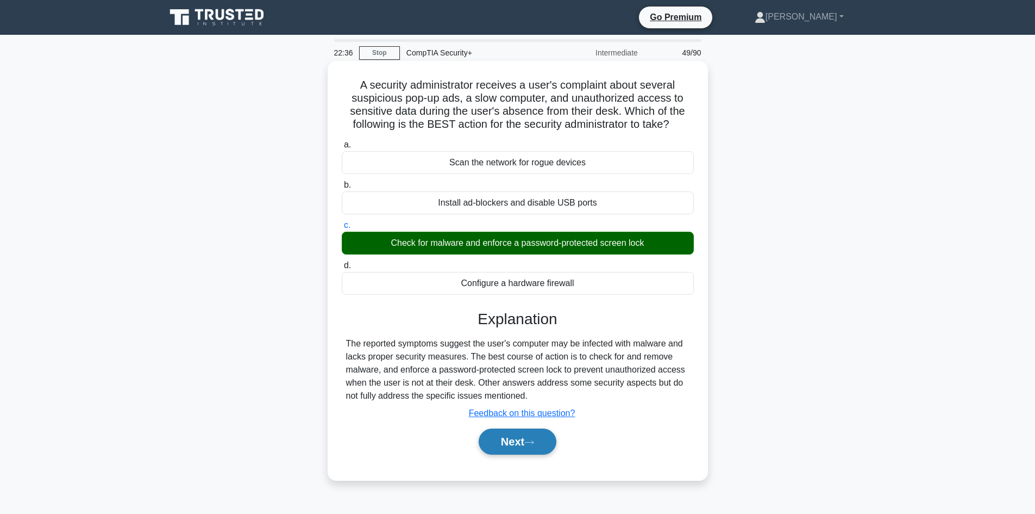
click at [528, 444] on button "Next" at bounding box center [518, 441] width 78 height 26
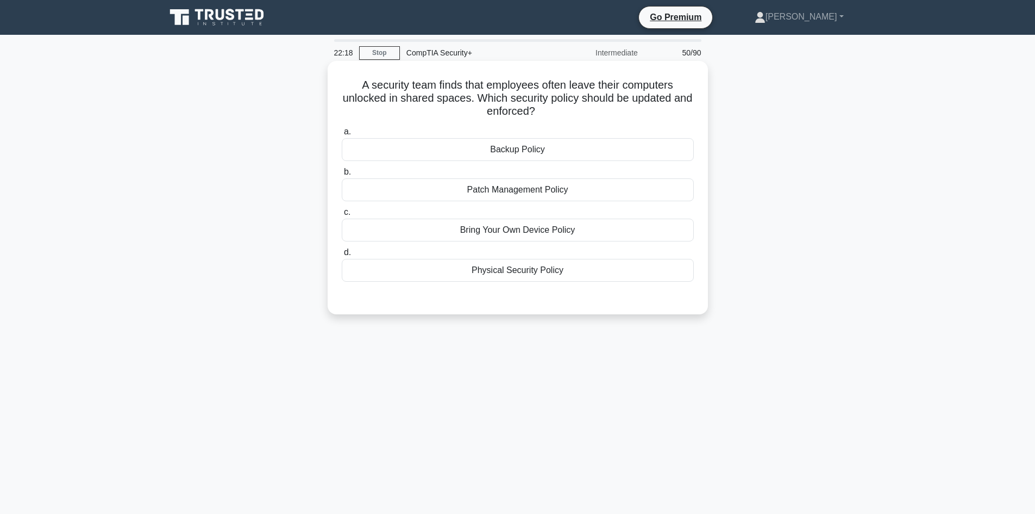
click at [505, 270] on div "Physical Security Policy" at bounding box center [518, 270] width 352 height 23
click at [342, 256] on input "d. Physical Security Policy" at bounding box center [342, 252] width 0 height 7
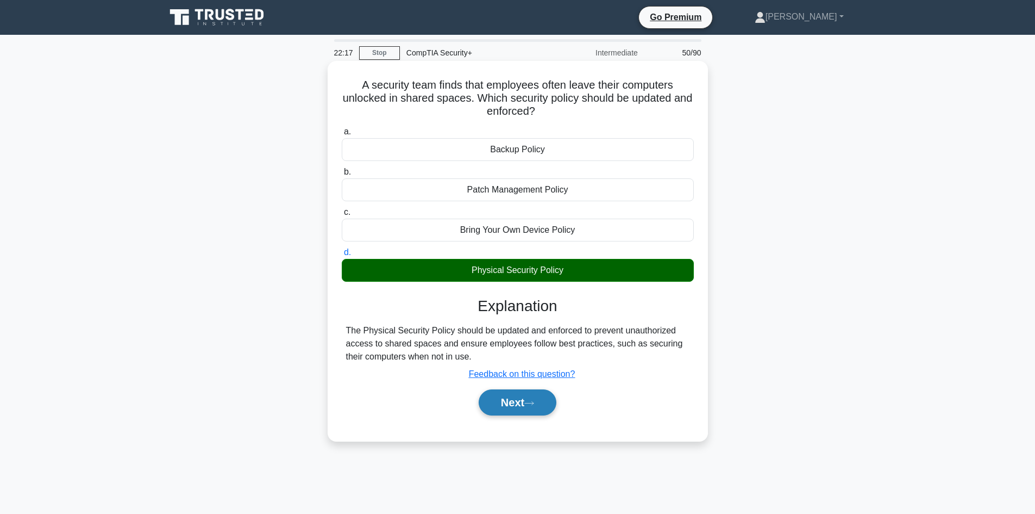
click at [513, 404] on button "Next" at bounding box center [518, 402] width 78 height 26
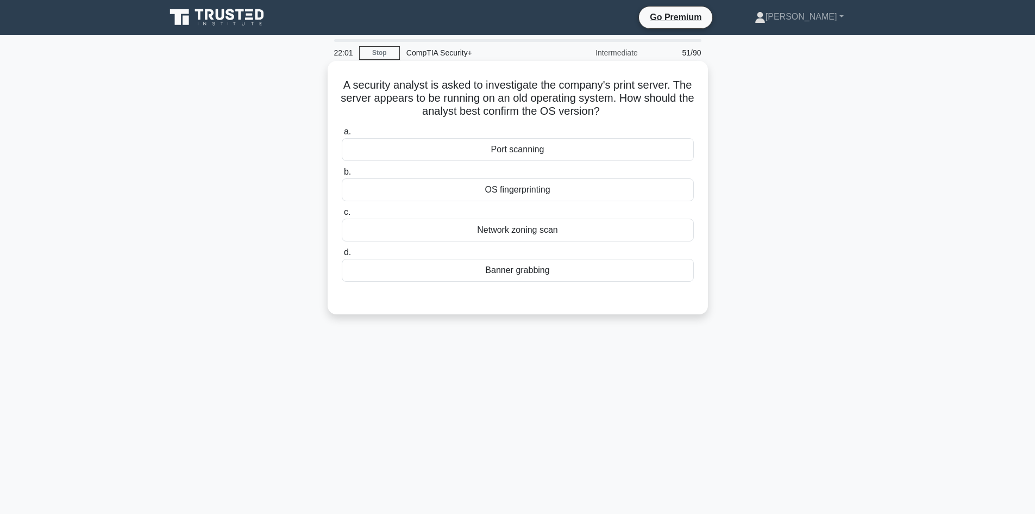
click at [525, 228] on div "Network zoning scan" at bounding box center [518, 229] width 352 height 23
click at [342, 216] on input "c. Network zoning scan" at bounding box center [342, 212] width 0 height 7
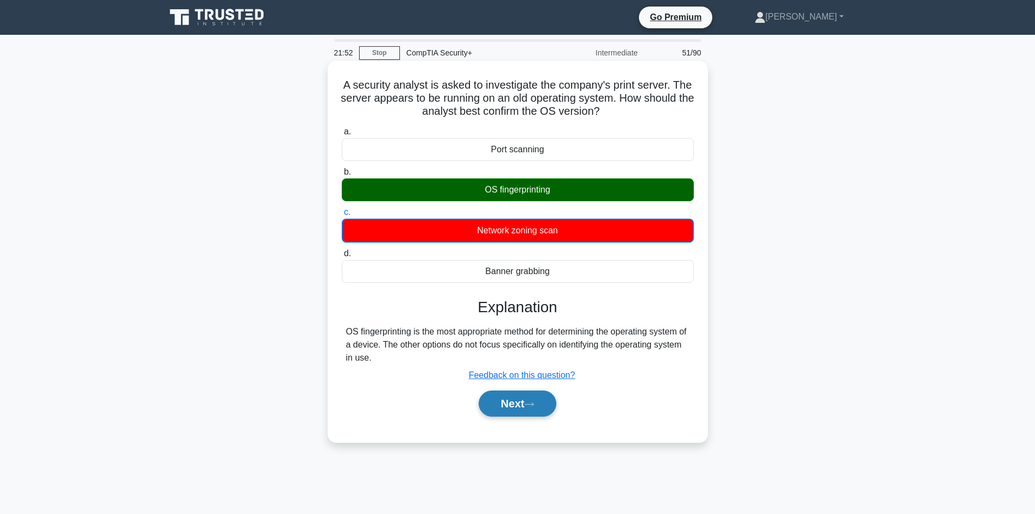
click at [535, 399] on button "Next" at bounding box center [518, 403] width 78 height 26
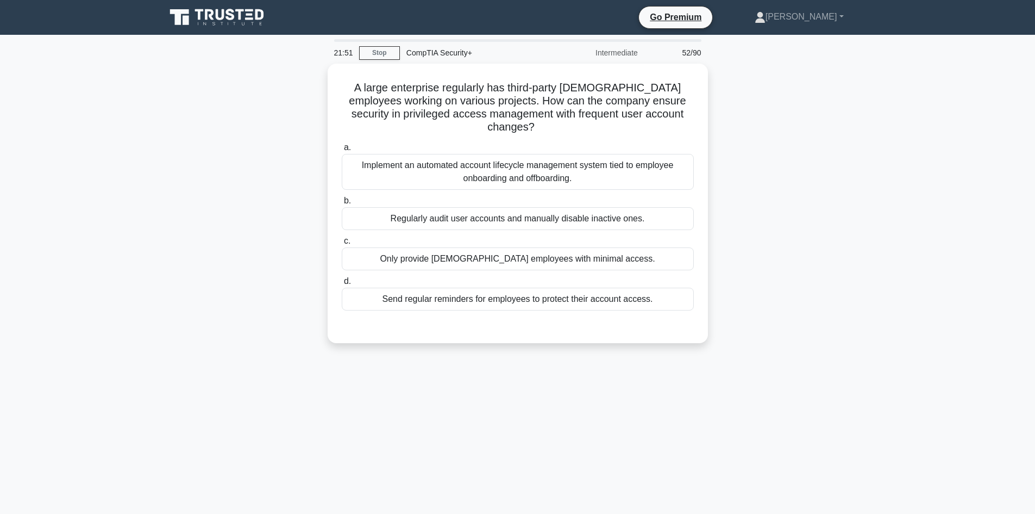
drag, startPoint x: 535, startPoint y: 399, endPoint x: 371, endPoint y: 404, distance: 164.2
click at [373, 403] on div "21:51 Stop CompTIA Security+ Intermediate 52/90 A large enterprise regularly ha…" at bounding box center [517, 311] width 717 height 544
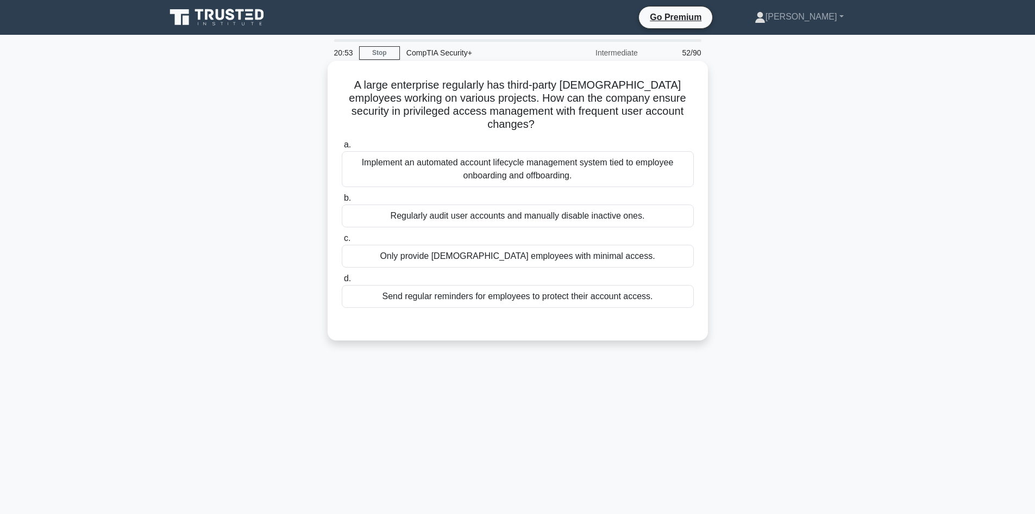
click at [541, 248] on div "Only provide contract employees with minimal access." at bounding box center [518, 256] width 352 height 23
click at [342, 242] on input "c. Only provide contract employees with minimal access." at bounding box center [342, 238] width 0 height 7
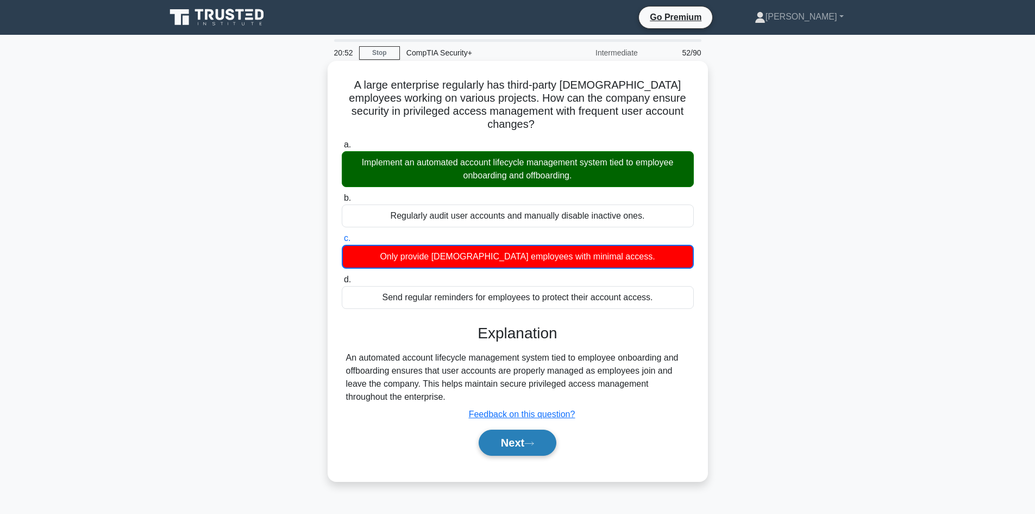
click at [534, 436] on button "Next" at bounding box center [518, 442] width 78 height 26
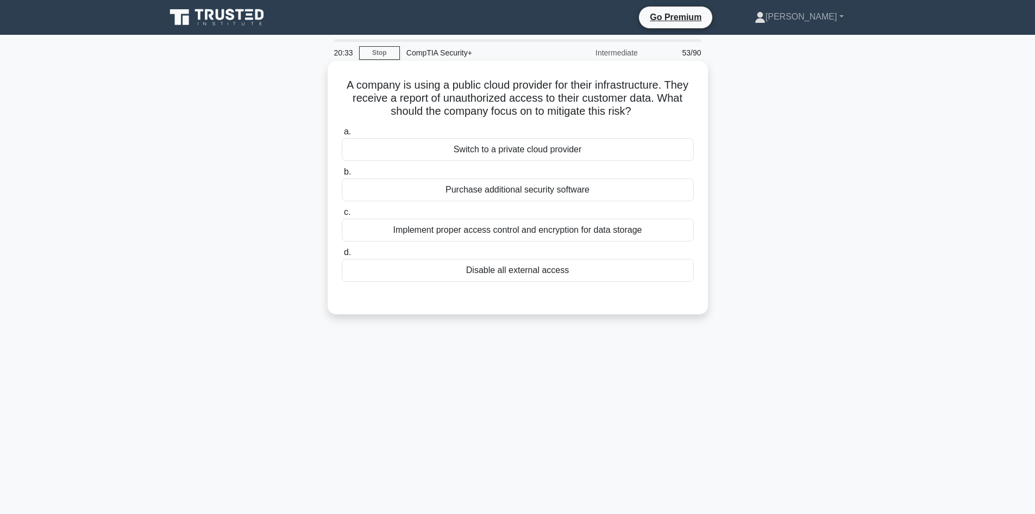
click at [444, 240] on div "Implement proper access control and encryption for data storage" at bounding box center [518, 229] width 352 height 23
click at [435, 228] on div "Implement proper access control and encryption for data storage" at bounding box center [518, 229] width 352 height 23
click at [342, 216] on input "c. Implement proper access control and encryption for data storage" at bounding box center [342, 212] width 0 height 7
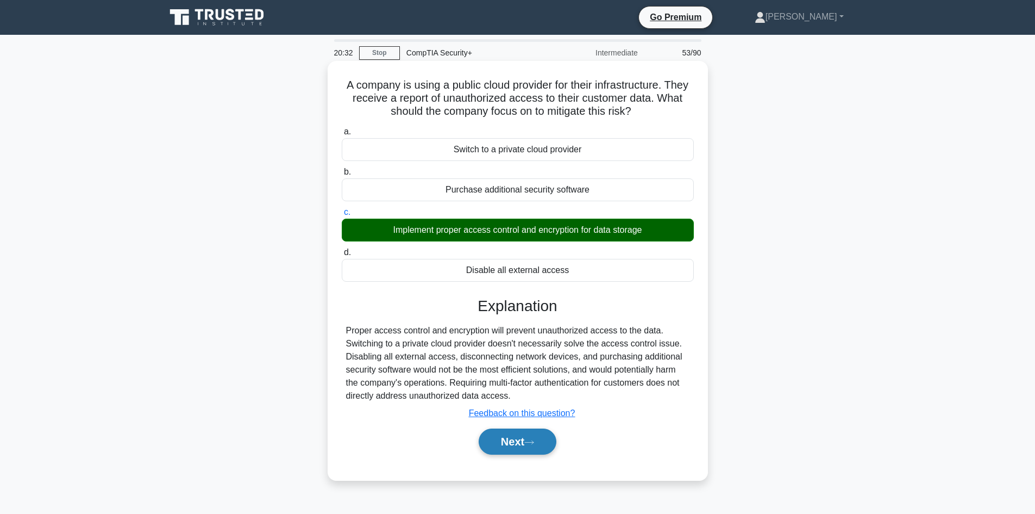
click at [511, 436] on button "Next" at bounding box center [518, 441] width 78 height 26
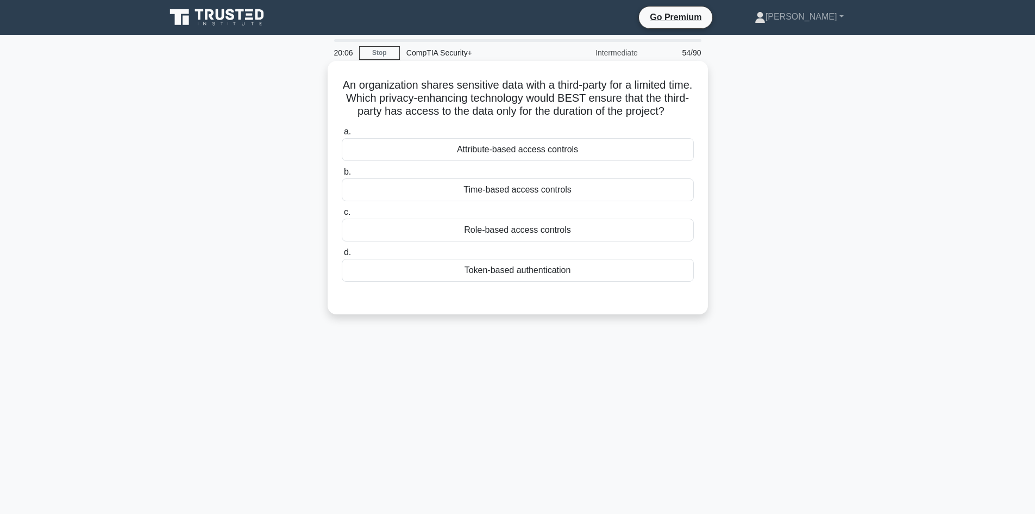
click at [491, 201] on div "Time-based access controls" at bounding box center [518, 189] width 352 height 23
click at [342, 176] on input "b. Time-based access controls" at bounding box center [342, 171] width 0 height 7
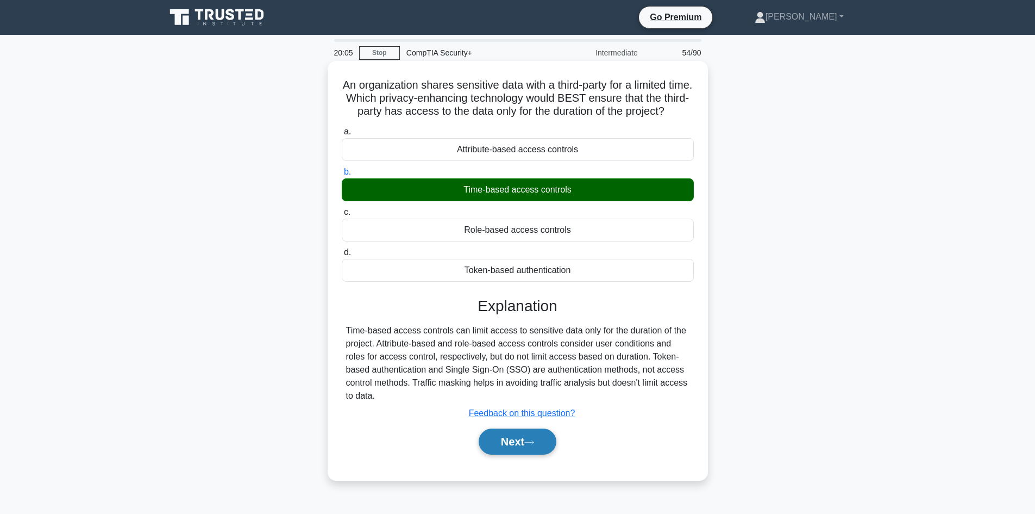
click at [534, 445] on icon at bounding box center [530, 442] width 10 height 6
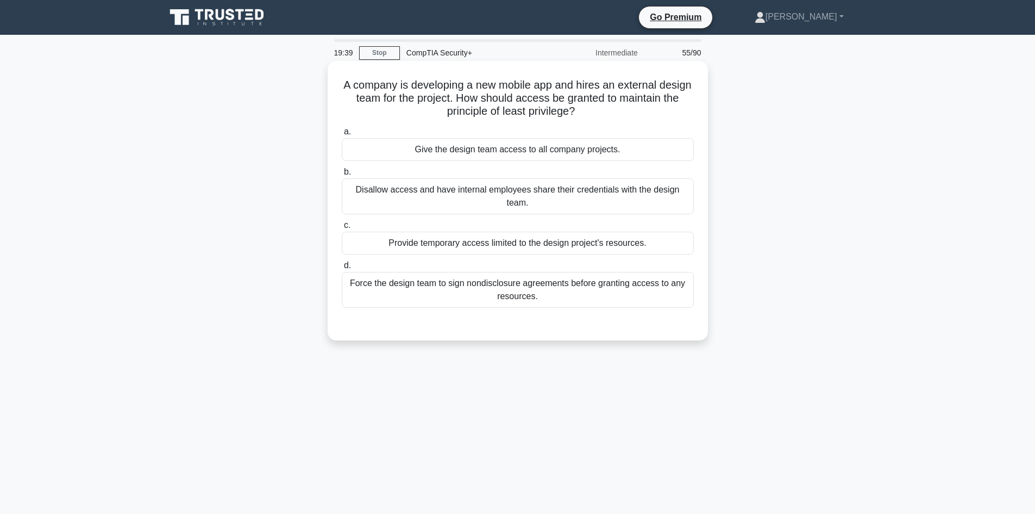
click at [428, 247] on div "Provide temporary access limited to the design project's resources." at bounding box center [518, 243] width 352 height 23
click at [472, 248] on div "Provide temporary access limited to the design project's resources." at bounding box center [518, 243] width 352 height 23
click at [342, 229] on input "c. Provide temporary access limited to the design project's resources." at bounding box center [342, 225] width 0 height 7
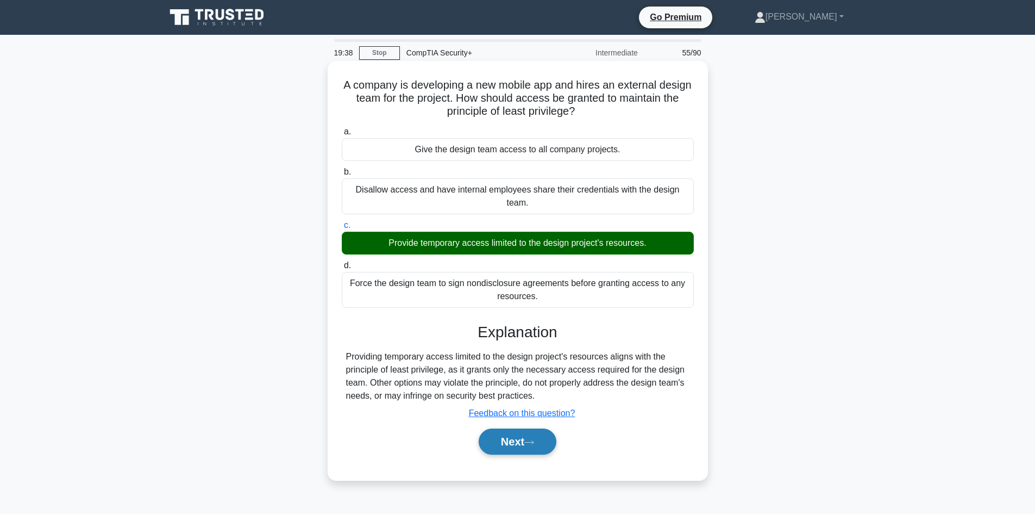
click at [503, 445] on button "Next" at bounding box center [518, 441] width 78 height 26
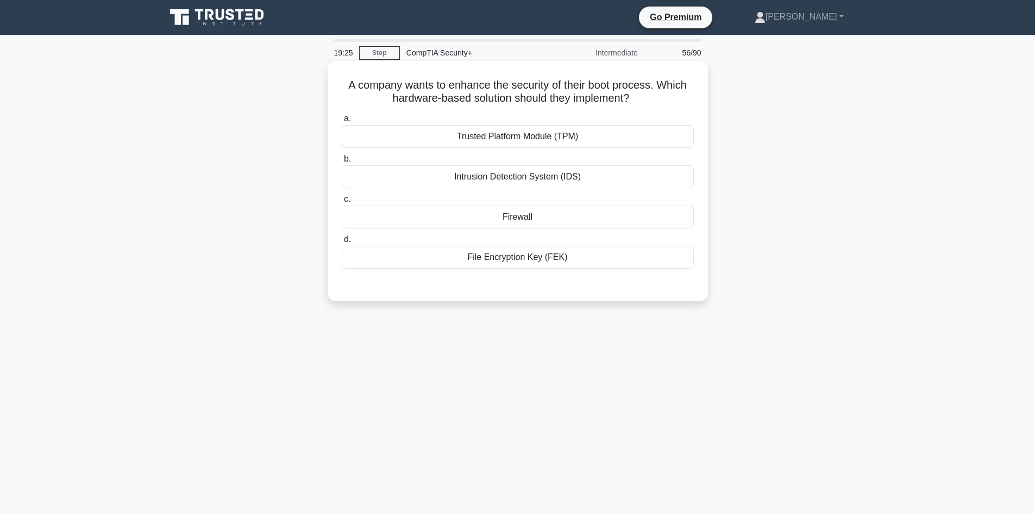
click at [439, 144] on div "Trusted Platform Module (TPM)" at bounding box center [518, 136] width 352 height 23
click at [342, 122] on input "a. Trusted Platform Module (TPM)" at bounding box center [342, 118] width 0 height 7
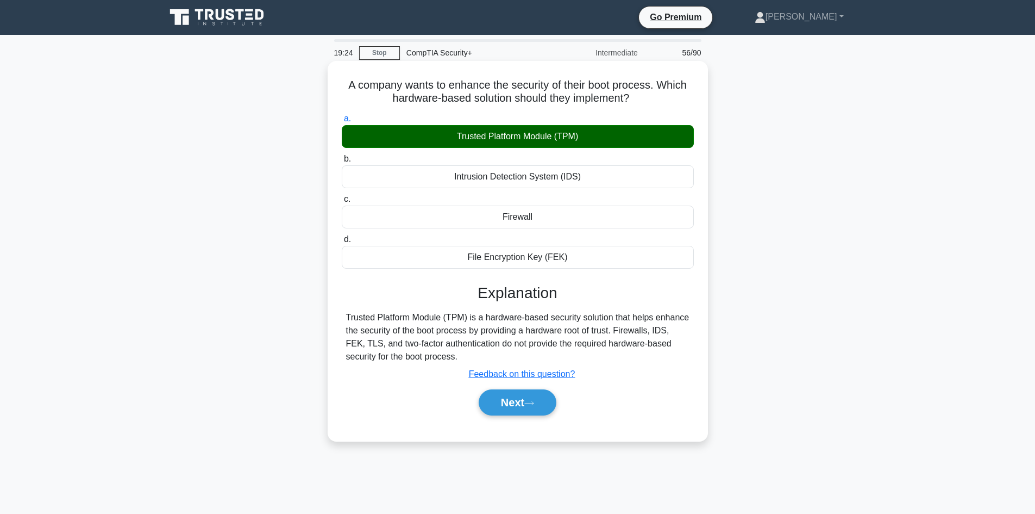
click at [507, 387] on div "Next" at bounding box center [518, 402] width 352 height 35
click at [511, 408] on button "Next" at bounding box center [518, 402] width 78 height 26
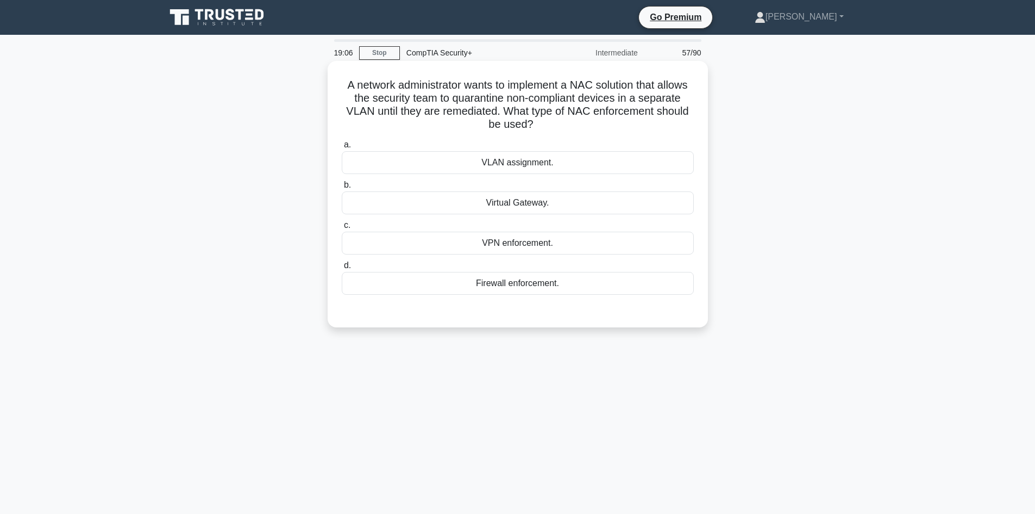
click at [475, 160] on div "VLAN assignment." at bounding box center [518, 162] width 352 height 23
click at [342, 148] on input "a. VLAN assignment." at bounding box center [342, 144] width 0 height 7
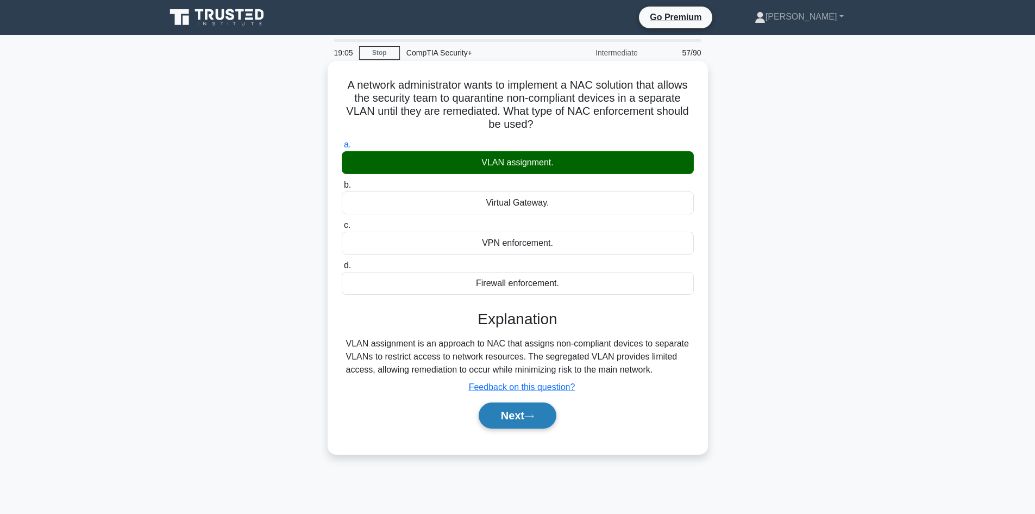
click at [517, 406] on button "Next" at bounding box center [518, 415] width 78 height 26
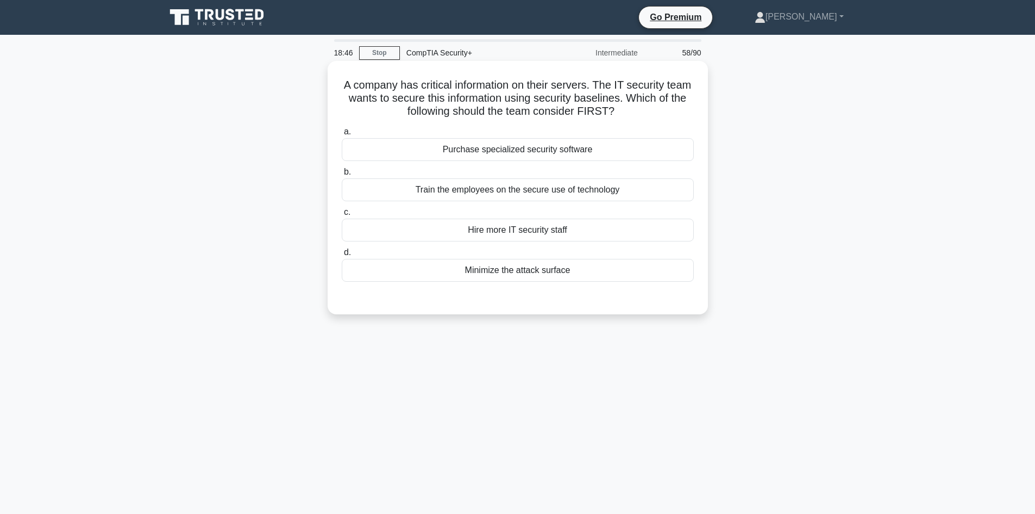
click at [447, 190] on div "Train the employees on the secure use of technology" at bounding box center [518, 189] width 352 height 23
click at [342, 176] on input "b. Train the employees on the secure use of technology" at bounding box center [342, 171] width 0 height 7
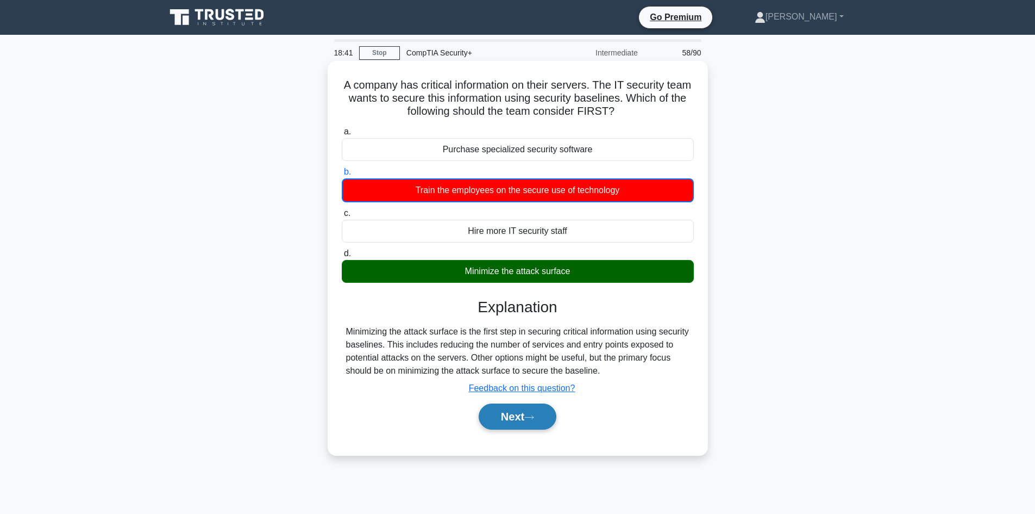
drag, startPoint x: 503, startPoint y: 412, endPoint x: 515, endPoint y: 407, distance: 12.9
click at [512, 410] on button "Next" at bounding box center [518, 416] width 78 height 26
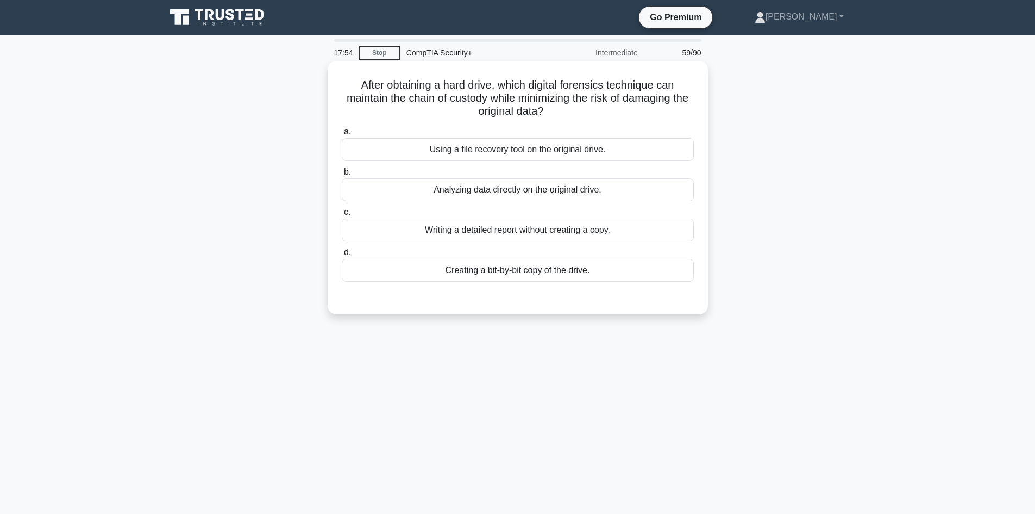
click at [509, 190] on div "Analyzing data directly on the original drive." at bounding box center [518, 189] width 352 height 23
click at [342, 176] on input "b. Analyzing data directly on the original drive." at bounding box center [342, 171] width 0 height 7
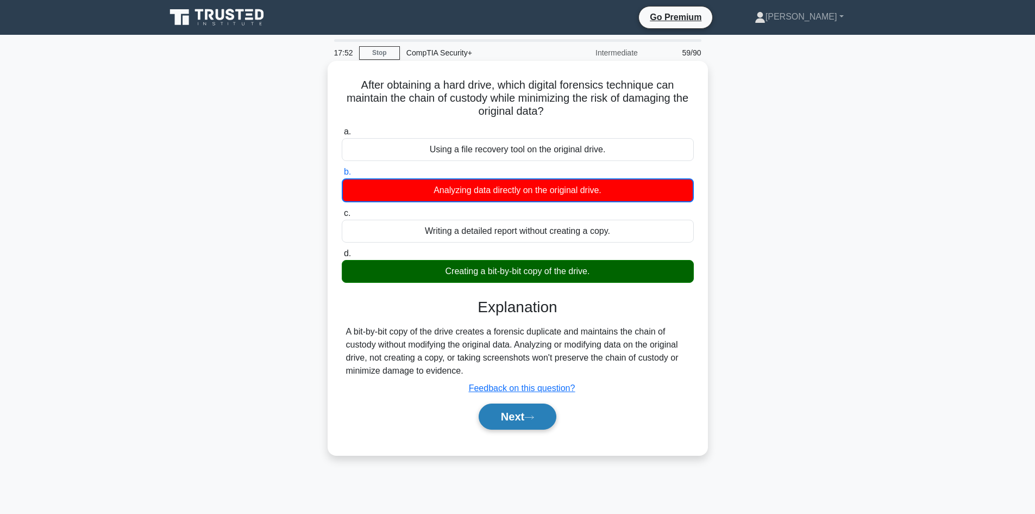
click at [529, 408] on button "Next" at bounding box center [518, 416] width 78 height 26
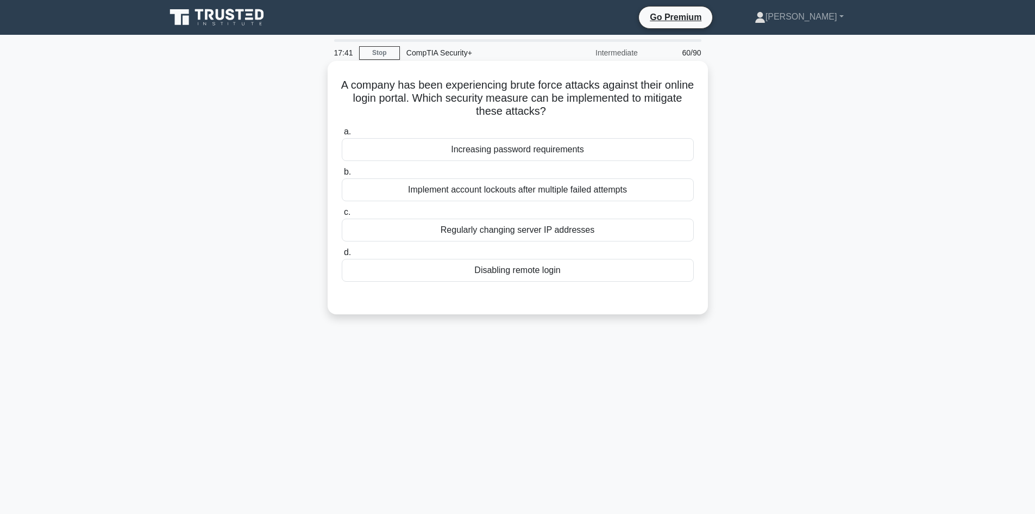
click at [415, 191] on div "Implement account lockouts after multiple failed attempts" at bounding box center [518, 189] width 352 height 23
click at [342, 176] on input "b. Implement account lockouts after multiple failed attempts" at bounding box center [342, 171] width 0 height 7
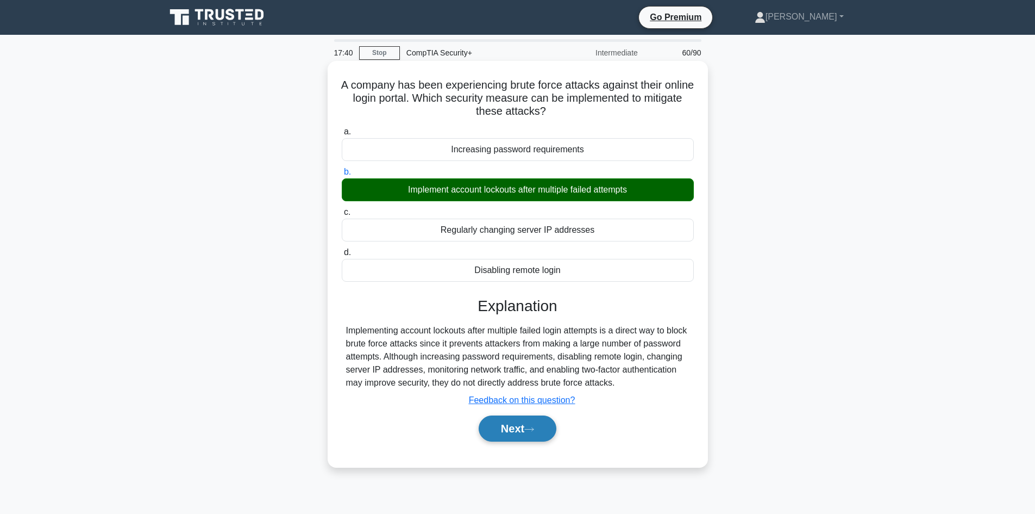
click at [505, 429] on button "Next" at bounding box center [518, 428] width 78 height 26
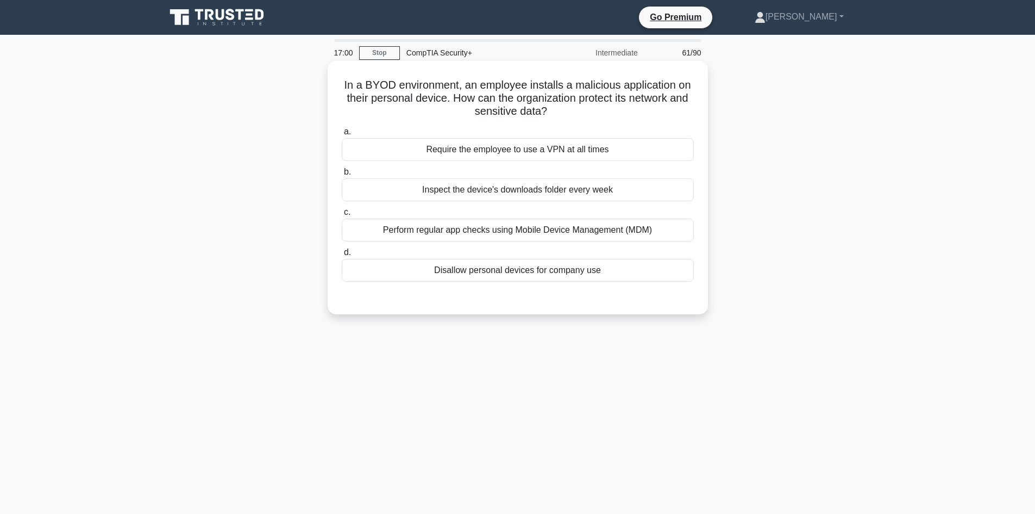
click at [396, 236] on div "Perform regular app checks using Mobile Device Management (MDM)" at bounding box center [518, 229] width 352 height 23
click at [342, 216] on input "c. Perform regular app checks using Mobile Device Management (MDM)" at bounding box center [342, 212] width 0 height 7
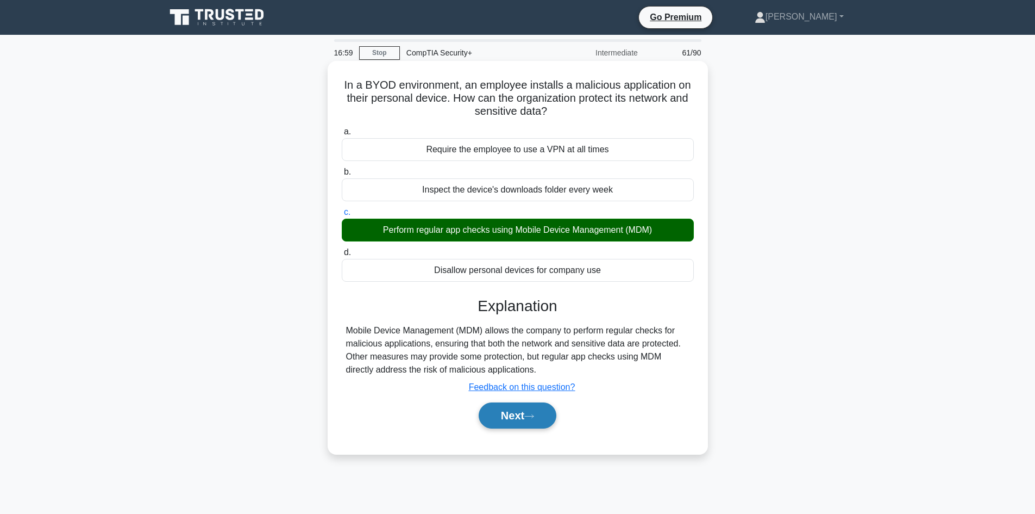
click at [512, 410] on button "Next" at bounding box center [518, 415] width 78 height 26
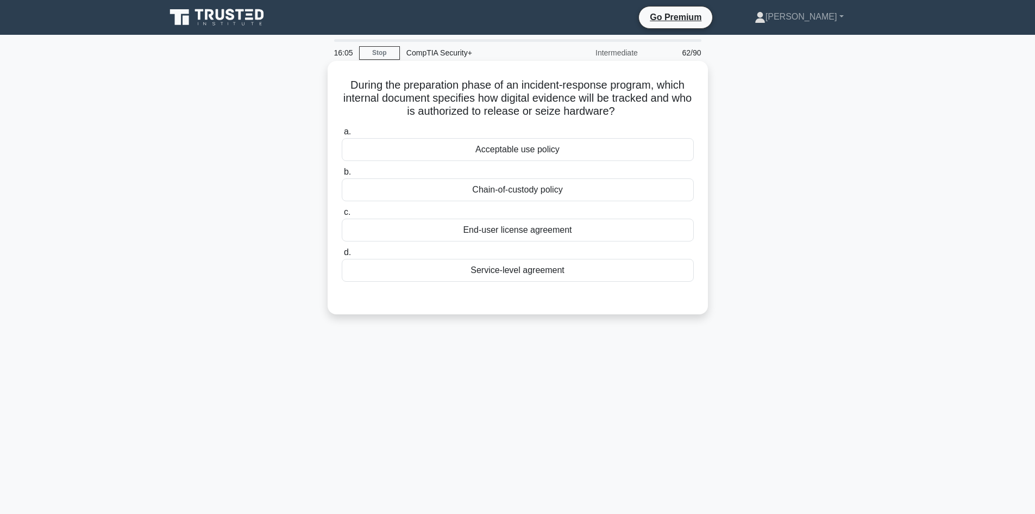
click at [556, 189] on div "Chain-of-custody policy" at bounding box center [518, 189] width 352 height 23
click at [342, 176] on input "b. Chain-of-custody policy" at bounding box center [342, 171] width 0 height 7
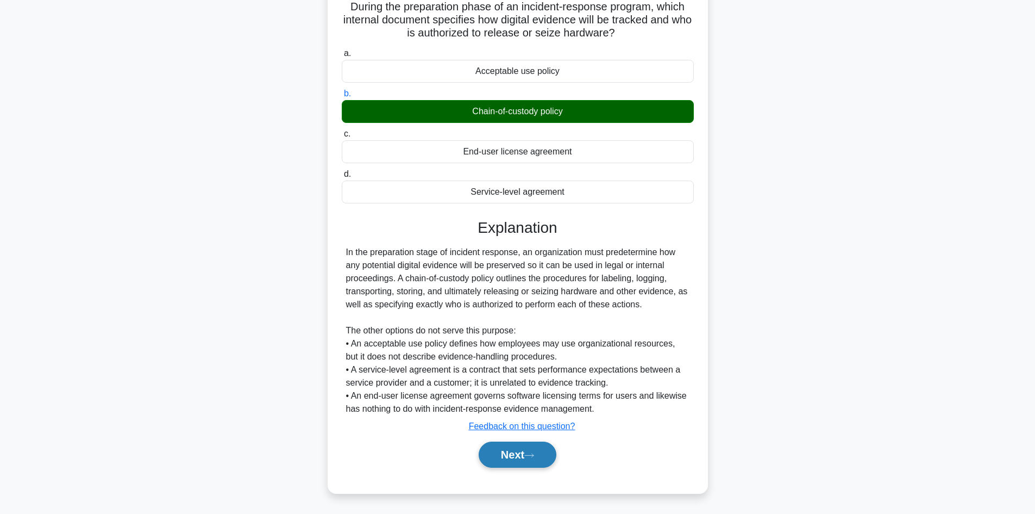
click at [526, 461] on button "Next" at bounding box center [518, 454] width 78 height 26
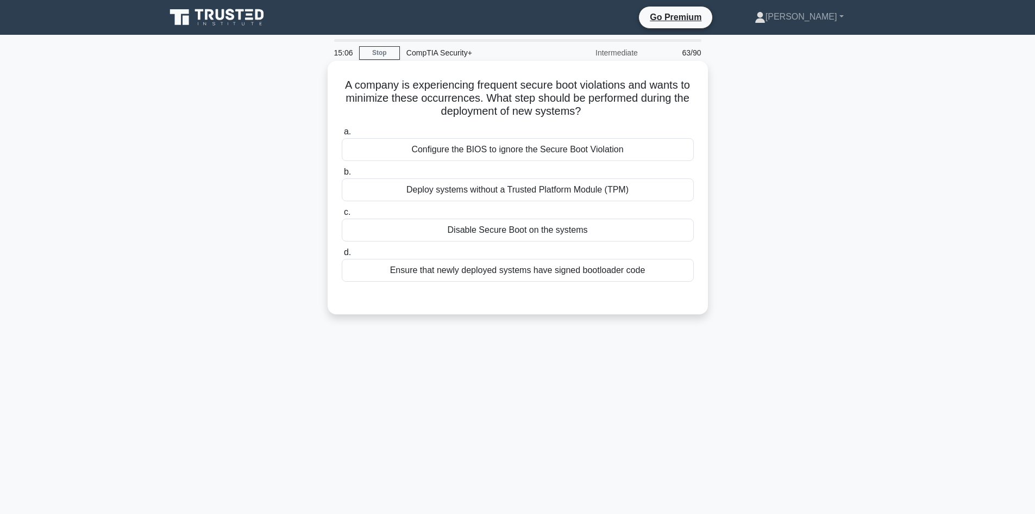
click at [487, 273] on div "Ensure that newly deployed systems have signed bootloader code" at bounding box center [518, 270] width 352 height 23
click at [342, 256] on input "d. Ensure that newly deployed systems have signed bootloader code" at bounding box center [342, 252] width 0 height 7
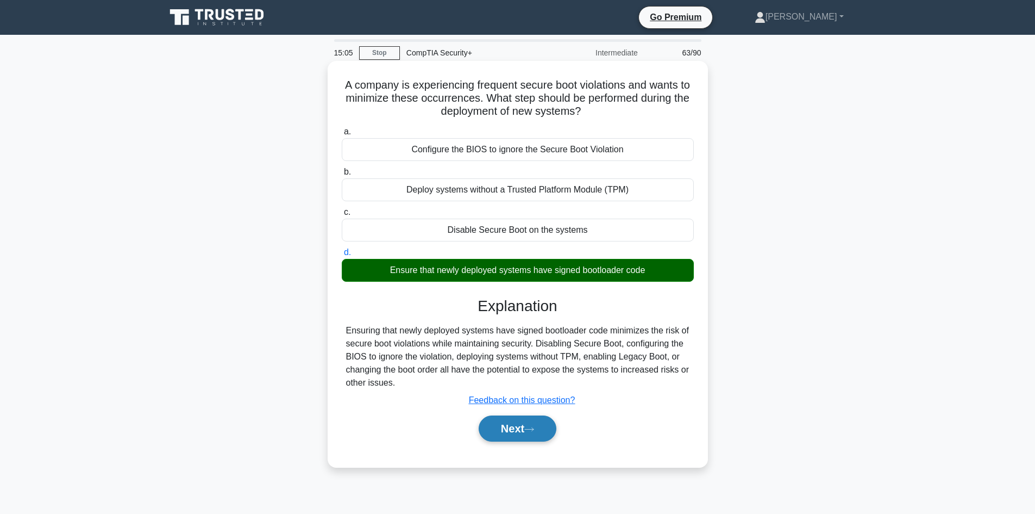
click at [527, 427] on button "Next" at bounding box center [518, 428] width 78 height 26
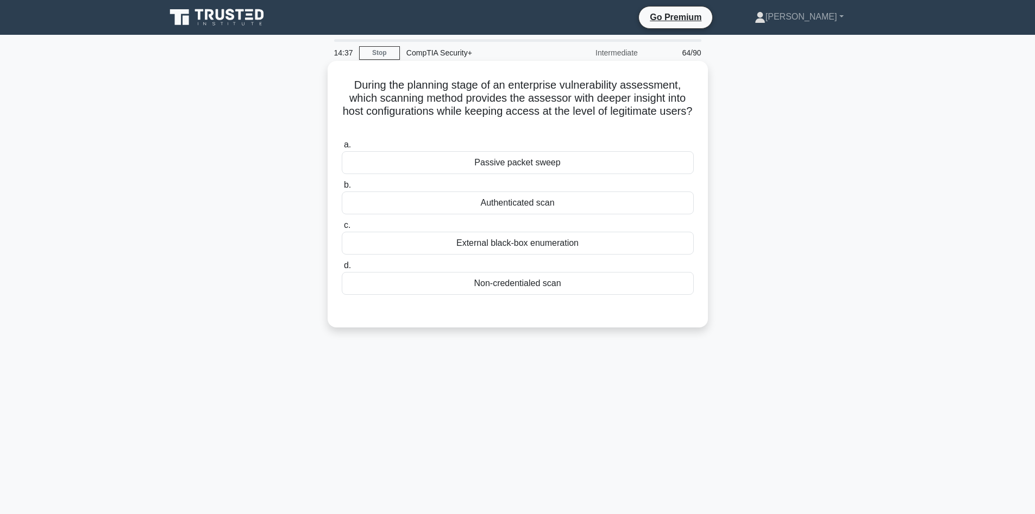
click at [515, 245] on div "External black-box enumeration" at bounding box center [518, 243] width 352 height 23
click at [342, 229] on input "c. External black-box enumeration" at bounding box center [342, 225] width 0 height 7
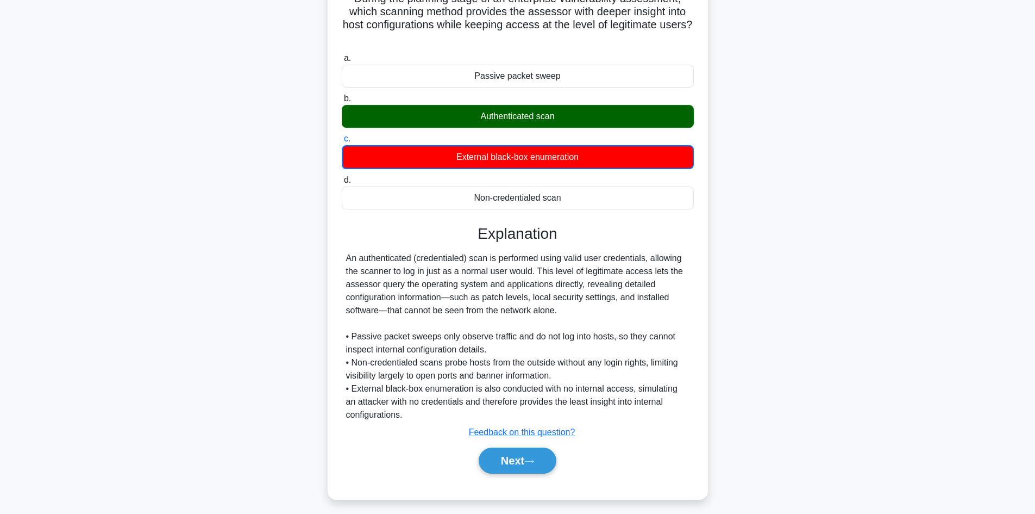
scroll to position [93, 0]
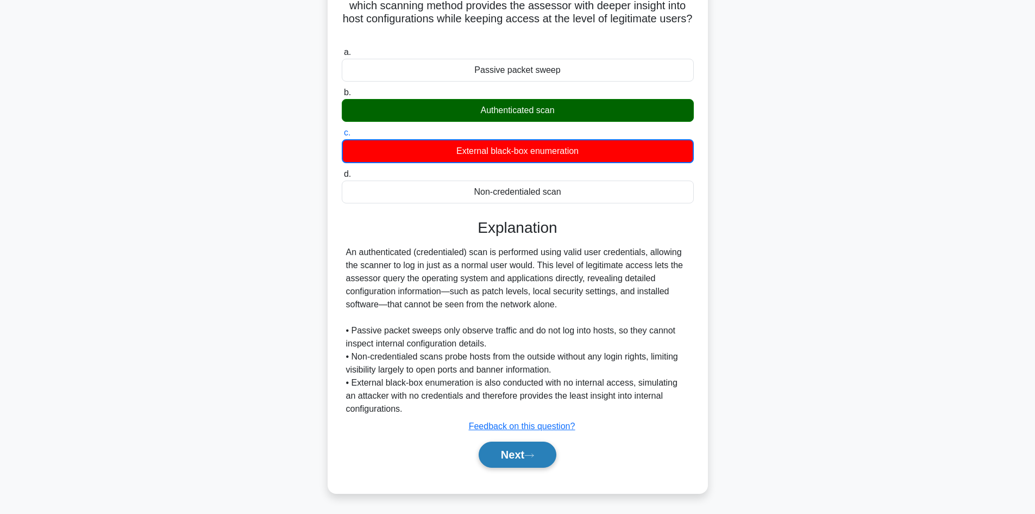
click at [515, 450] on button "Next" at bounding box center [518, 454] width 78 height 26
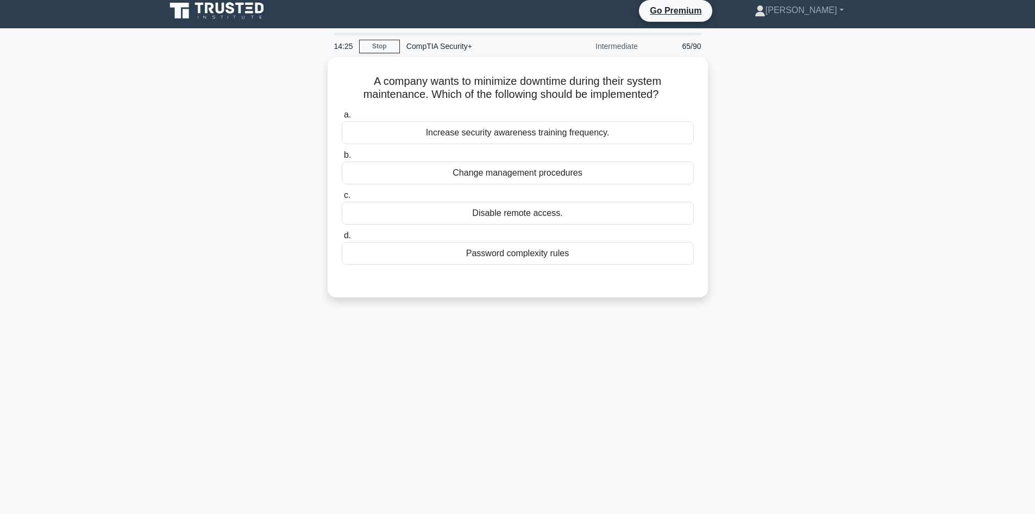
scroll to position [0, 0]
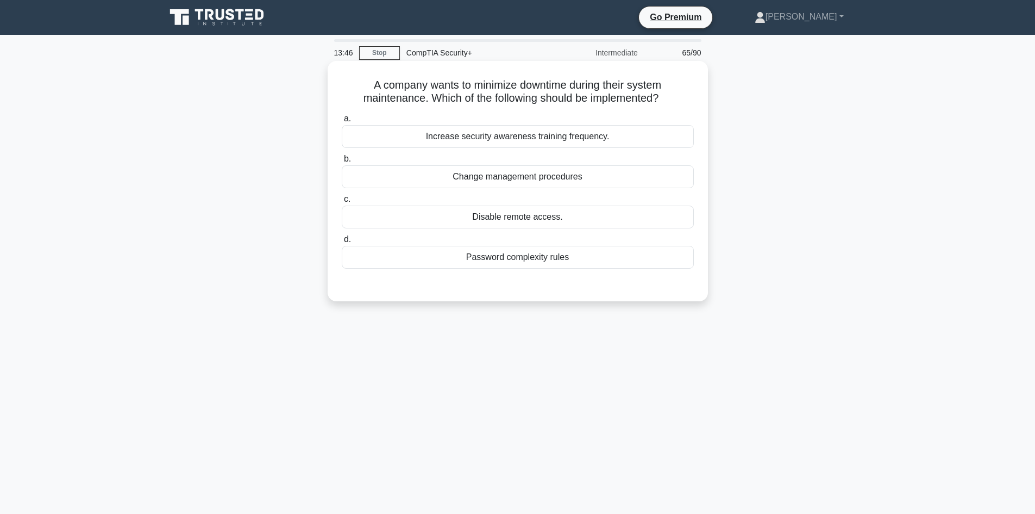
click at [486, 261] on div "Password complexity rules" at bounding box center [518, 257] width 352 height 23
click at [342, 243] on input "d. Password complexity rules" at bounding box center [342, 239] width 0 height 7
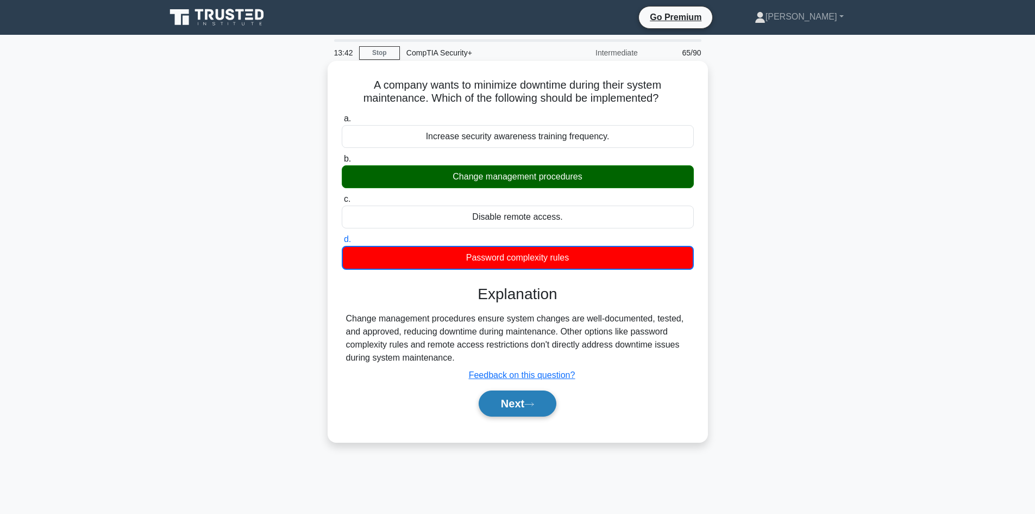
click at [524, 405] on button "Next" at bounding box center [518, 403] width 78 height 26
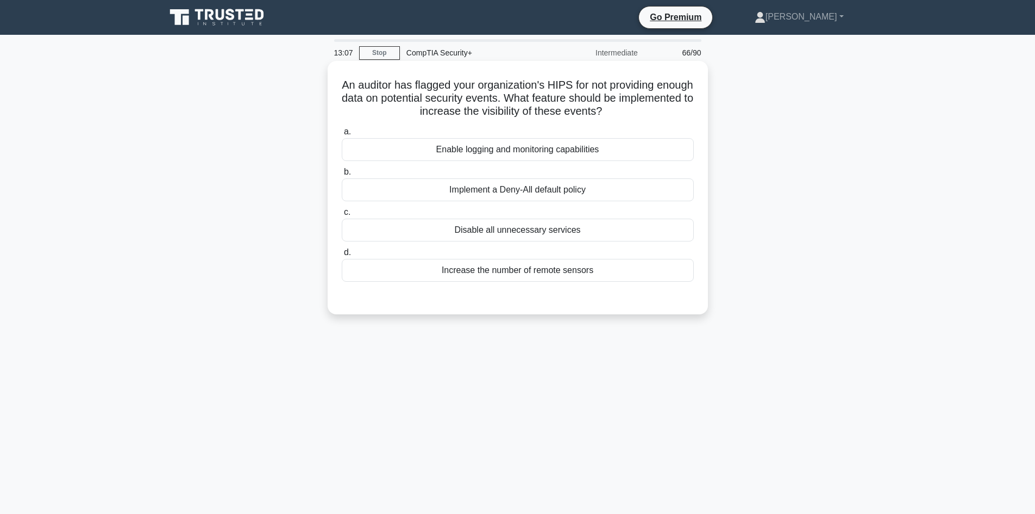
click at [517, 152] on div "Enable logging and monitoring capabilities" at bounding box center [518, 149] width 352 height 23
click at [342, 135] on input "a. Enable logging and monitoring capabilities" at bounding box center [342, 131] width 0 height 7
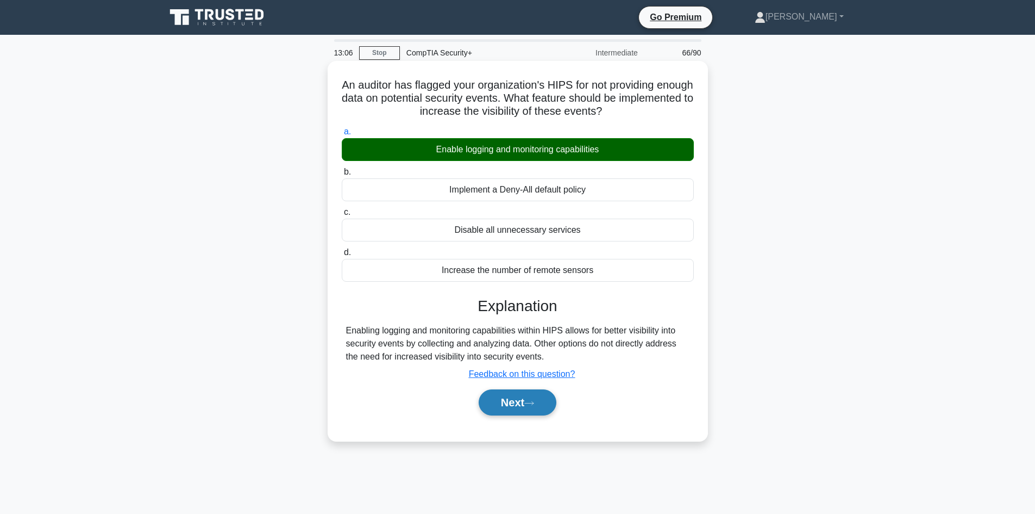
click at [537, 409] on button "Next" at bounding box center [518, 402] width 78 height 26
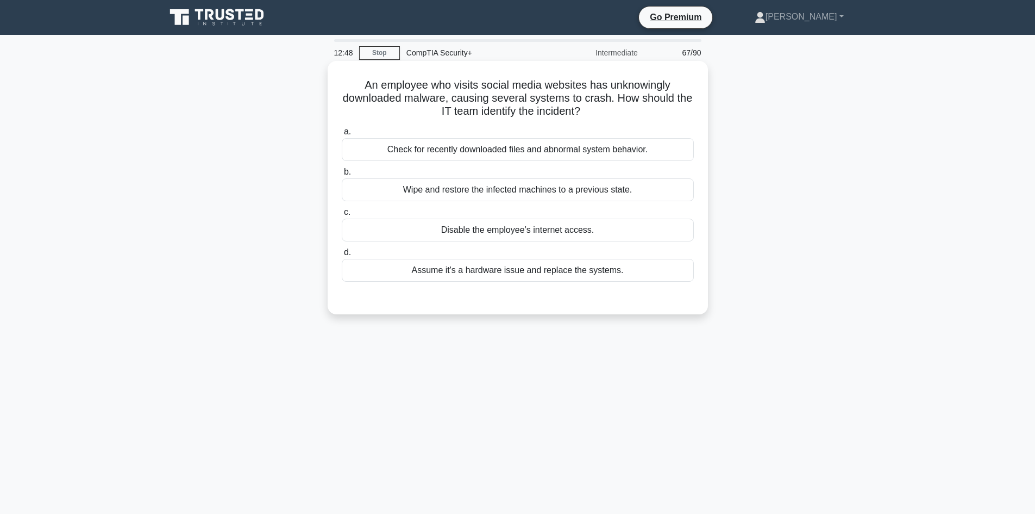
click at [470, 192] on div "Wipe and restore the infected machines to a previous state." at bounding box center [518, 189] width 352 height 23
click at [342, 176] on input "b. Wipe and restore the infected machines to a previous state." at bounding box center [342, 171] width 0 height 7
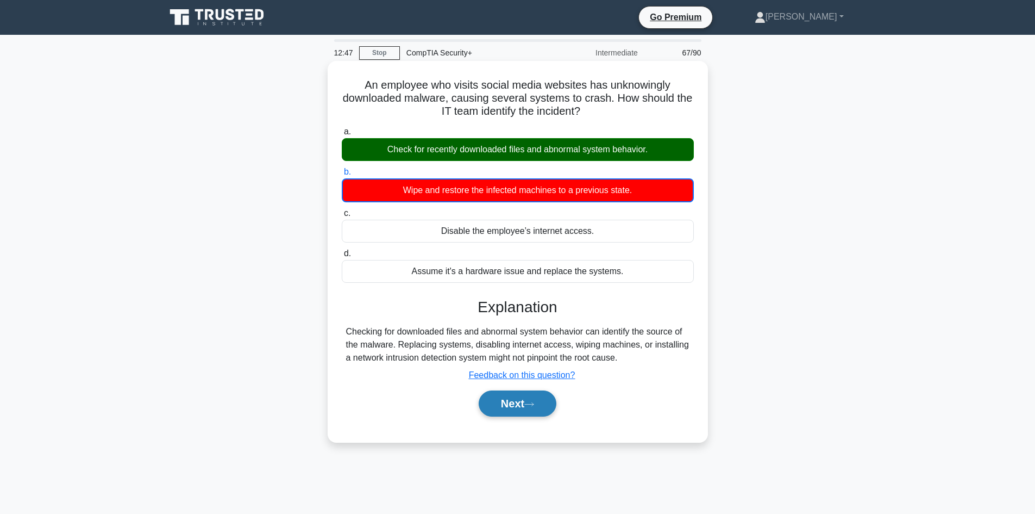
click at [539, 394] on button "Next" at bounding box center [518, 403] width 78 height 26
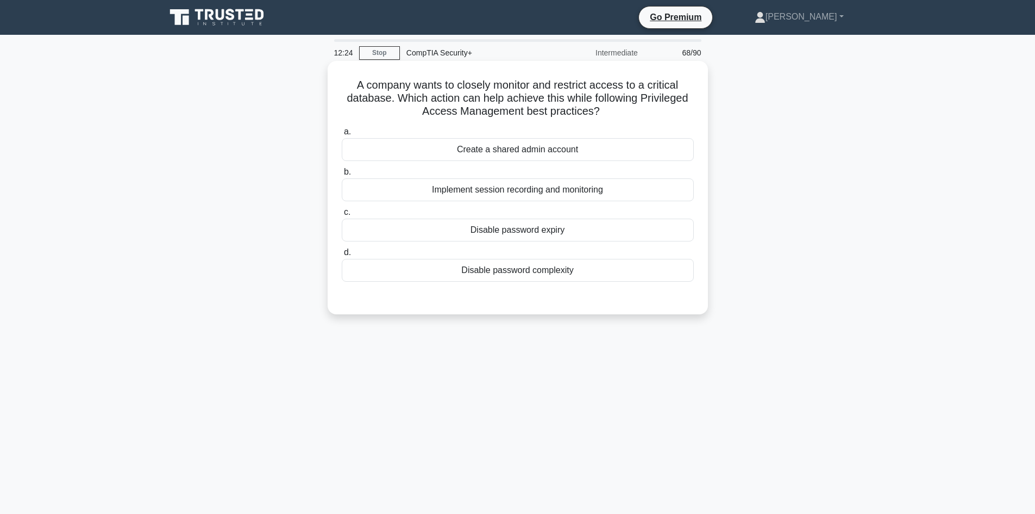
click at [505, 187] on div "Implement session recording and monitoring" at bounding box center [518, 189] width 352 height 23
click at [342, 176] on input "b. Implement session recording and monitoring" at bounding box center [342, 171] width 0 height 7
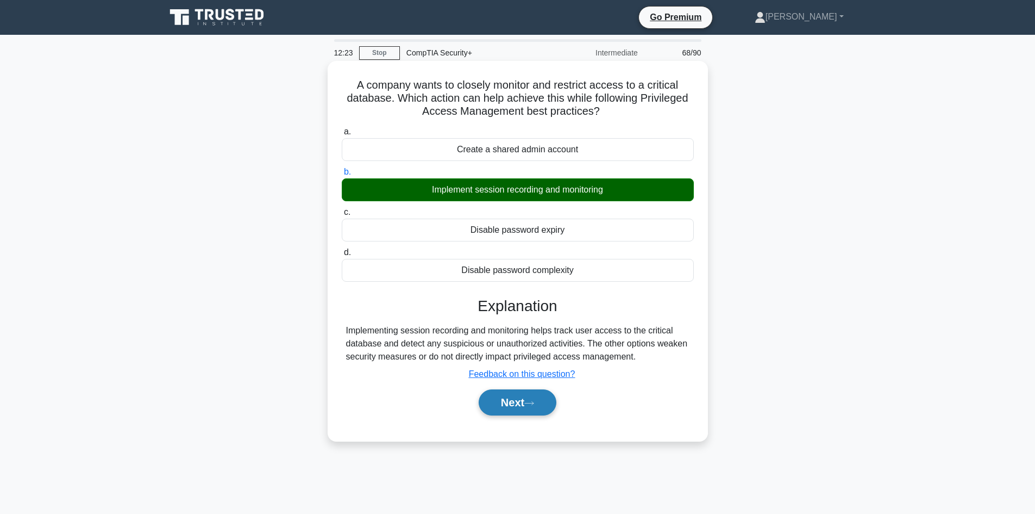
click at [523, 407] on button "Next" at bounding box center [518, 402] width 78 height 26
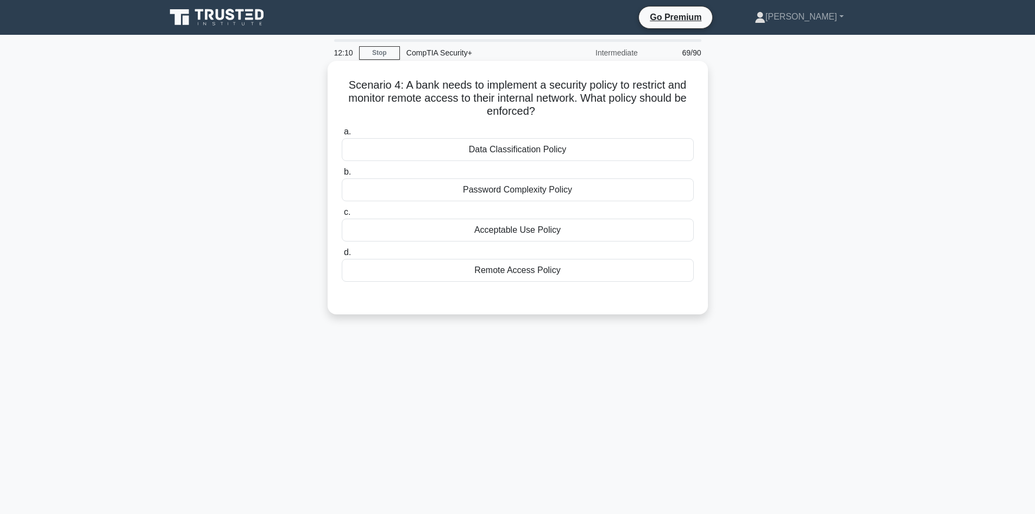
click at [541, 272] on div "Remote Access Policy" at bounding box center [518, 270] width 352 height 23
click at [342, 256] on input "d. Remote Access Policy" at bounding box center [342, 252] width 0 height 7
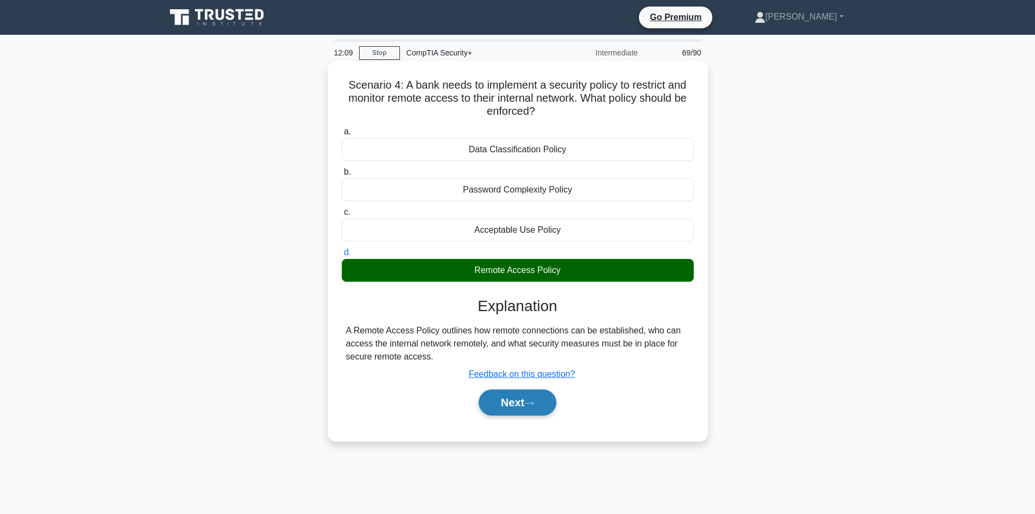
click at [516, 407] on button "Next" at bounding box center [518, 402] width 78 height 26
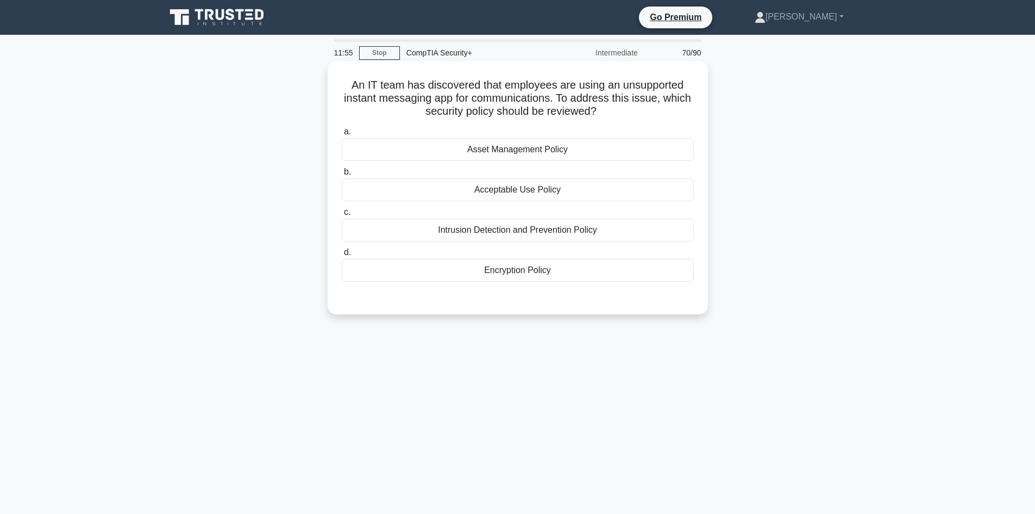
click at [511, 189] on div "Acceptable Use Policy" at bounding box center [518, 189] width 352 height 23
click at [342, 176] on input "b. Acceptable Use Policy" at bounding box center [342, 171] width 0 height 7
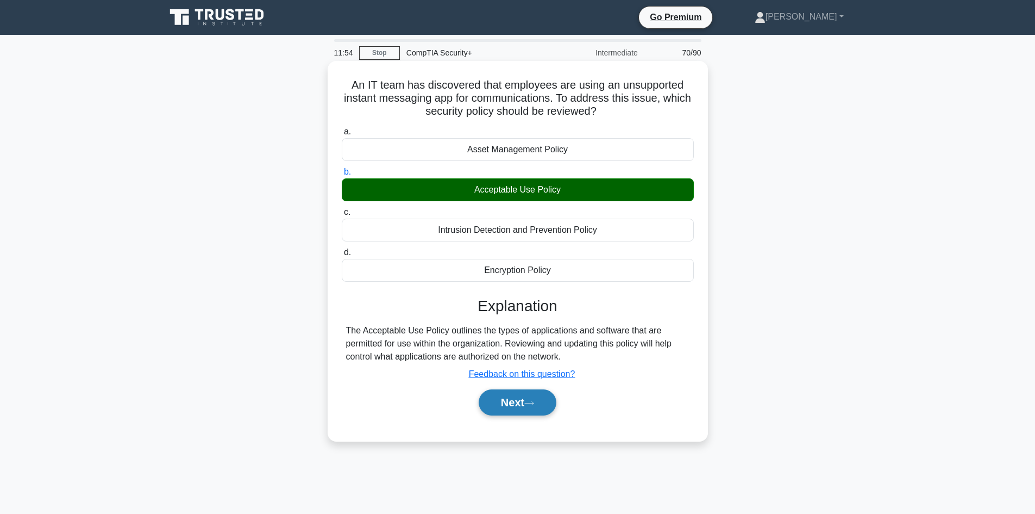
drag, startPoint x: 508, startPoint y: 406, endPoint x: 505, endPoint y: 401, distance: 5.6
click at [508, 406] on button "Next" at bounding box center [518, 402] width 78 height 26
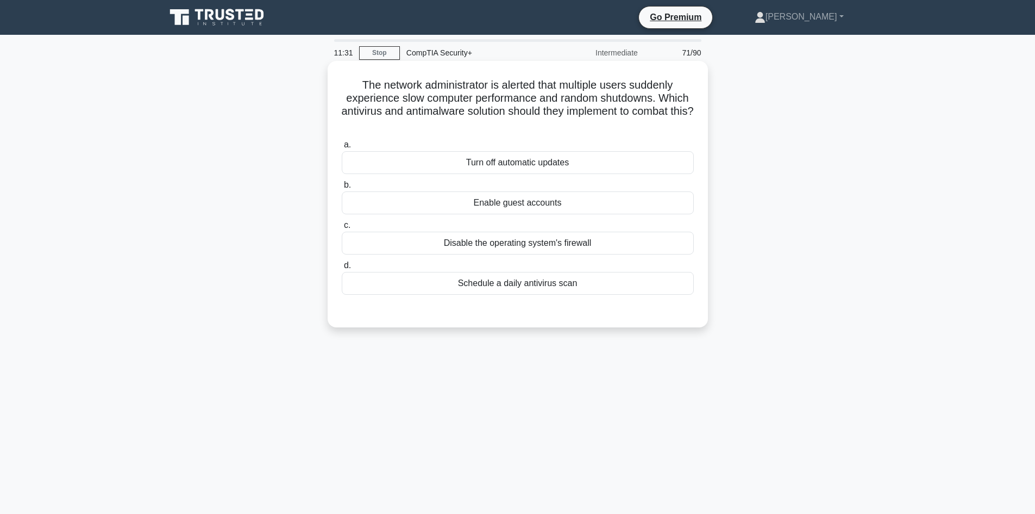
click at [517, 285] on div "Schedule a daily antivirus scan" at bounding box center [518, 283] width 352 height 23
click at [342, 269] on input "d. Schedule a daily antivirus scan" at bounding box center [342, 265] width 0 height 7
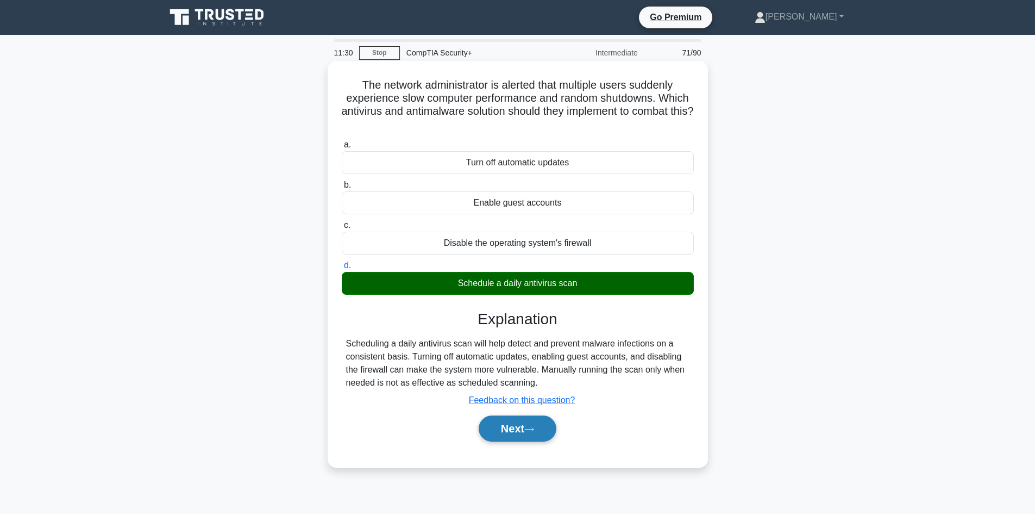
click at [522, 437] on button "Next" at bounding box center [518, 428] width 78 height 26
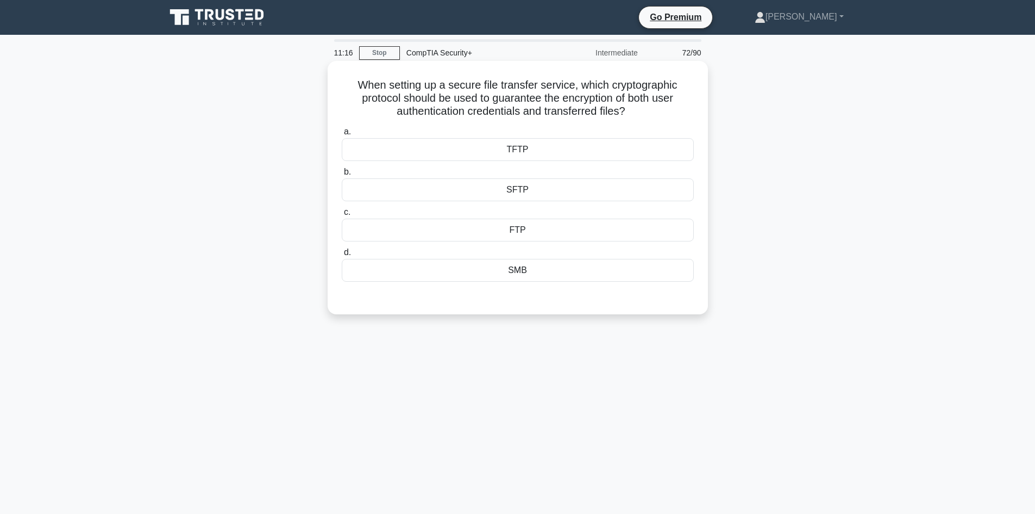
click at [517, 193] on div "SFTP" at bounding box center [518, 189] width 352 height 23
click at [342, 176] on input "b. SFTP" at bounding box center [342, 171] width 0 height 7
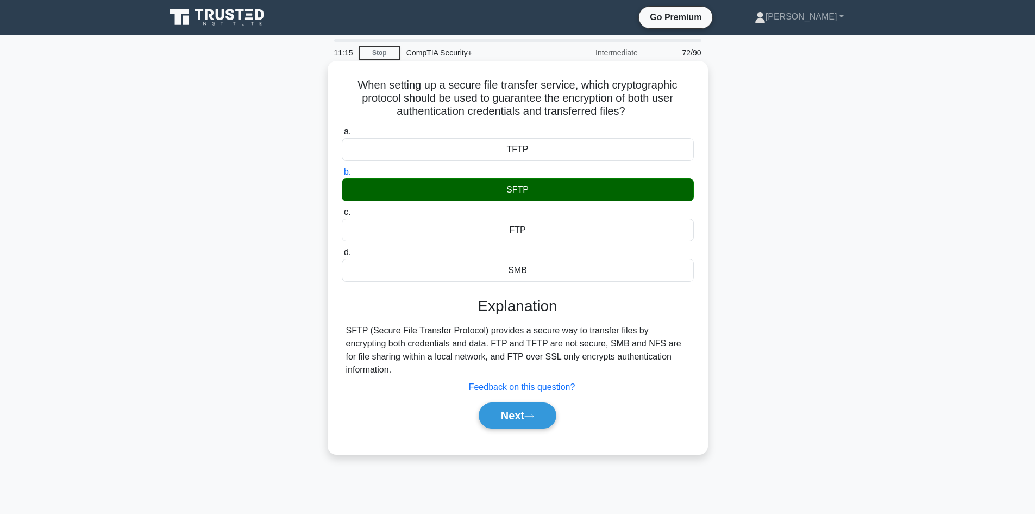
click at [529, 418] on div "Next" at bounding box center [518, 415] width 352 height 35
click at [526, 402] on button "Next" at bounding box center [518, 415] width 78 height 26
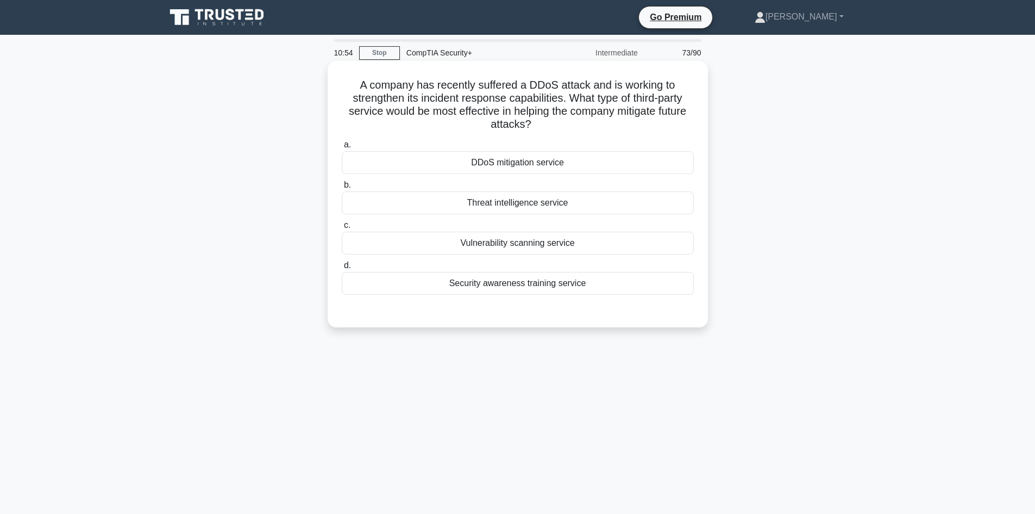
click at [526, 161] on div "DDoS mitigation service" at bounding box center [518, 162] width 352 height 23
click at [342, 148] on input "a. DDoS mitigation service" at bounding box center [342, 144] width 0 height 7
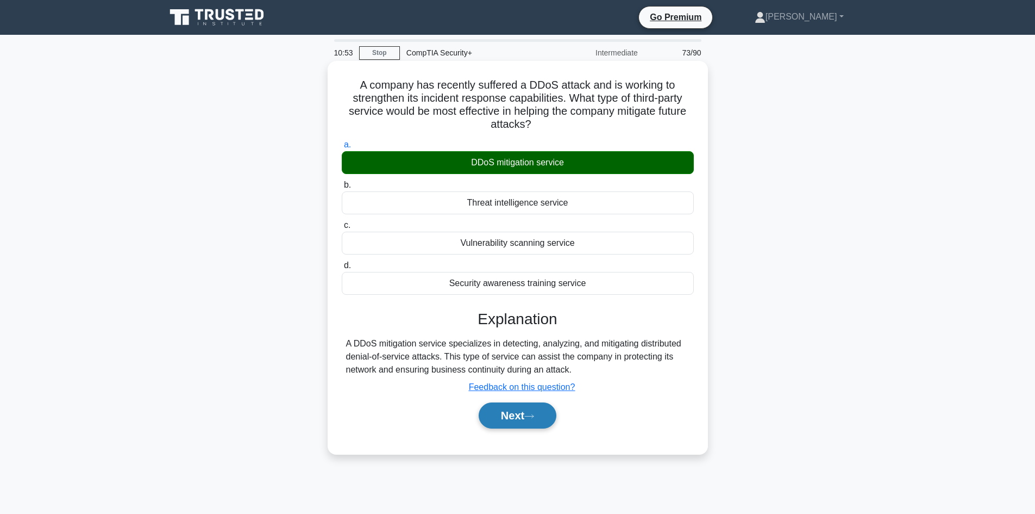
click at [530, 413] on button "Next" at bounding box center [518, 415] width 78 height 26
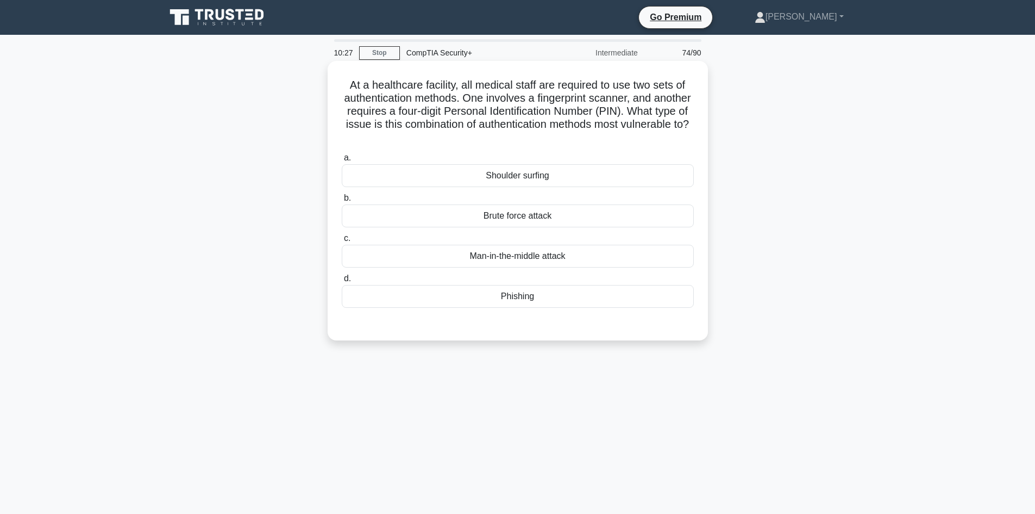
click at [527, 258] on div "Man-in-the-middle attack" at bounding box center [518, 256] width 352 height 23
click at [342, 242] on input "c. Man-in-the-middle attack" at bounding box center [342, 238] width 0 height 7
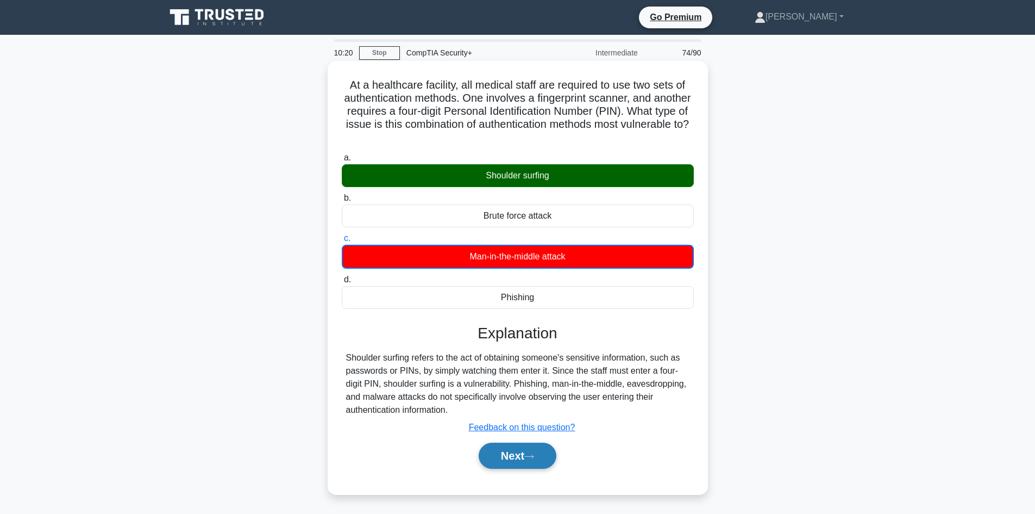
click at [552, 459] on button "Next" at bounding box center [518, 455] width 78 height 26
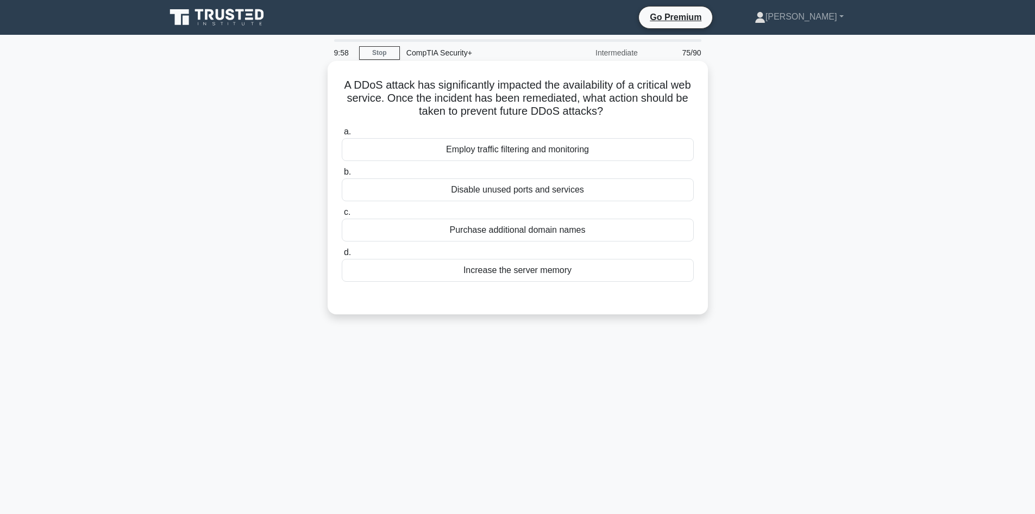
click at [447, 153] on div "Employ traffic filtering and monitoring" at bounding box center [518, 149] width 352 height 23
click at [538, 151] on div "Employ traffic filtering and monitoring" at bounding box center [518, 149] width 352 height 23
click at [342, 135] on input "a. Employ traffic filtering and monitoring" at bounding box center [342, 131] width 0 height 7
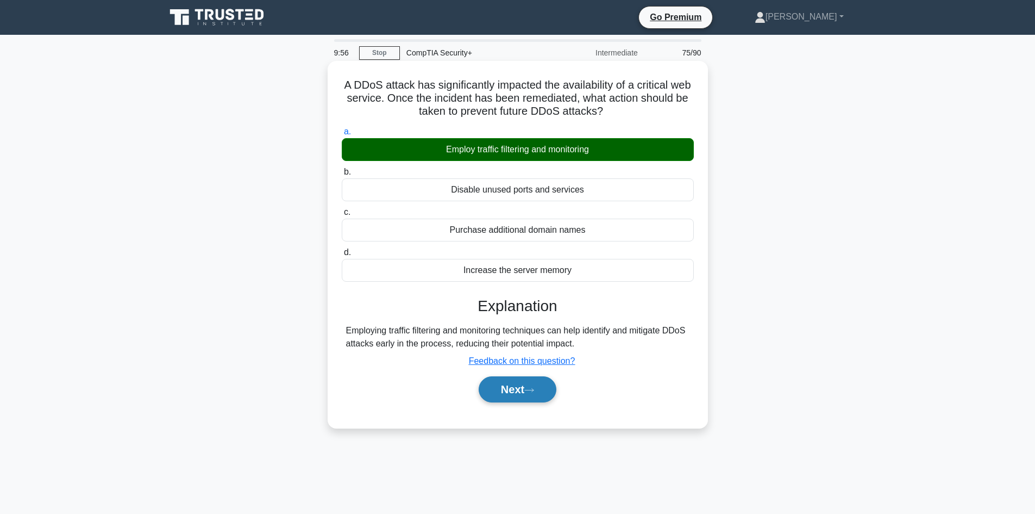
click at [501, 395] on button "Next" at bounding box center [518, 389] width 78 height 26
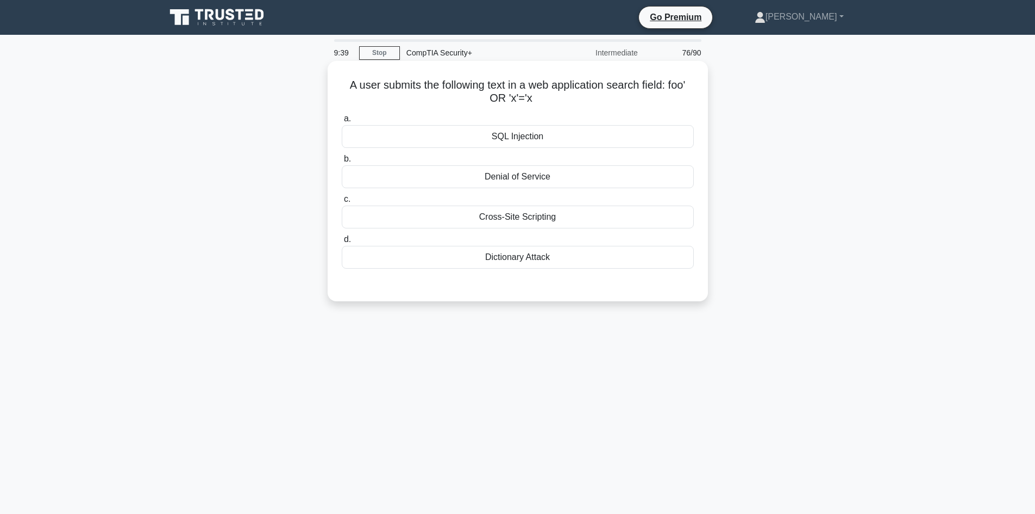
click at [516, 221] on div "Cross-Site Scripting" at bounding box center [518, 216] width 352 height 23
click at [342, 203] on input "c. Cross-Site Scripting" at bounding box center [342, 199] width 0 height 7
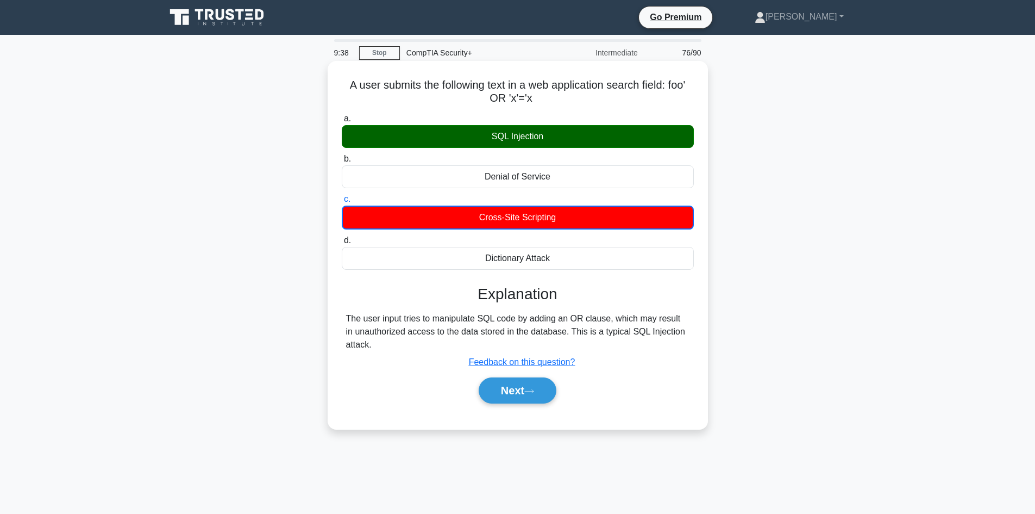
click at [510, 416] on div "a. SQL Injection b. Denial of Service c. d." at bounding box center [518, 263] width 354 height 307
click at [501, 383] on button "Next" at bounding box center [518, 390] width 78 height 26
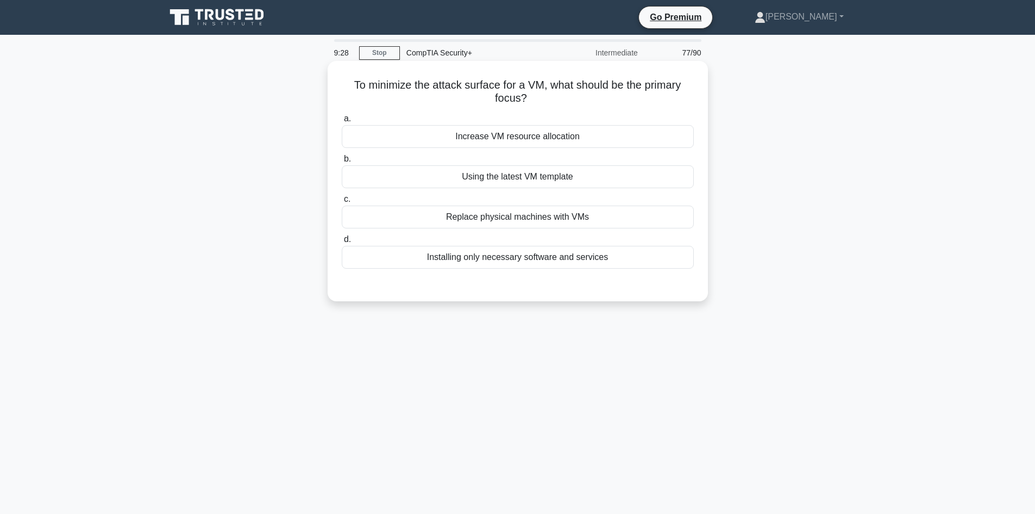
click at [468, 265] on div "Installing only necessary software and services" at bounding box center [518, 257] width 352 height 23
click at [342, 243] on input "d. Installing only necessary software and services" at bounding box center [342, 239] width 0 height 7
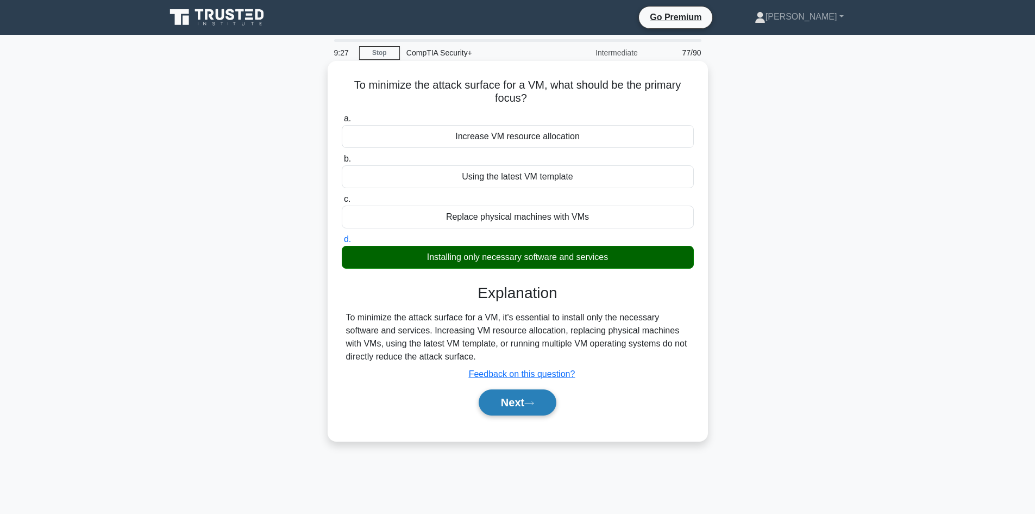
click at [515, 405] on button "Next" at bounding box center [518, 402] width 78 height 26
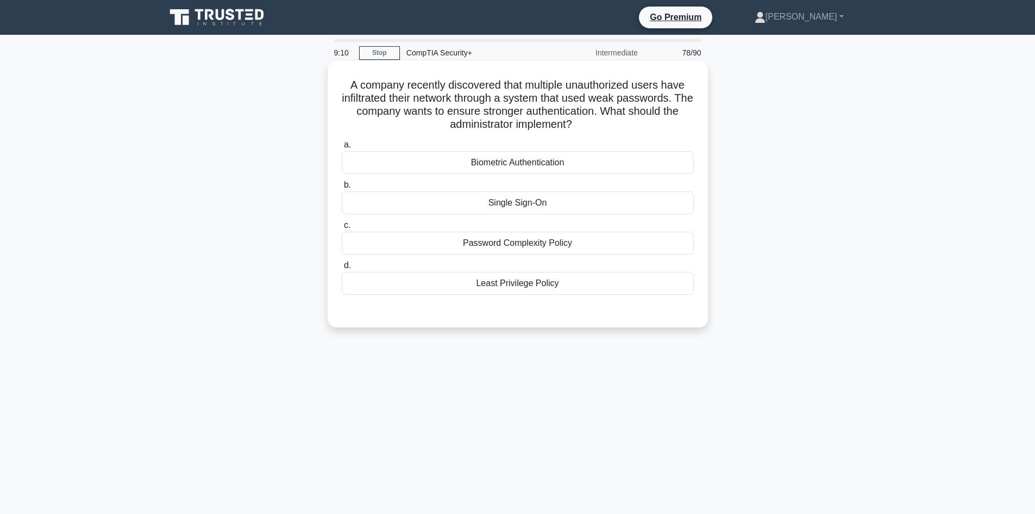
drag, startPoint x: 487, startPoint y: 242, endPoint x: 479, endPoint y: 250, distance: 11.5
click at [487, 242] on div "Password Complexity Policy" at bounding box center [518, 243] width 352 height 23
click at [342, 229] on input "c. Password Complexity Policy" at bounding box center [342, 225] width 0 height 7
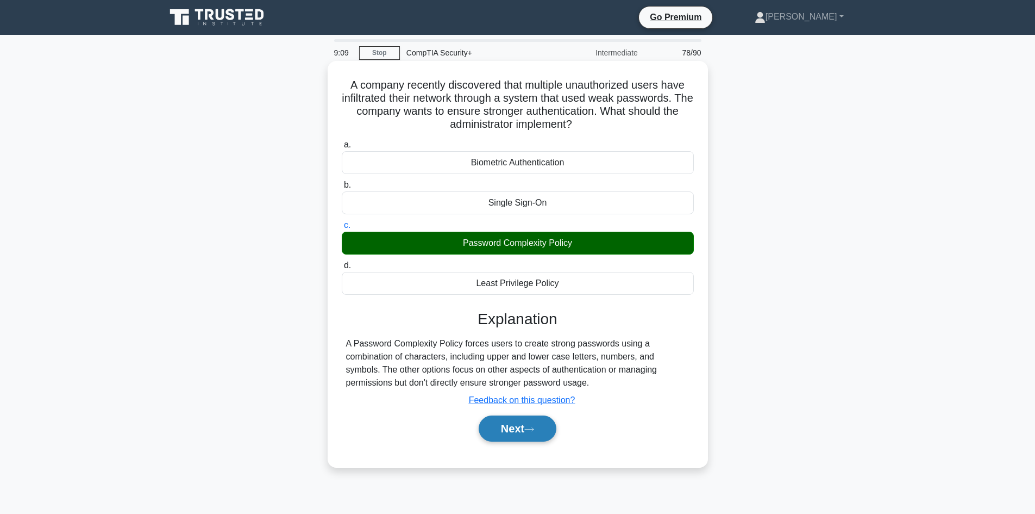
click at [534, 432] on icon at bounding box center [530, 429] width 10 height 6
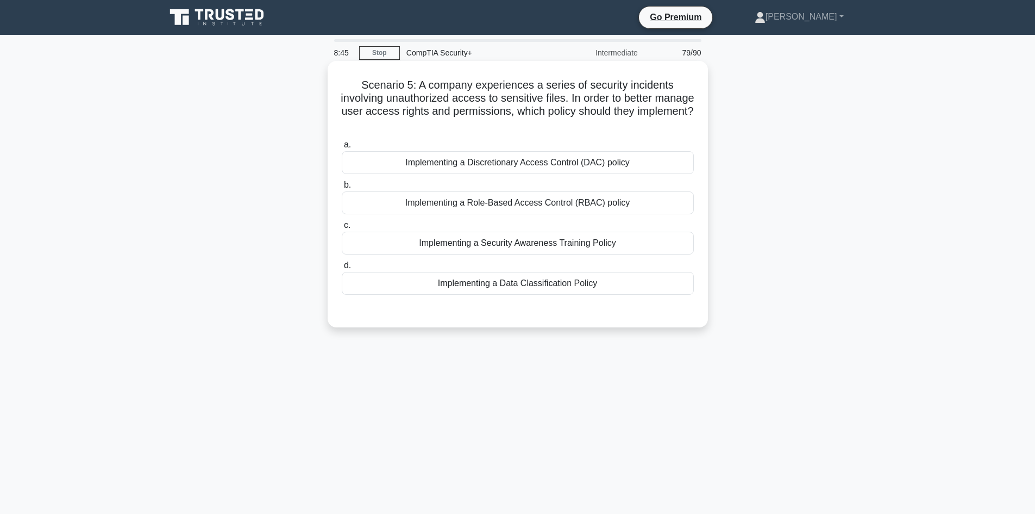
click at [570, 199] on div "Implementing a Role-Based Access Control (RBAC) policy" at bounding box center [518, 202] width 352 height 23
click at [342, 189] on input "b. Implementing a Role-Based Access Control (RBAC) policy" at bounding box center [342, 185] width 0 height 7
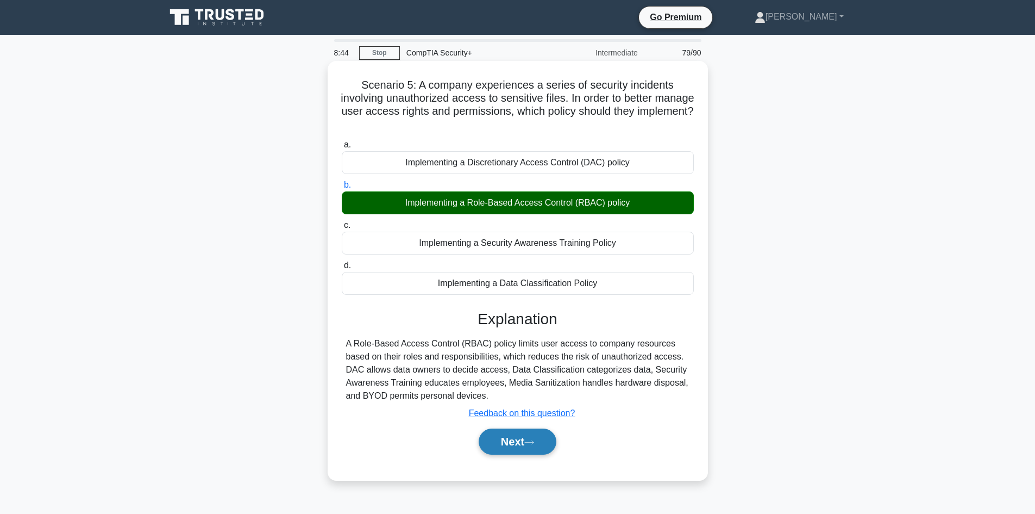
click at [520, 435] on button "Next" at bounding box center [518, 441] width 78 height 26
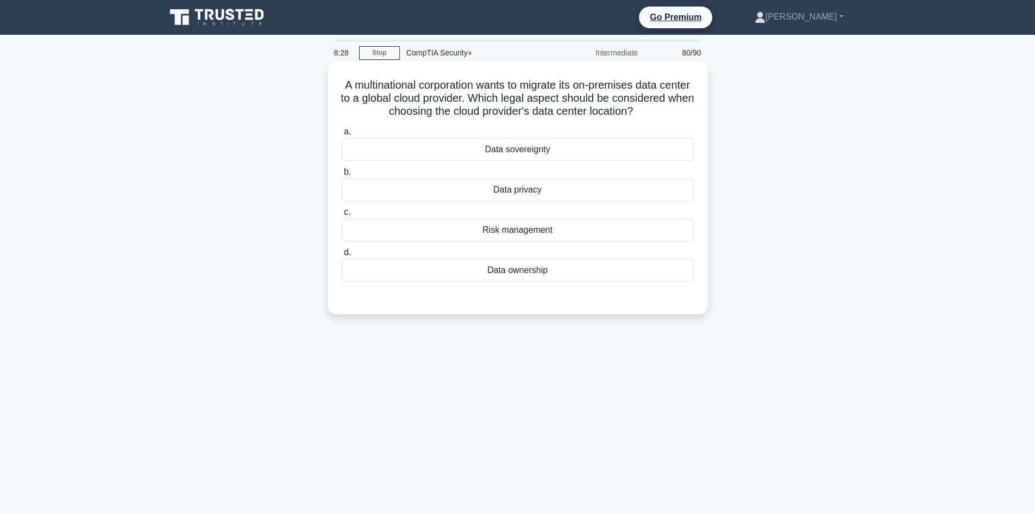
click at [529, 161] on div "Data sovereignty" at bounding box center [518, 149] width 352 height 23
click at [342, 135] on input "a. Data sovereignty" at bounding box center [342, 131] width 0 height 7
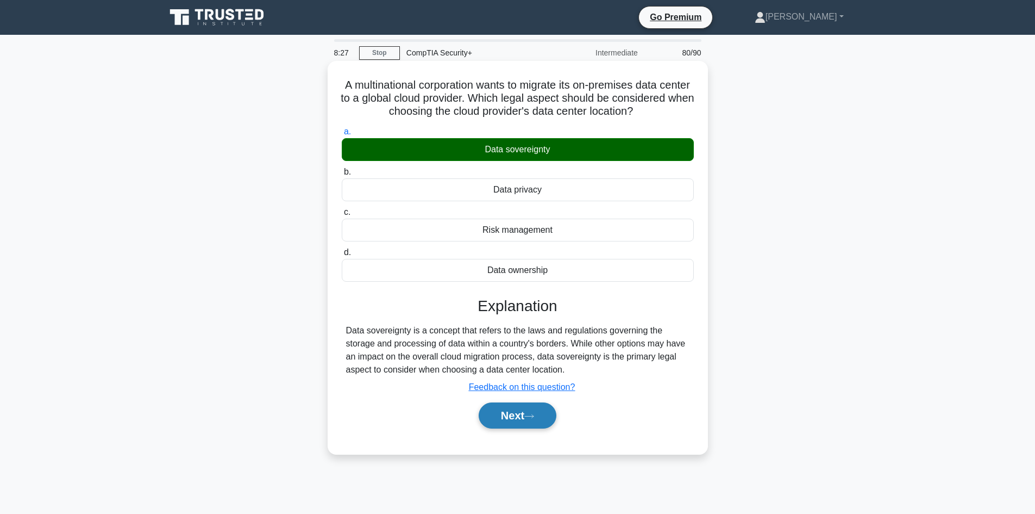
click at [525, 428] on button "Next" at bounding box center [518, 415] width 78 height 26
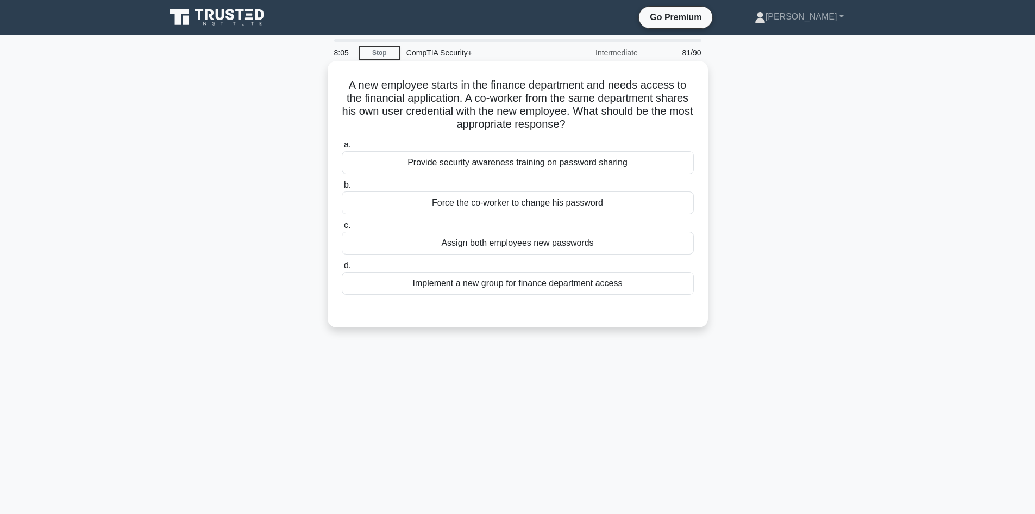
click at [442, 164] on div "Provide security awareness training on password sharing" at bounding box center [518, 162] width 352 height 23
click at [342, 148] on input "a. Provide security awareness training on password sharing" at bounding box center [342, 144] width 0 height 7
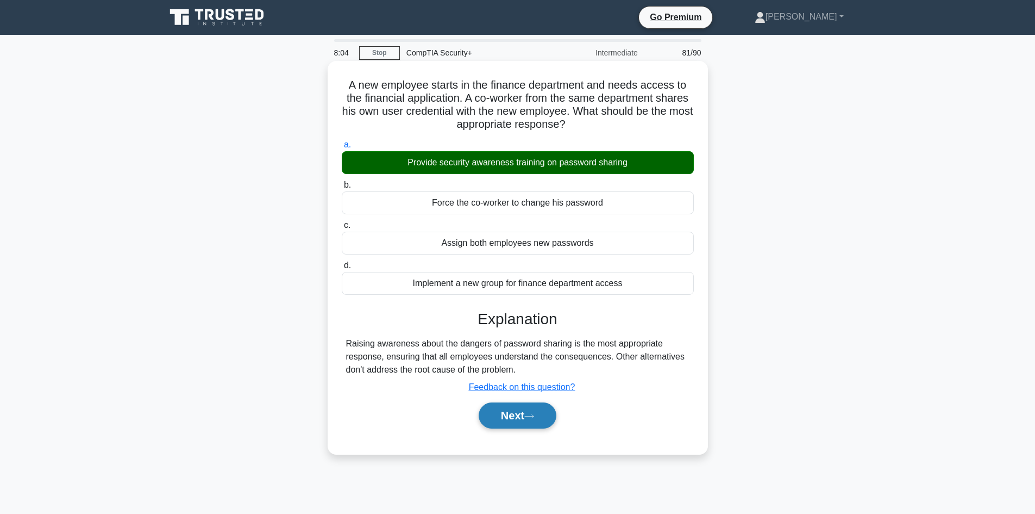
click at [508, 420] on button "Next" at bounding box center [518, 415] width 78 height 26
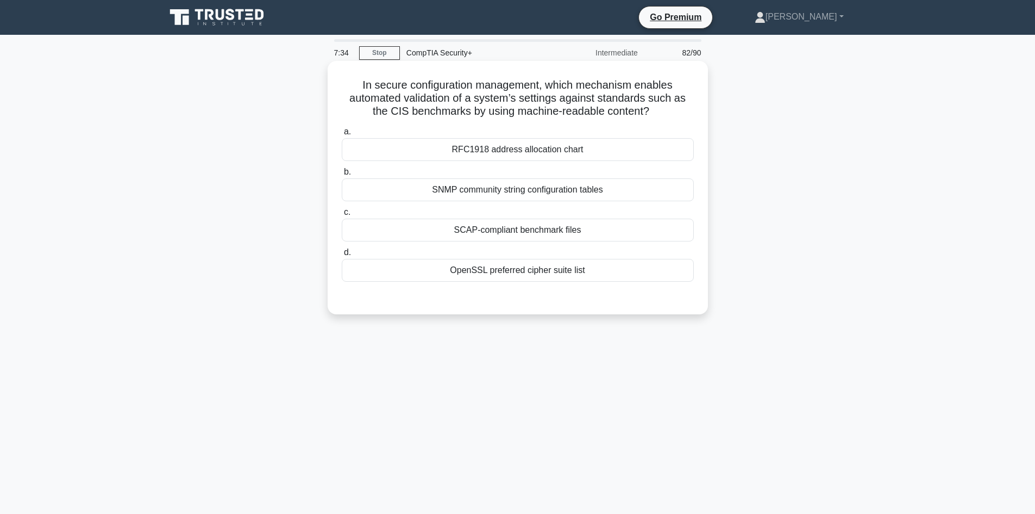
click at [545, 230] on div "SCAP-compliant benchmark files" at bounding box center [518, 229] width 352 height 23
click at [342, 216] on input "c. SCAP-compliant benchmark files" at bounding box center [342, 212] width 0 height 7
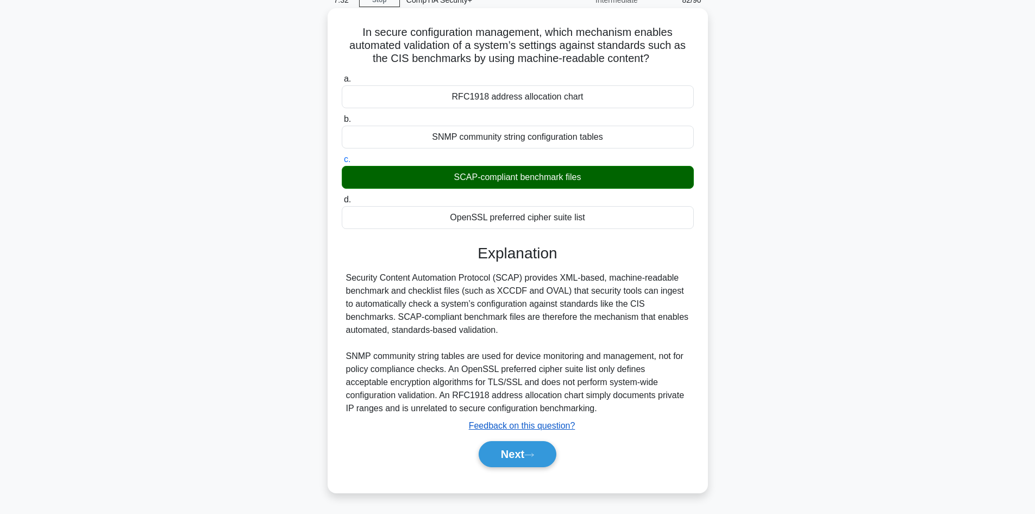
scroll to position [54, 0]
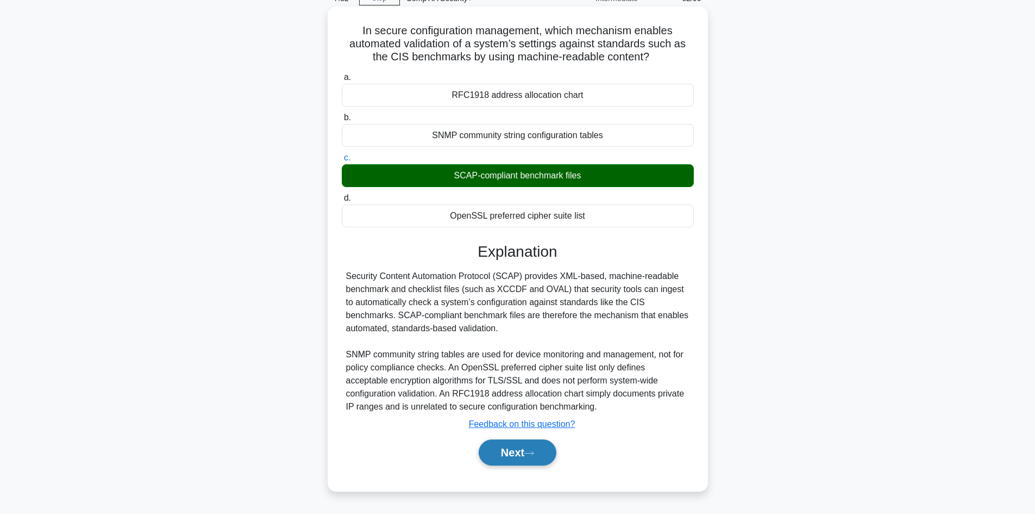
click at [528, 448] on button "Next" at bounding box center [518, 452] width 78 height 26
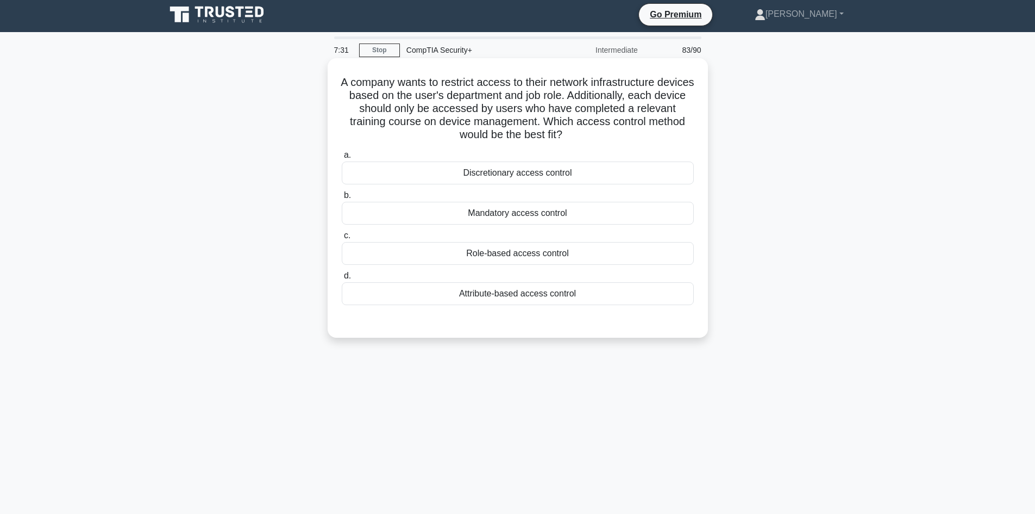
scroll to position [0, 0]
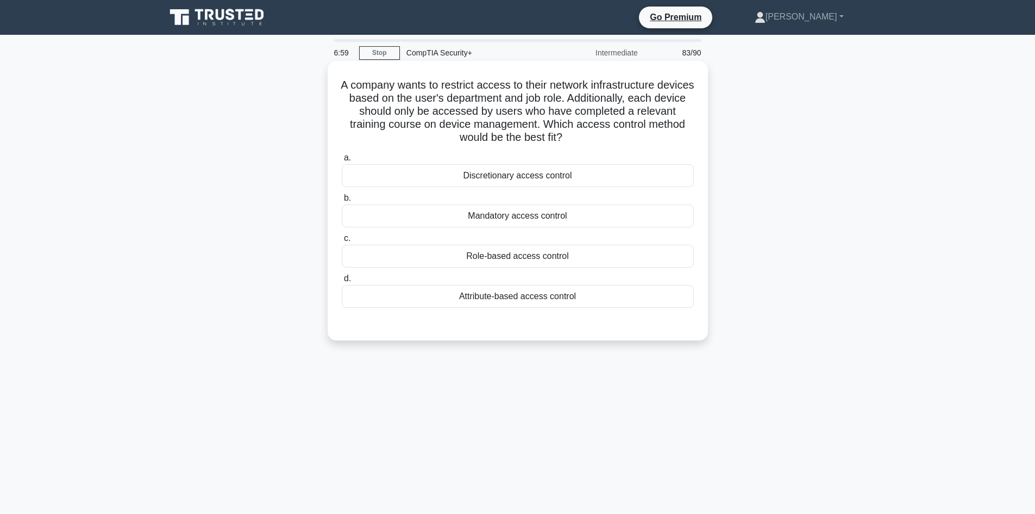
click at [539, 174] on div "Discretionary access control" at bounding box center [518, 175] width 352 height 23
click at [342, 161] on input "a. Discretionary access control" at bounding box center [342, 157] width 0 height 7
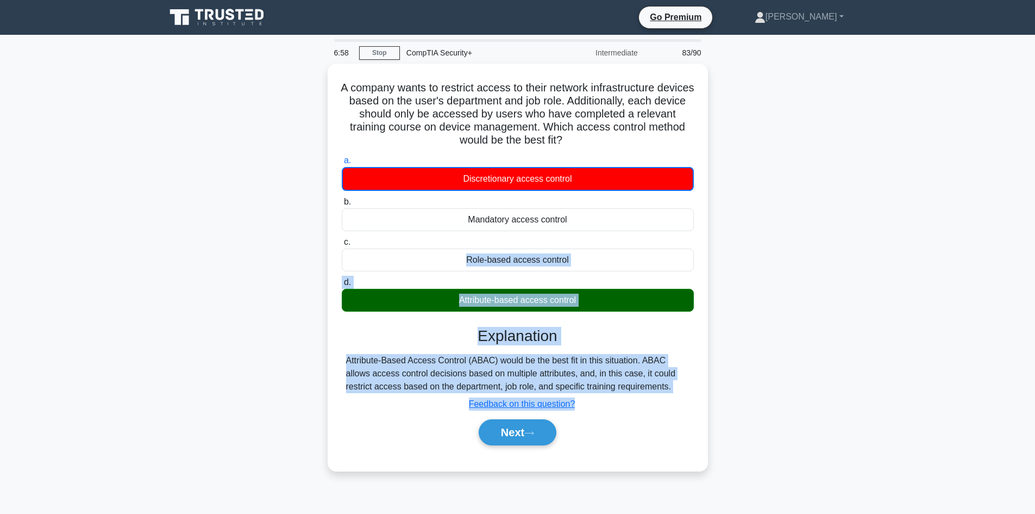
drag, startPoint x: 502, startPoint y: 413, endPoint x: 519, endPoint y: 484, distance: 73.0
click at [514, 476] on div "A company wants to restrict access to their network infrastructure devices base…" at bounding box center [517, 274] width 717 height 420
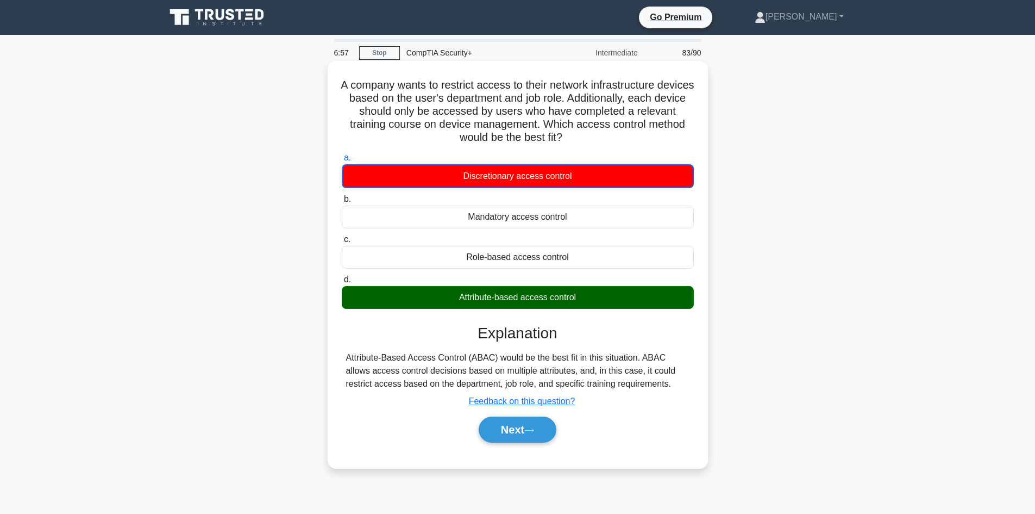
click at [649, 411] on div "Explanation Attribute-Based Access Control (ABAC) would be the best fit in this…" at bounding box center [518, 385] width 352 height 123
click at [546, 436] on button "Next" at bounding box center [518, 429] width 78 height 26
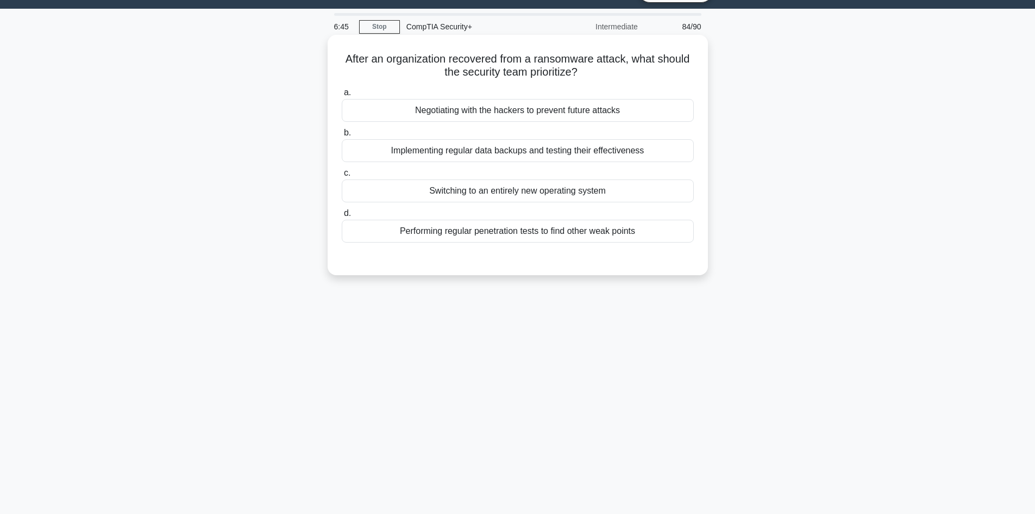
scroll to position [19, 0]
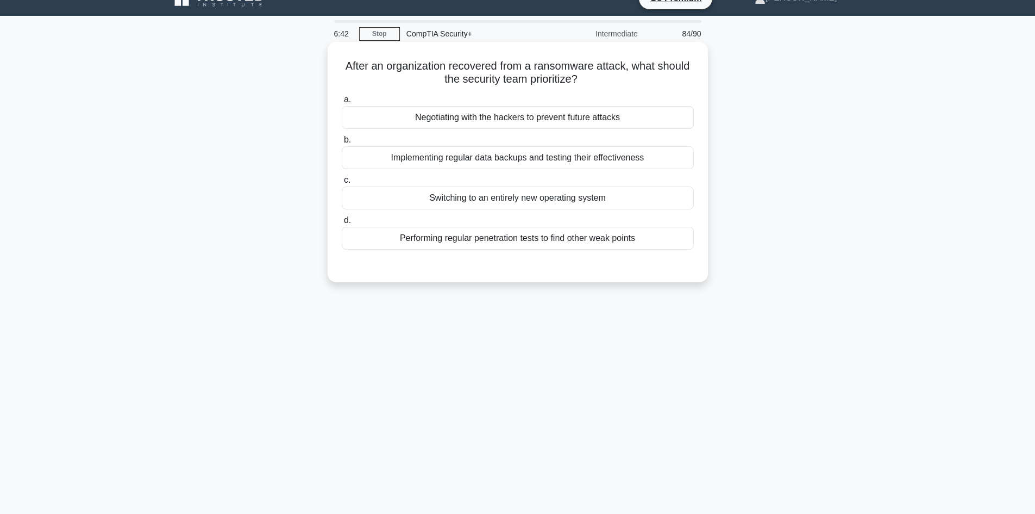
click at [505, 164] on div "Implementing regular data backups and testing their effectiveness" at bounding box center [518, 157] width 352 height 23
click at [342, 143] on input "b. Implementing regular data backups and testing their effectiveness" at bounding box center [342, 139] width 0 height 7
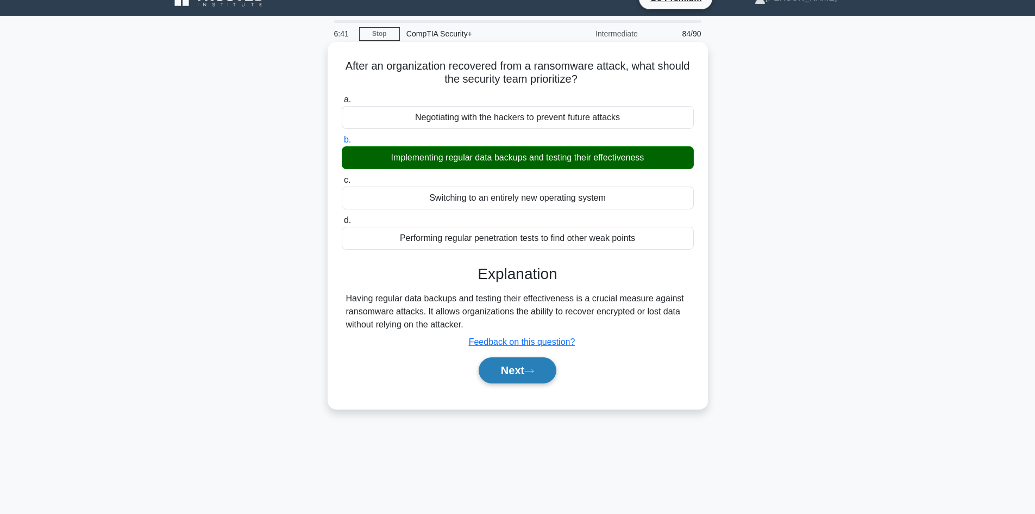
click at [513, 365] on button "Next" at bounding box center [518, 370] width 78 height 26
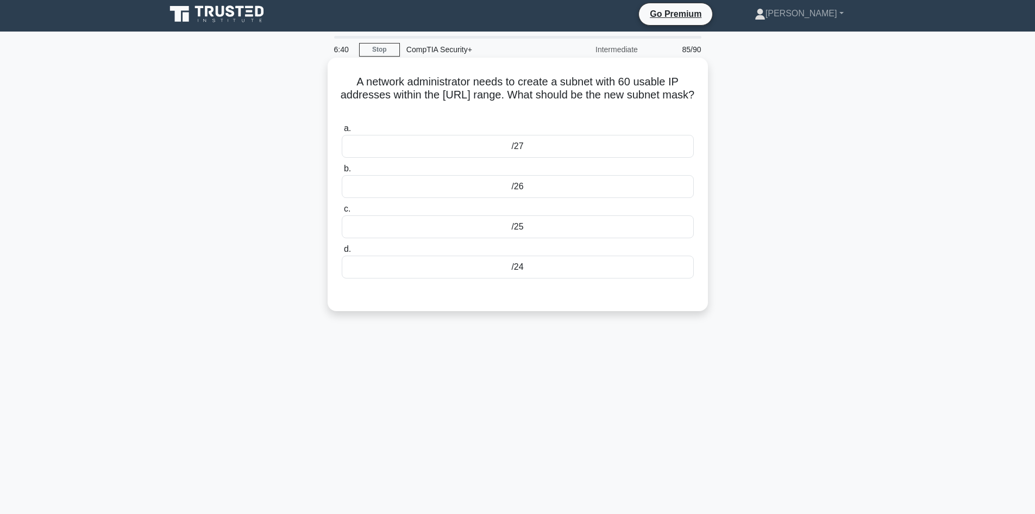
scroll to position [0, 0]
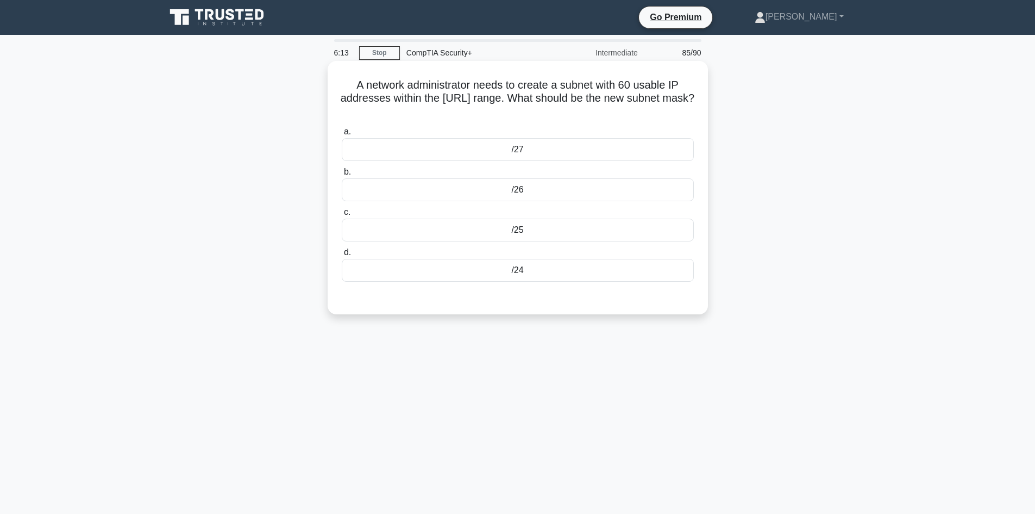
click at [401, 232] on div "/25" at bounding box center [518, 229] width 352 height 23
click at [342, 216] on input "c. /25" at bounding box center [342, 212] width 0 height 7
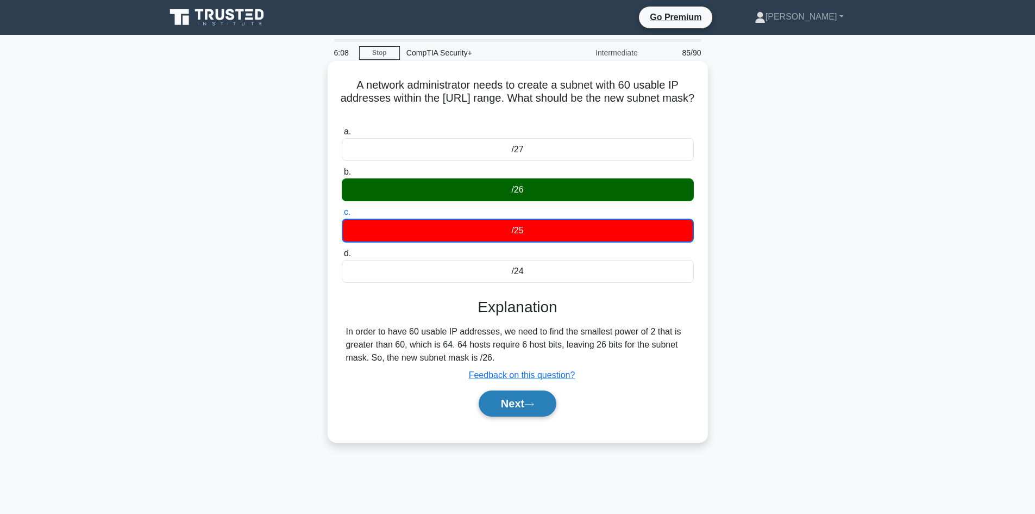
click at [543, 407] on button "Next" at bounding box center [518, 403] width 78 height 26
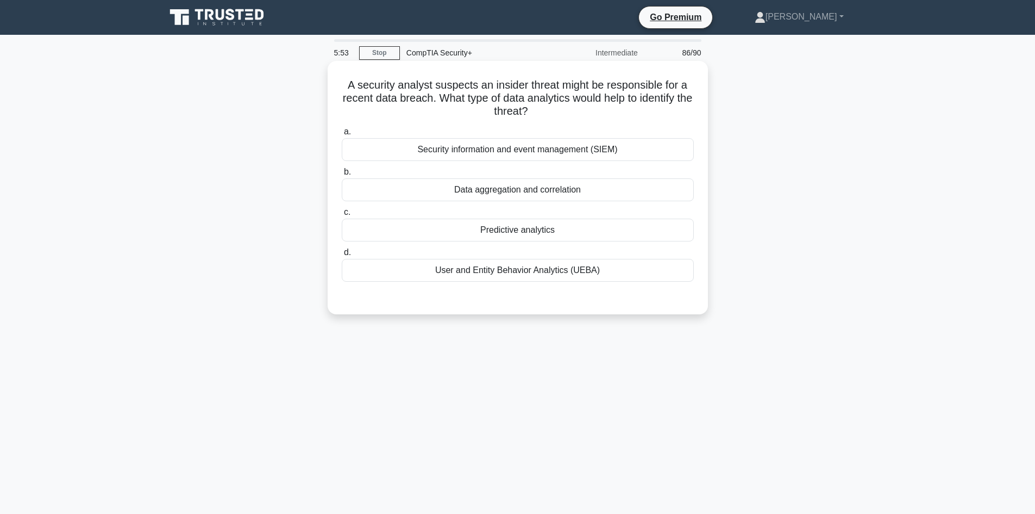
click at [481, 276] on div "User and Entity Behavior Analytics (UEBA)" at bounding box center [518, 270] width 352 height 23
click at [342, 256] on input "d. User and Entity Behavior Analytics (UEBA)" at bounding box center [342, 252] width 0 height 7
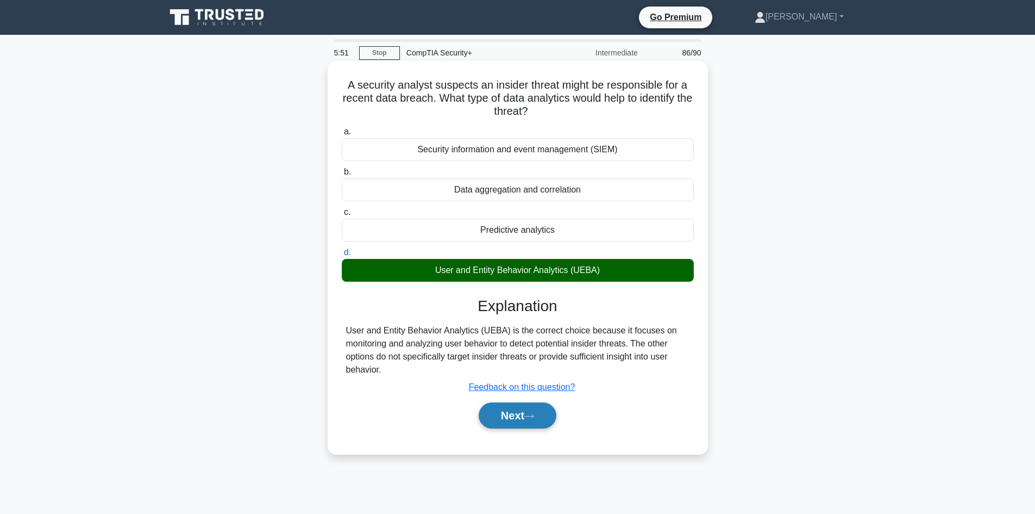
click at [513, 424] on button "Next" at bounding box center [518, 415] width 78 height 26
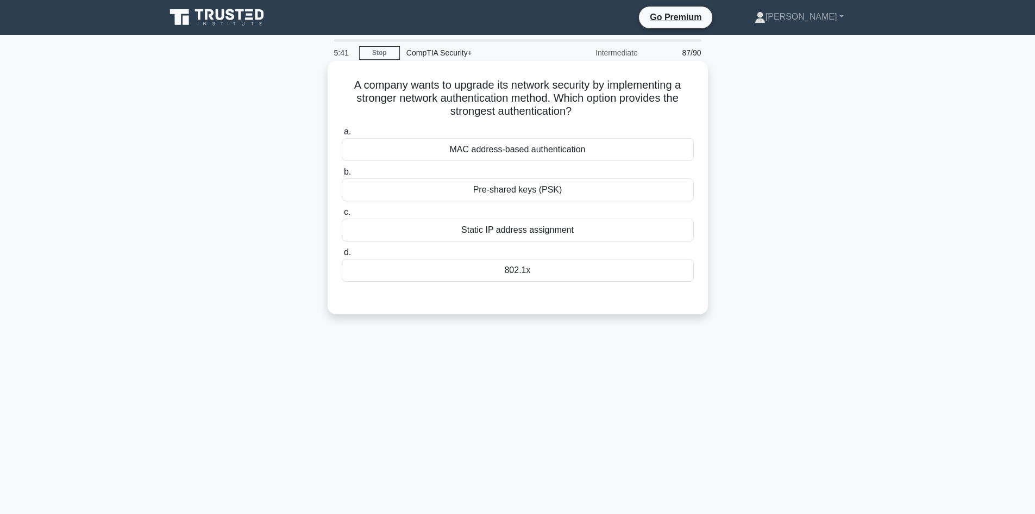
click at [514, 275] on div "802.1x" at bounding box center [518, 270] width 352 height 23
click at [342, 256] on input "d. 802.1x" at bounding box center [342, 252] width 0 height 7
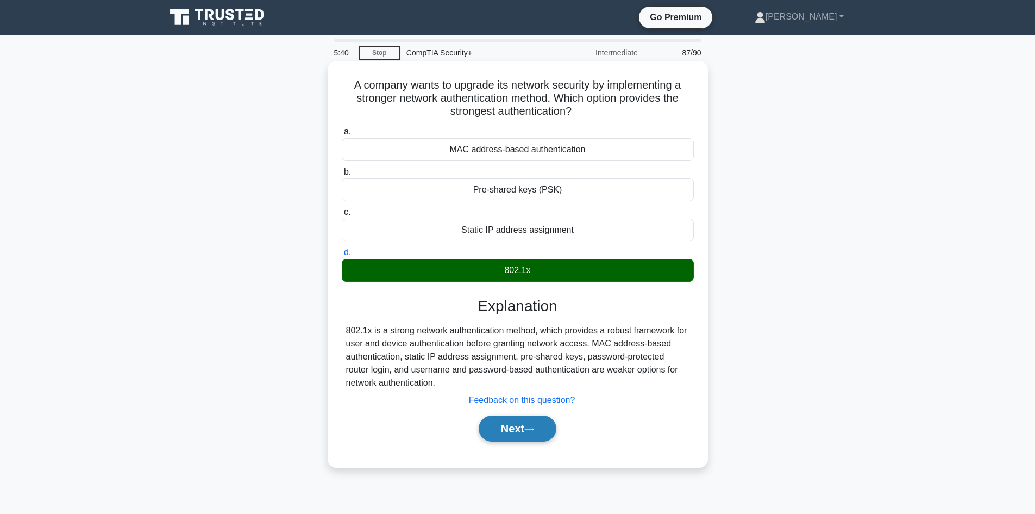
click at [516, 439] on button "Next" at bounding box center [518, 428] width 78 height 26
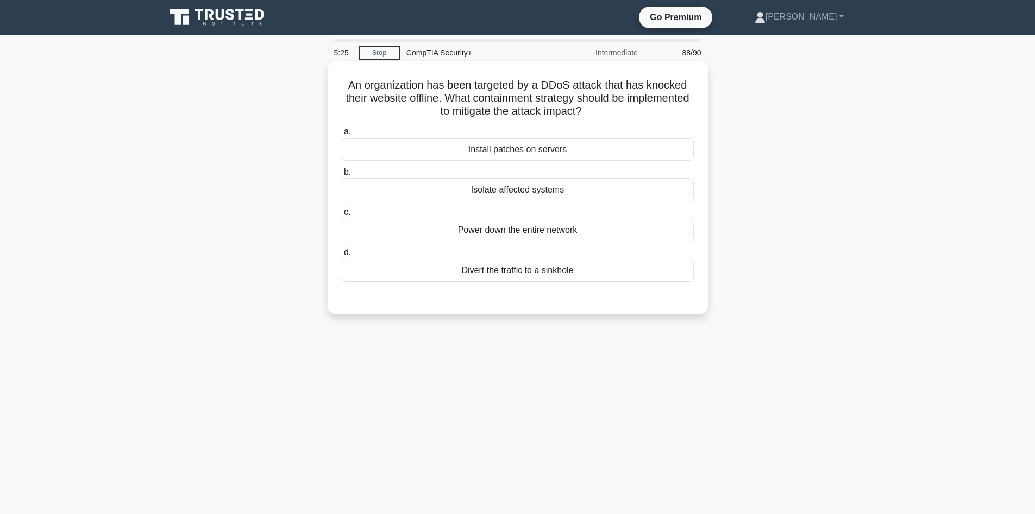
click at [502, 151] on div "Install patches on servers" at bounding box center [518, 149] width 352 height 23
click at [342, 135] on input "a. Install patches on servers" at bounding box center [342, 131] width 0 height 7
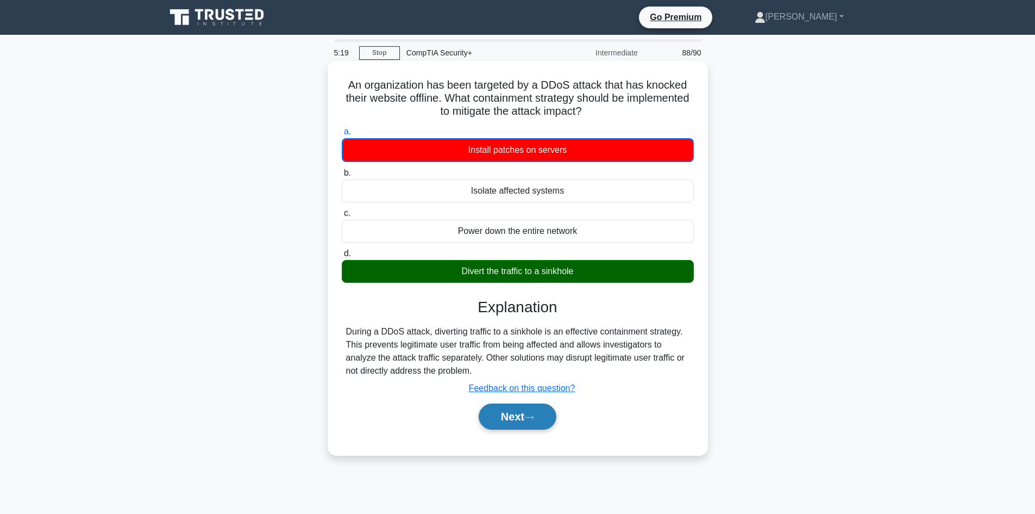
click at [516, 417] on button "Next" at bounding box center [518, 416] width 78 height 26
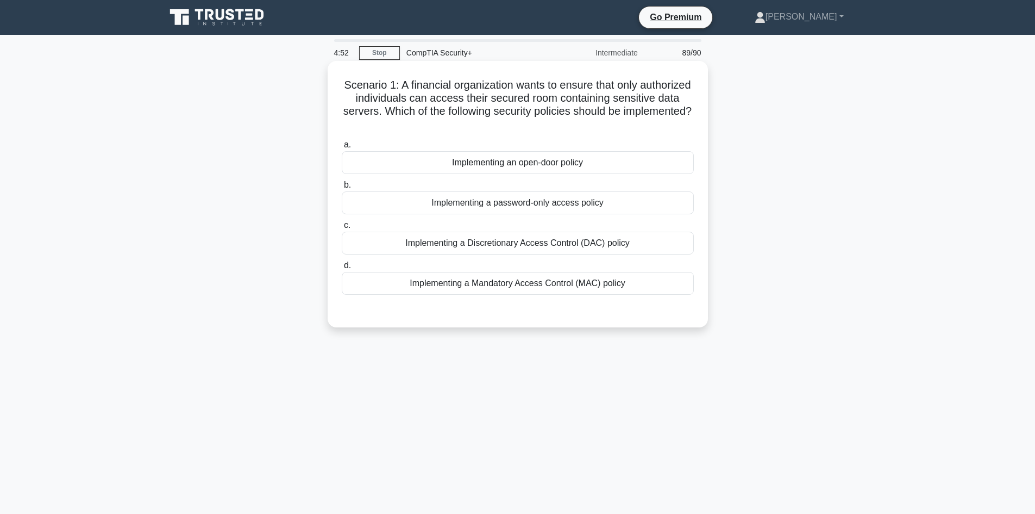
click at [399, 239] on div "Implementing a Discretionary Access Control (DAC) policy" at bounding box center [518, 243] width 352 height 23
click at [342, 229] on input "c. Implementing a Discretionary Access Control (DAC) policy" at bounding box center [342, 225] width 0 height 7
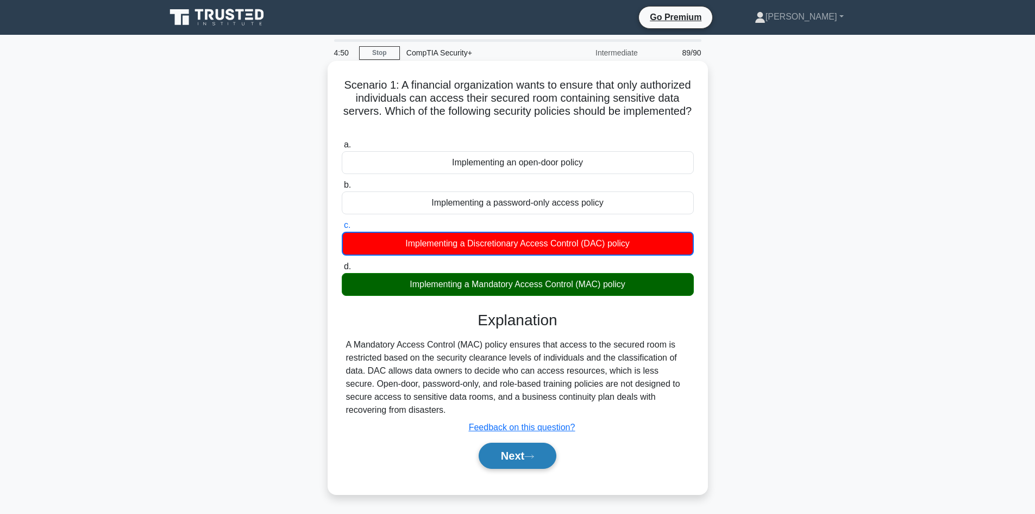
click at [503, 457] on button "Next" at bounding box center [518, 455] width 78 height 26
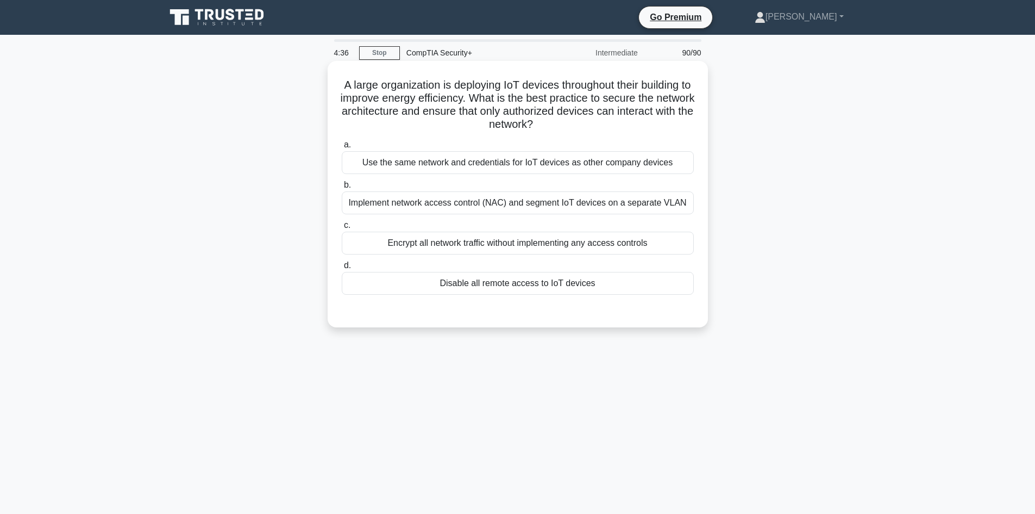
click at [379, 204] on div "Implement network access control (NAC) and segment IoT devices on a separate VL…" at bounding box center [518, 202] width 352 height 23
click at [342, 189] on input "b. Implement network access control (NAC) and segment IoT devices on a separate…" at bounding box center [342, 185] width 0 height 7
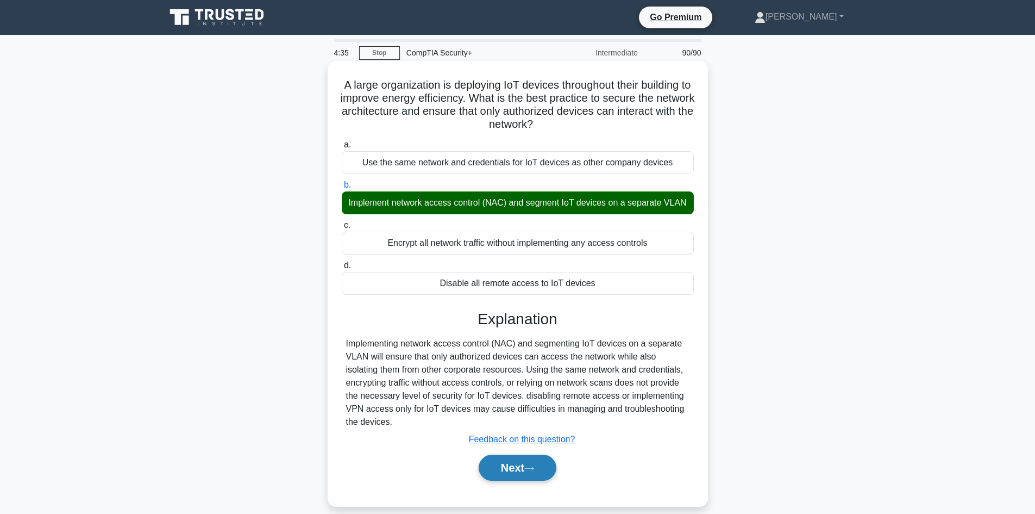
click at [507, 473] on button "Next" at bounding box center [518, 467] width 78 height 26
click at [513, 472] on button "Next" at bounding box center [518, 467] width 78 height 26
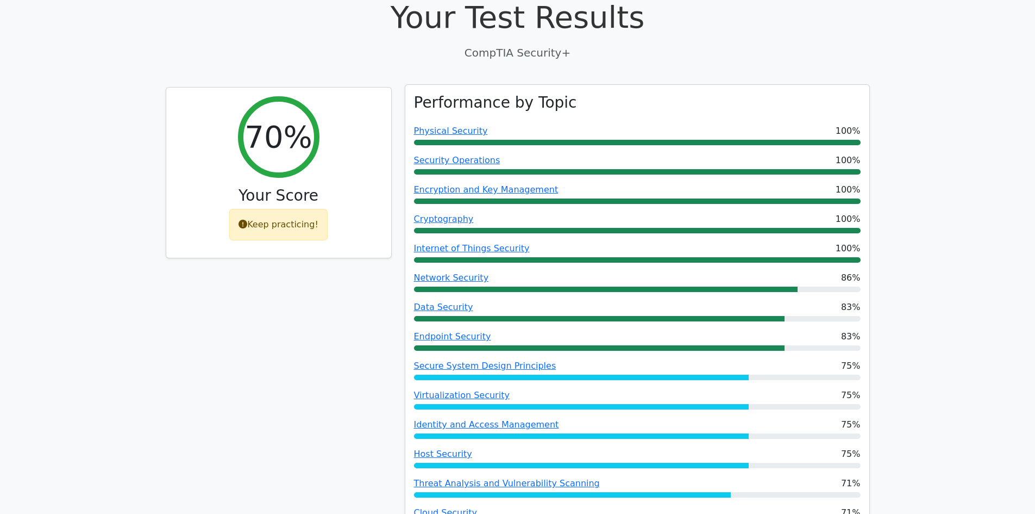
scroll to position [465, 0]
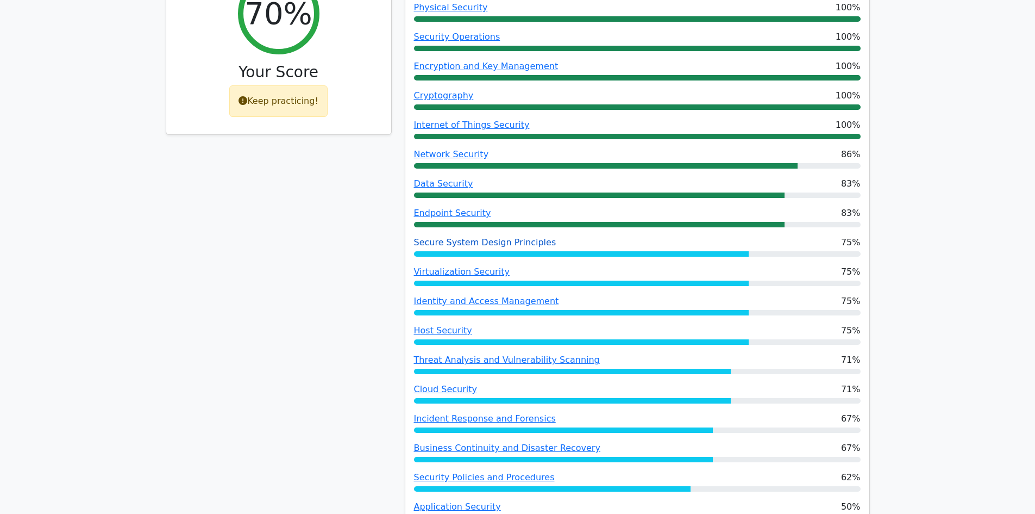
click at [484, 242] on link "Secure System Design Principles" at bounding box center [485, 242] width 142 height 10
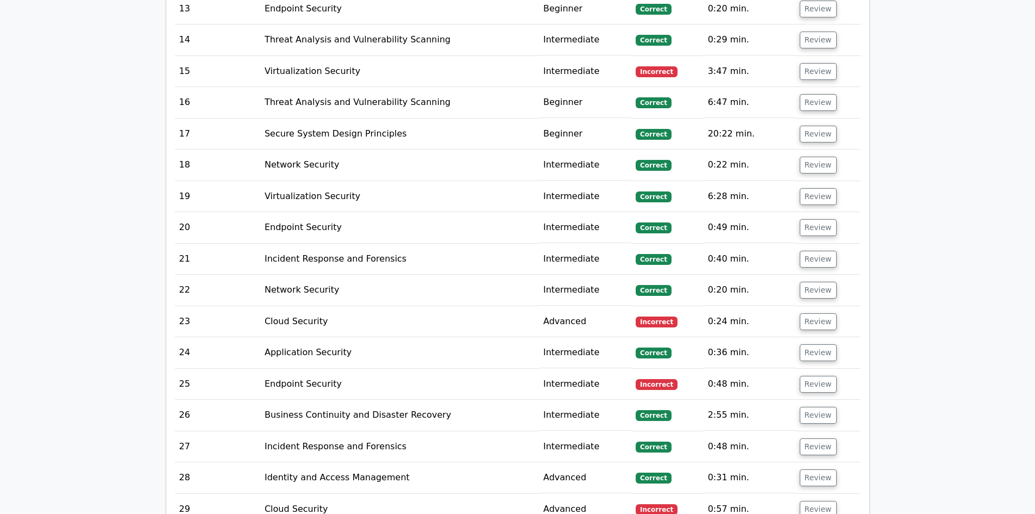
scroll to position [2337, 0]
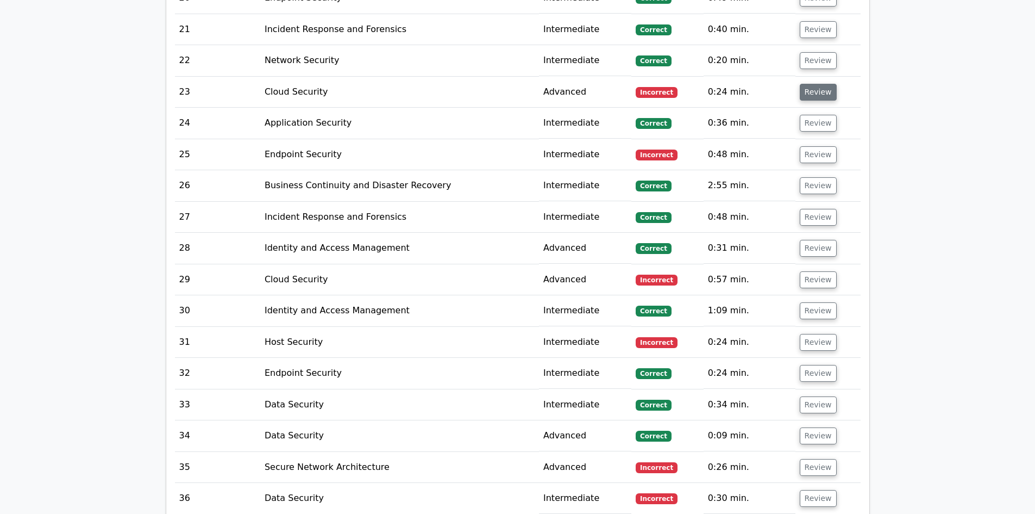
click at [808, 84] on button "Review" at bounding box center [818, 92] width 37 height 17
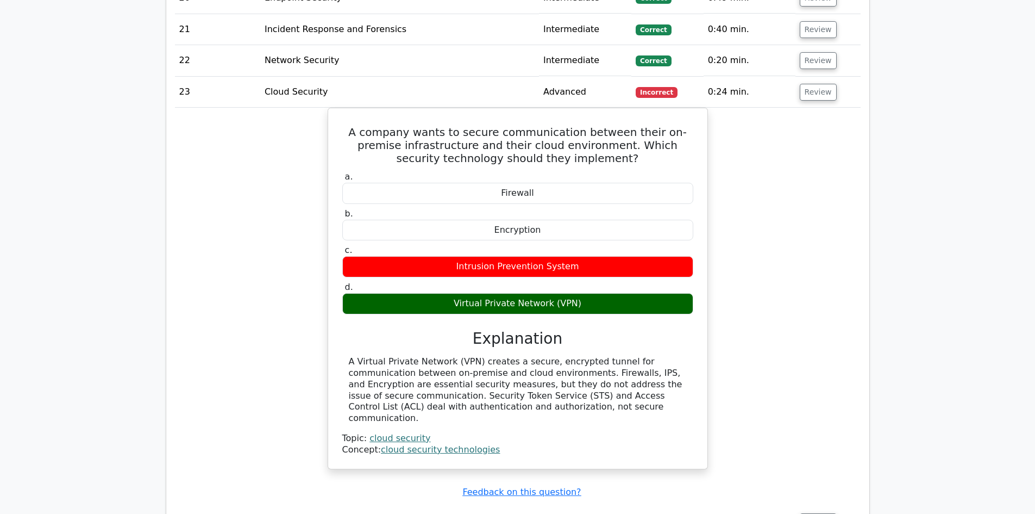
click at [830, 159] on div "A company wants to secure communication between their on-premise infrastructure…" at bounding box center [518, 295] width 686 height 374
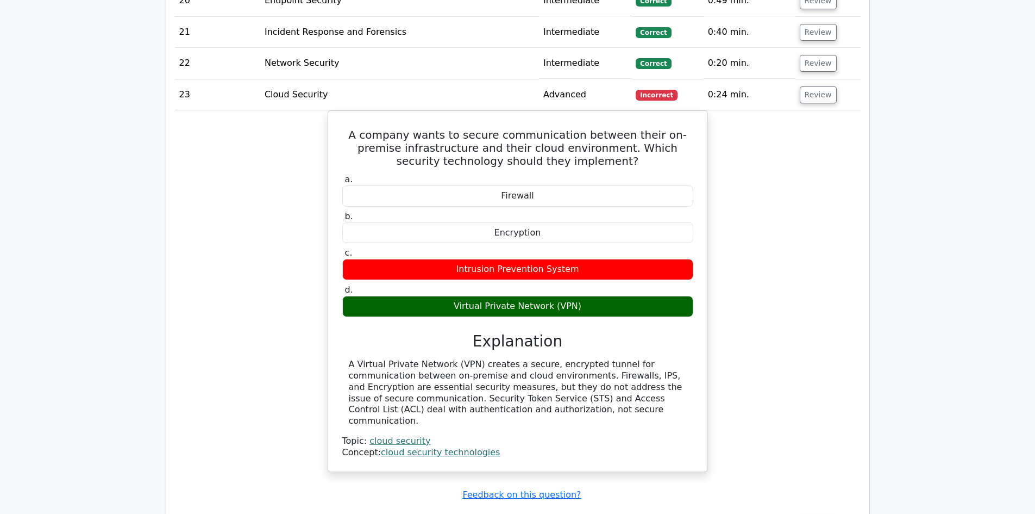
drag, startPoint x: 930, startPoint y: 207, endPoint x: 926, endPoint y: 202, distance: 7.0
click at [930, 205] on main "image/svg+xml 🎓 Unlock Premium Access CompTIA Security+ + ALL Certifications 🎓 …" at bounding box center [517, 350] width 1035 height 5305
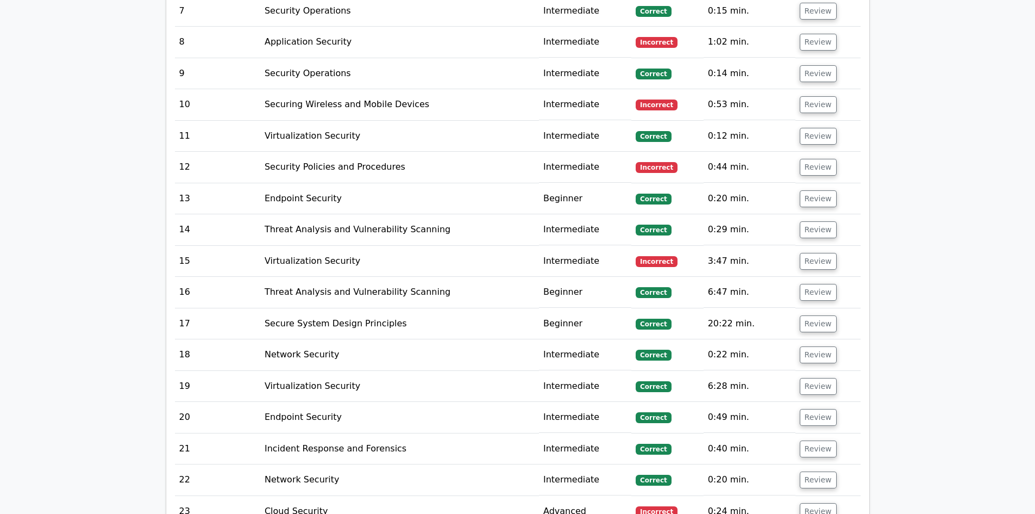
scroll to position [1902, 0]
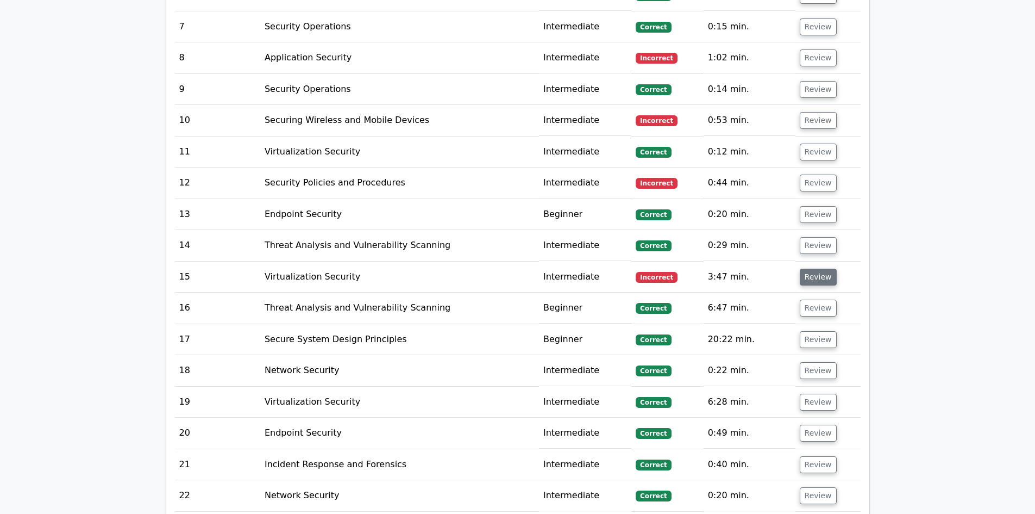
click at [819, 269] on button "Review" at bounding box center [818, 277] width 37 height 17
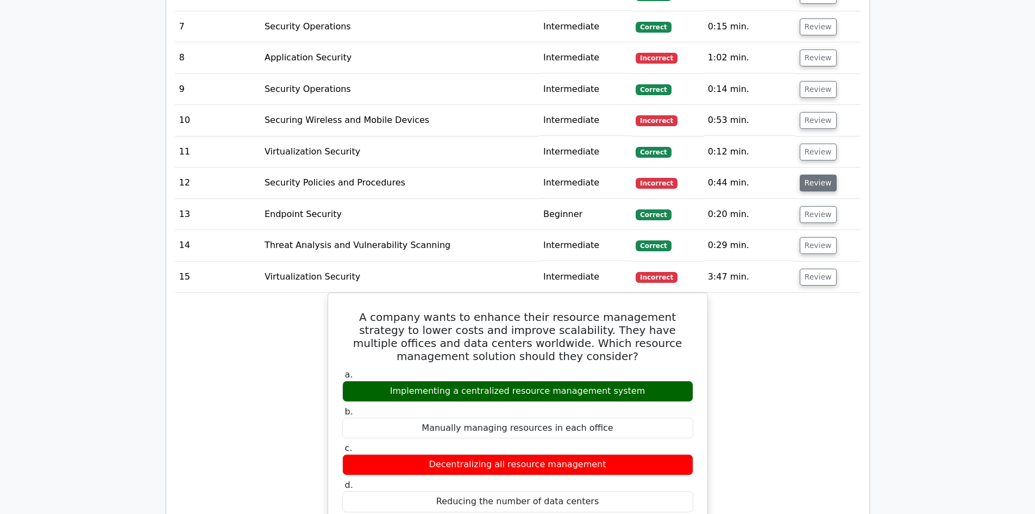
click at [810, 174] on button "Review" at bounding box center [818, 182] width 37 height 17
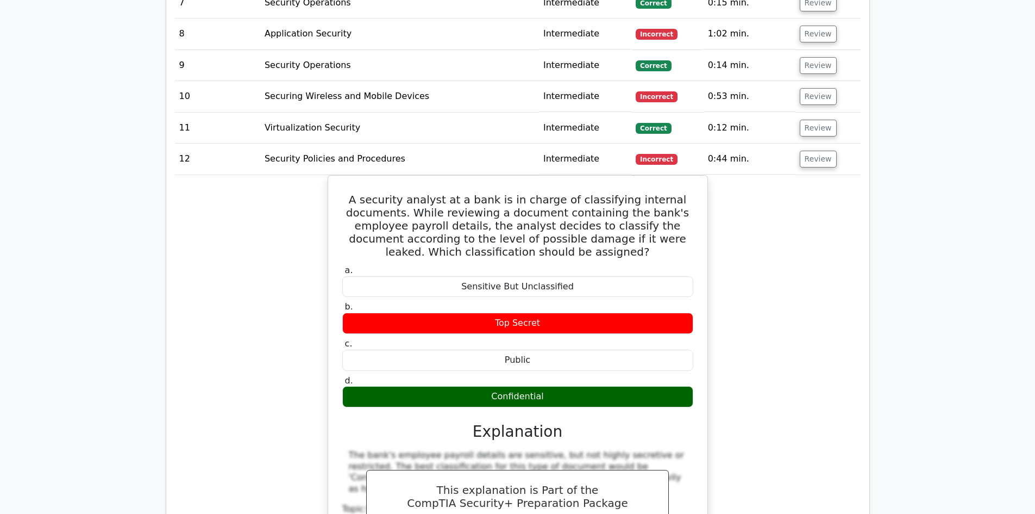
scroll to position [1957, 0]
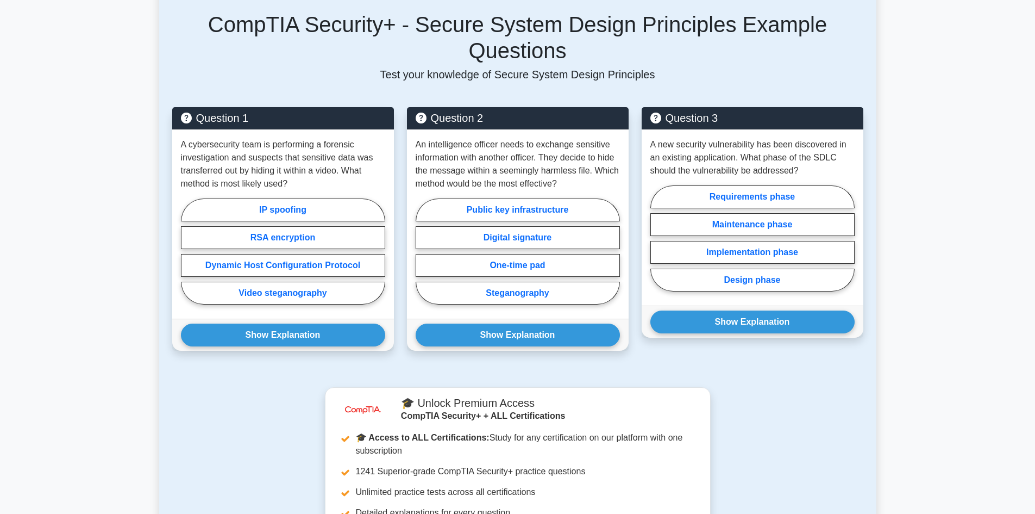
scroll to position [529, 0]
